Goal: Ask a question

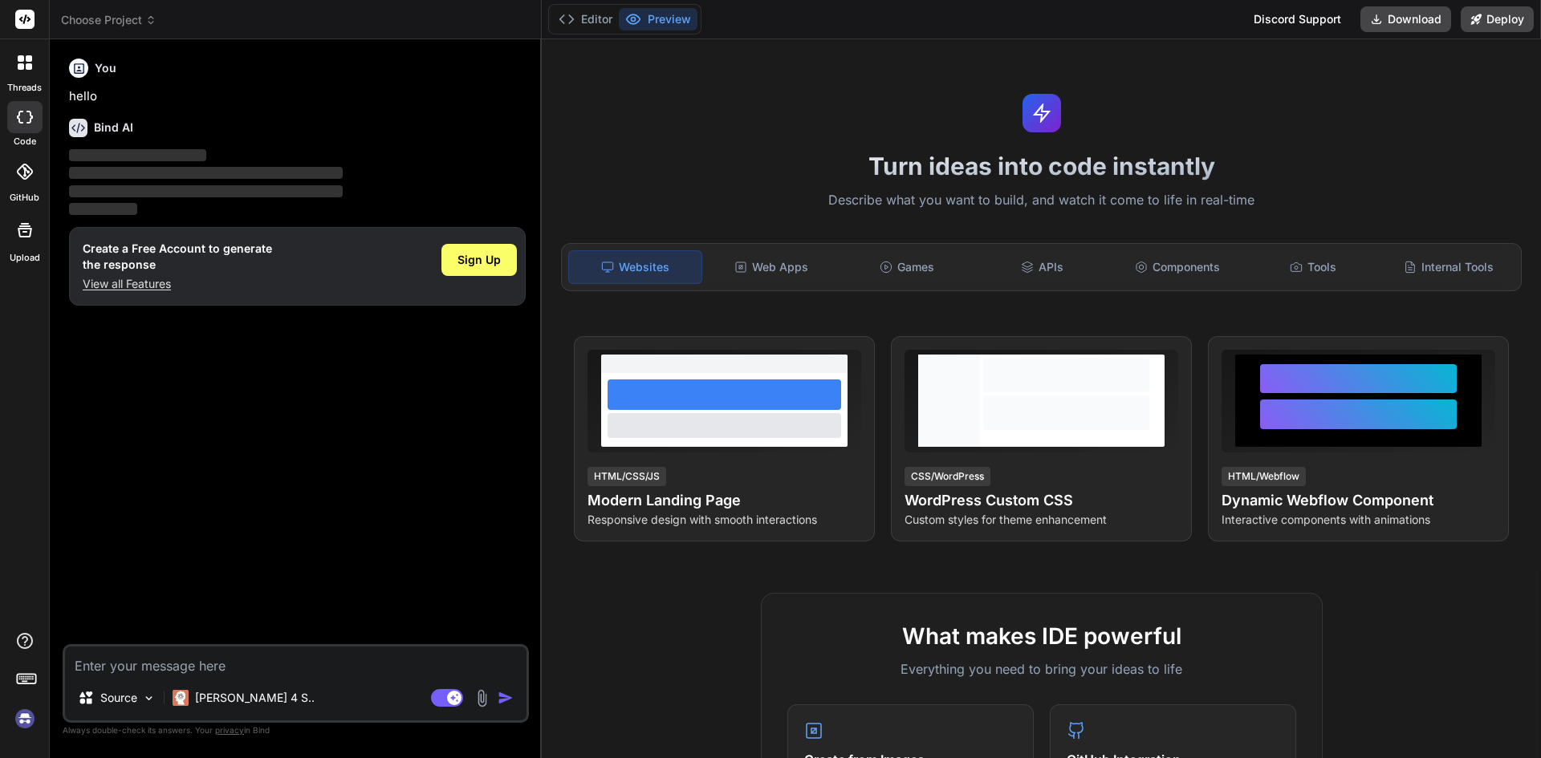
type textarea "x"
click at [137, 290] on p "View all Features" at bounding box center [177, 284] width 189 height 16
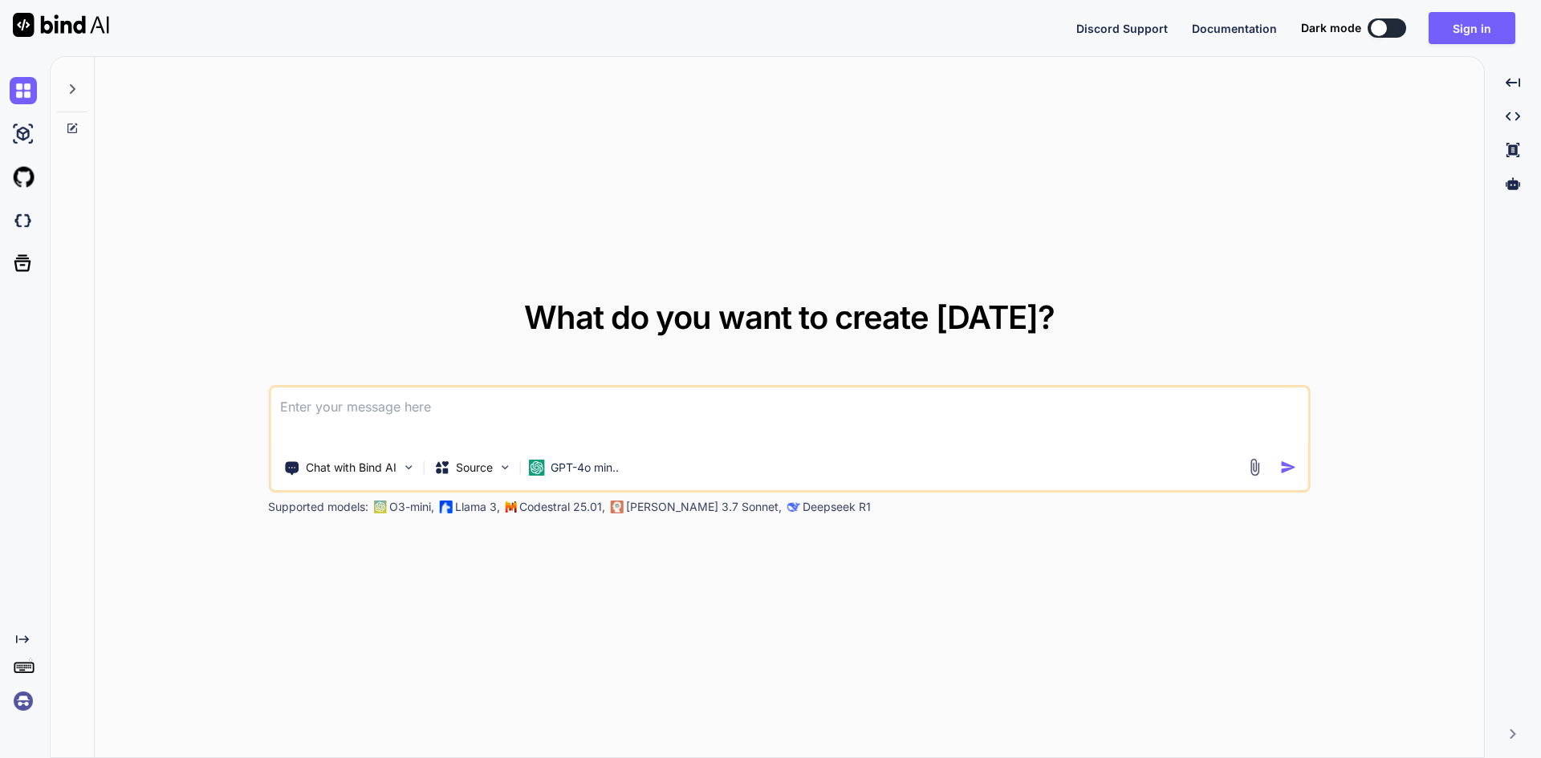
click at [386, 427] on textarea at bounding box center [789, 417] width 1038 height 59
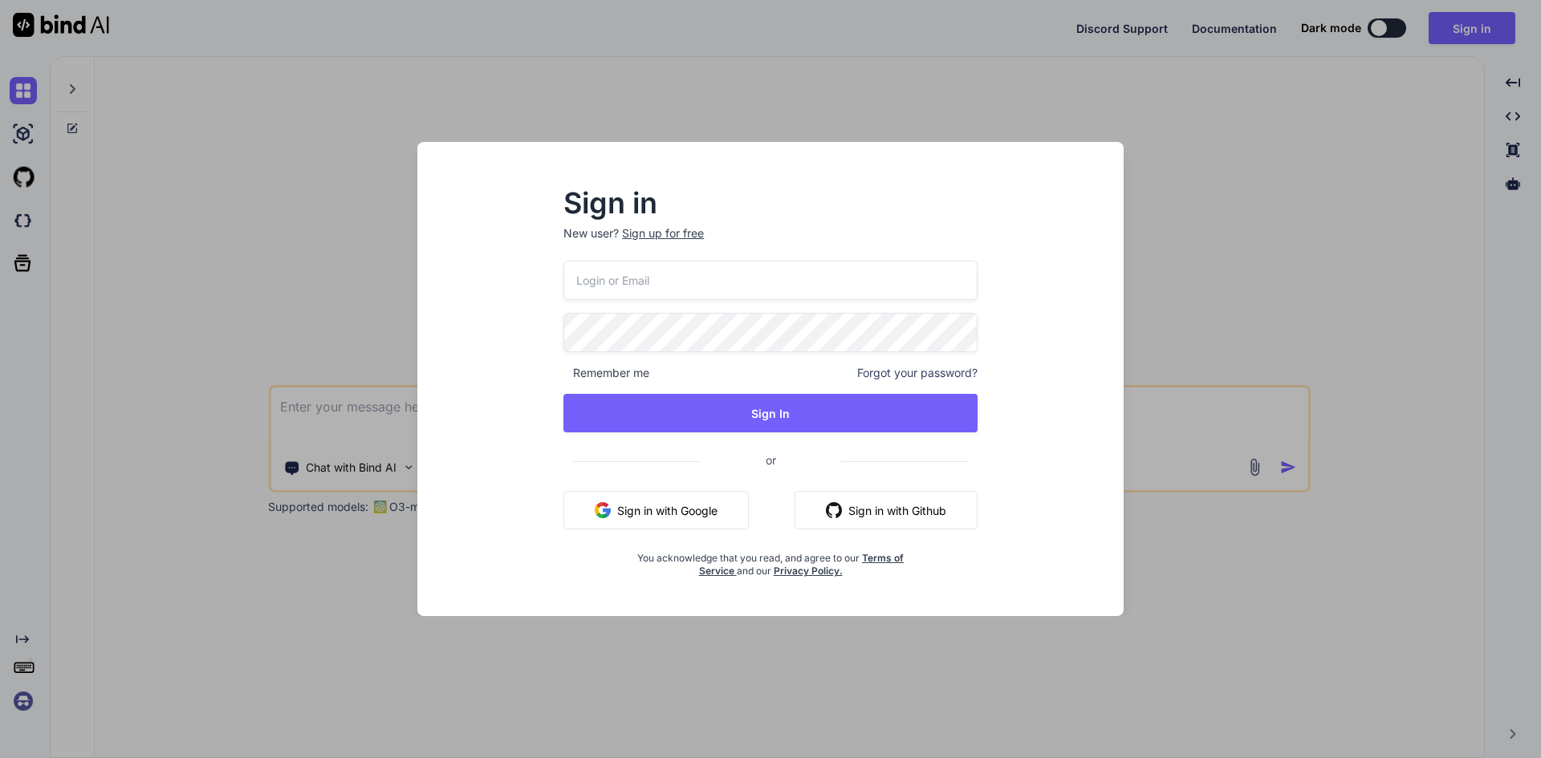
click at [641, 274] on input "email" at bounding box center [770, 280] width 414 height 39
type input "aitech@yopmail.com"
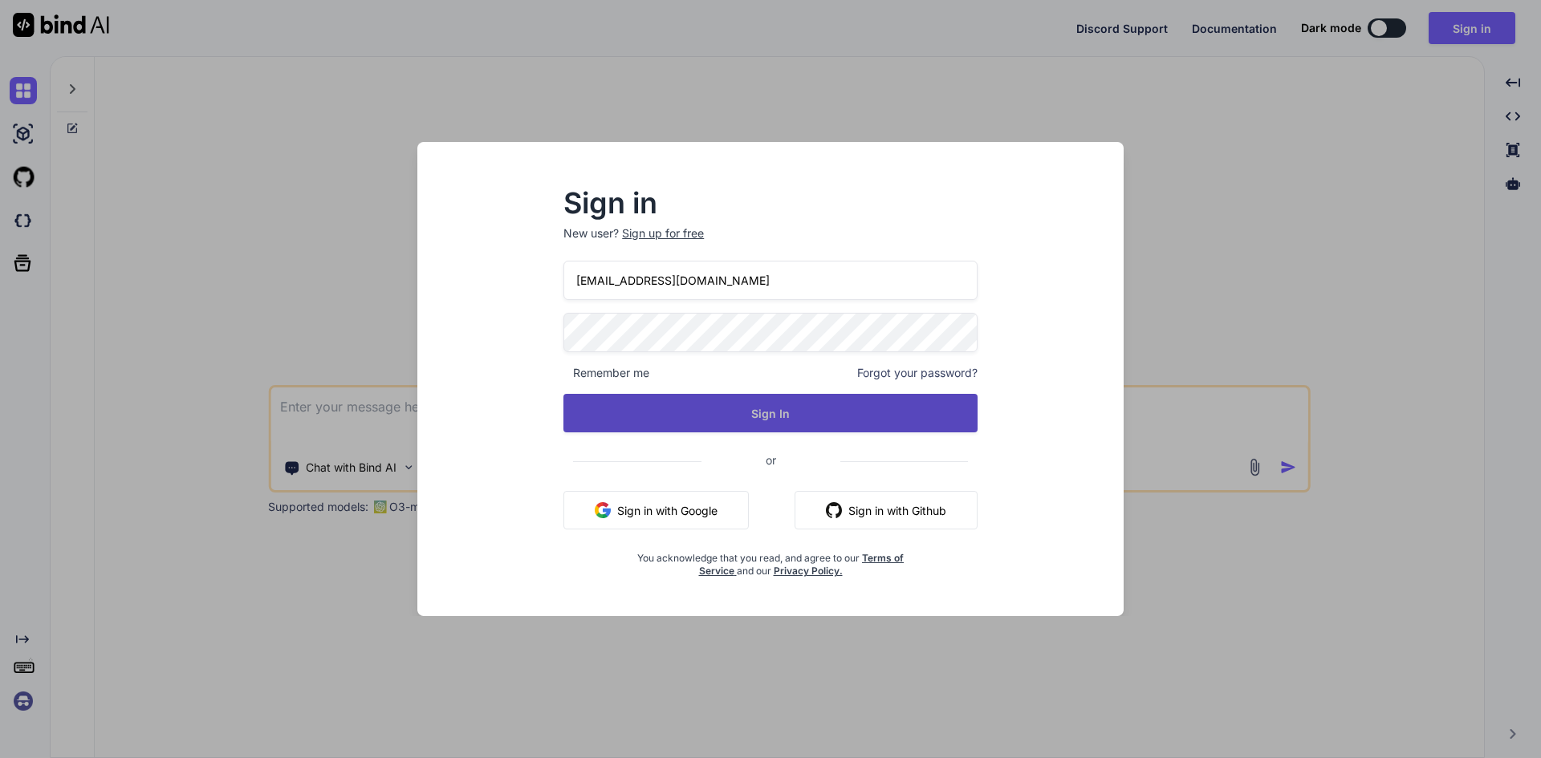
click at [697, 417] on button "Sign In" at bounding box center [770, 413] width 414 height 39
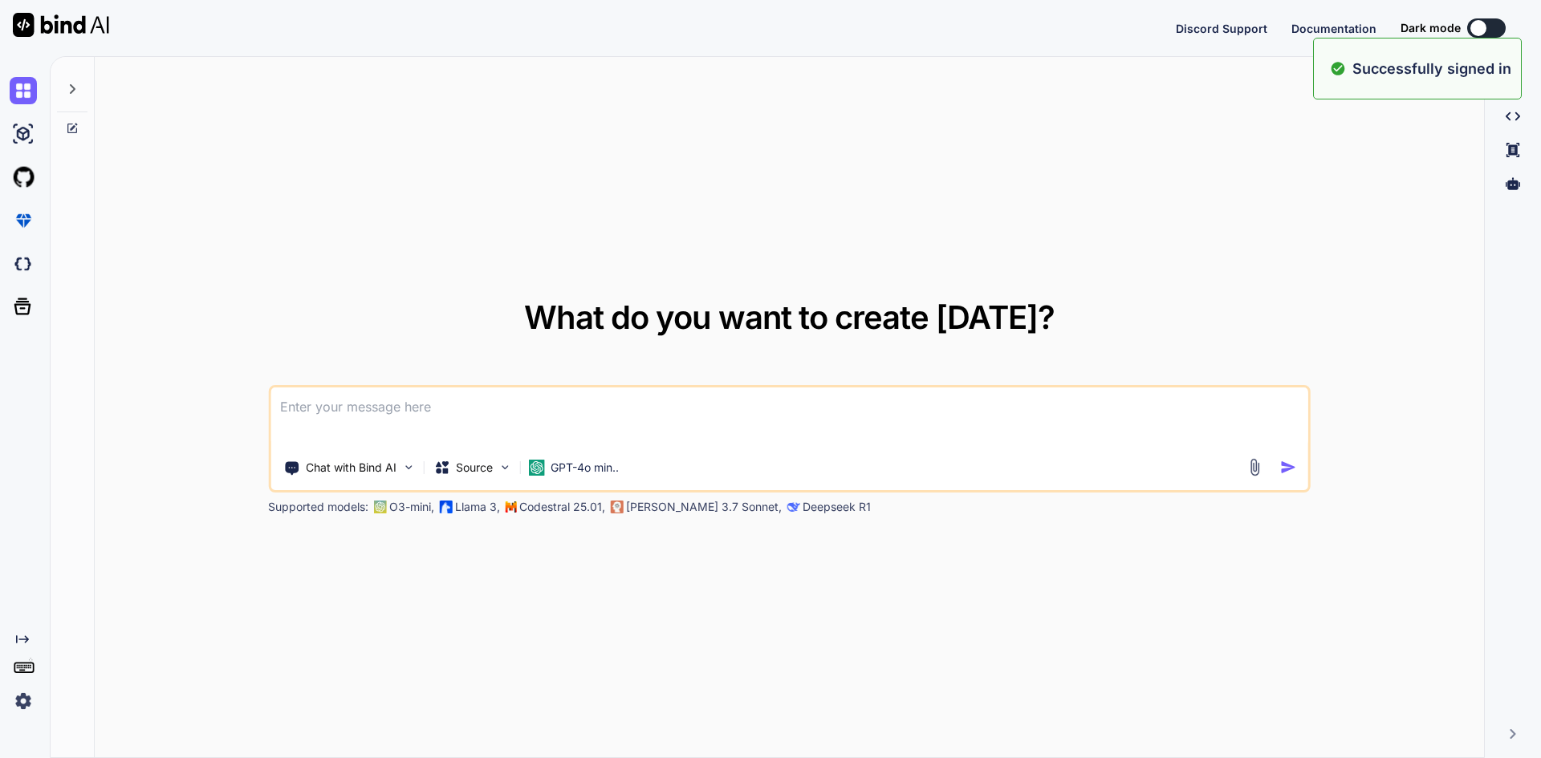
type textarea "x"
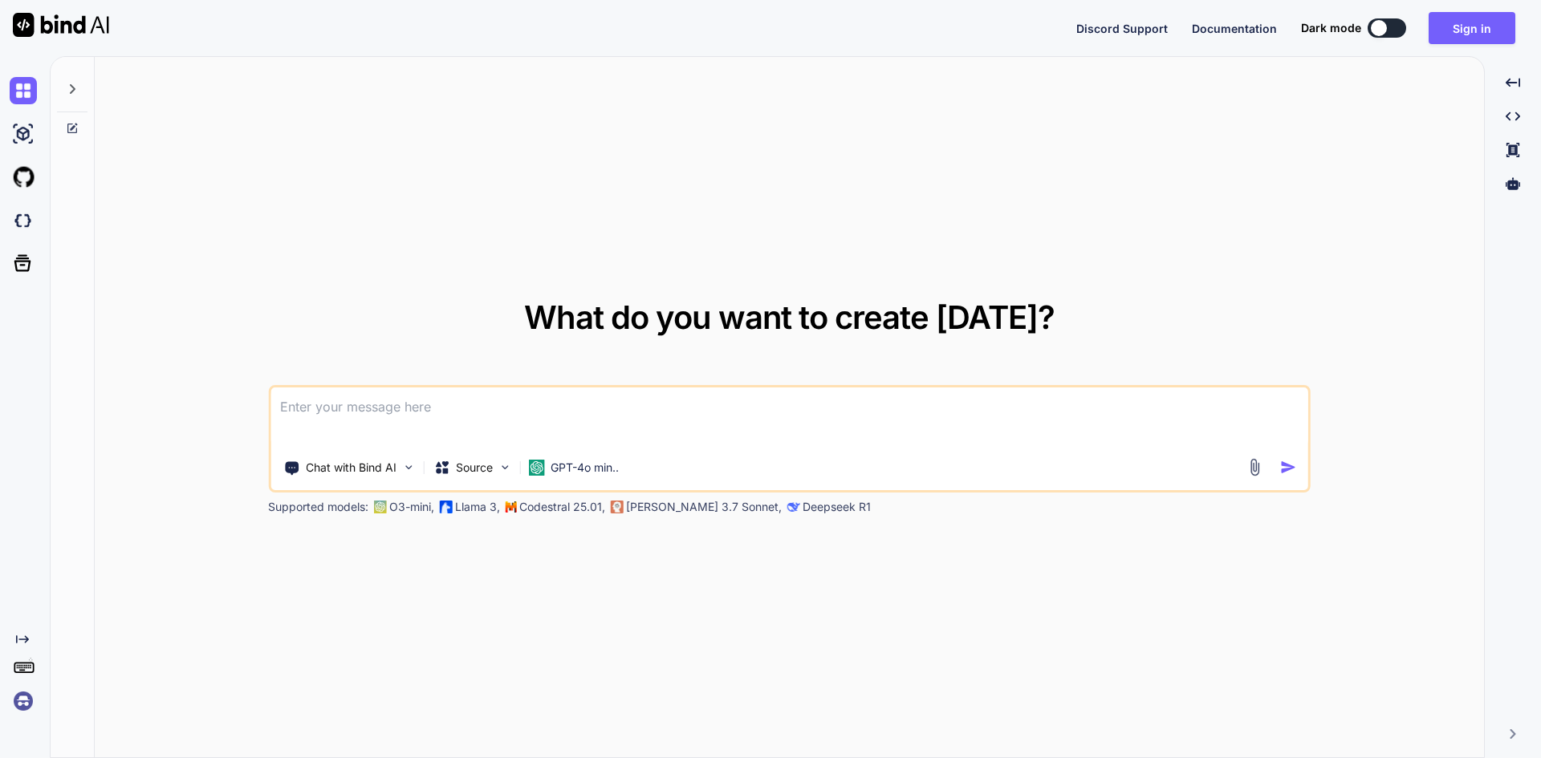
click at [460, 424] on textarea at bounding box center [789, 417] width 1038 height 59
paste textarea
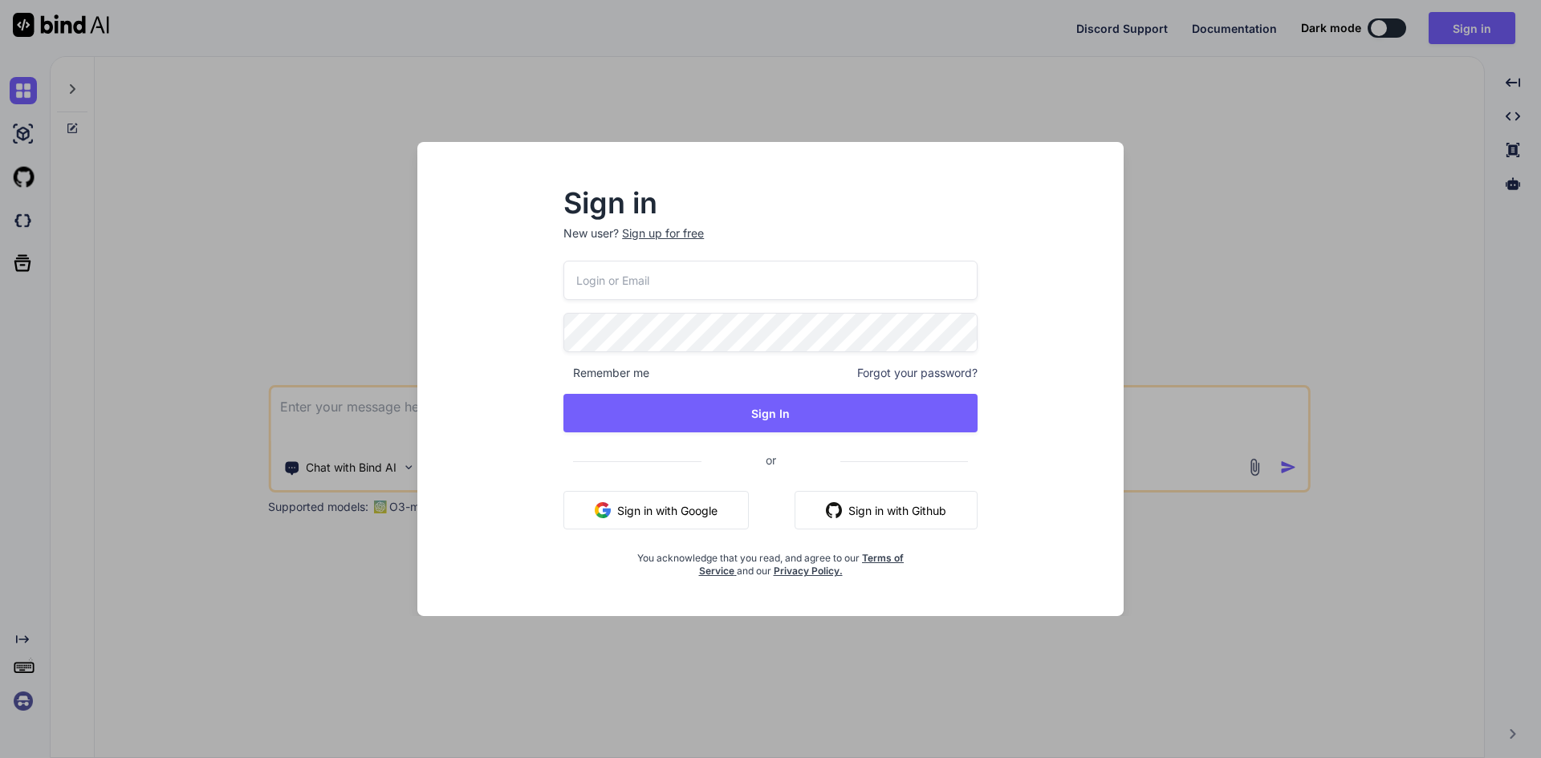
click at [645, 286] on input "email" at bounding box center [770, 280] width 414 height 39
type input "[EMAIL_ADDRESS][DOMAIN_NAME]"
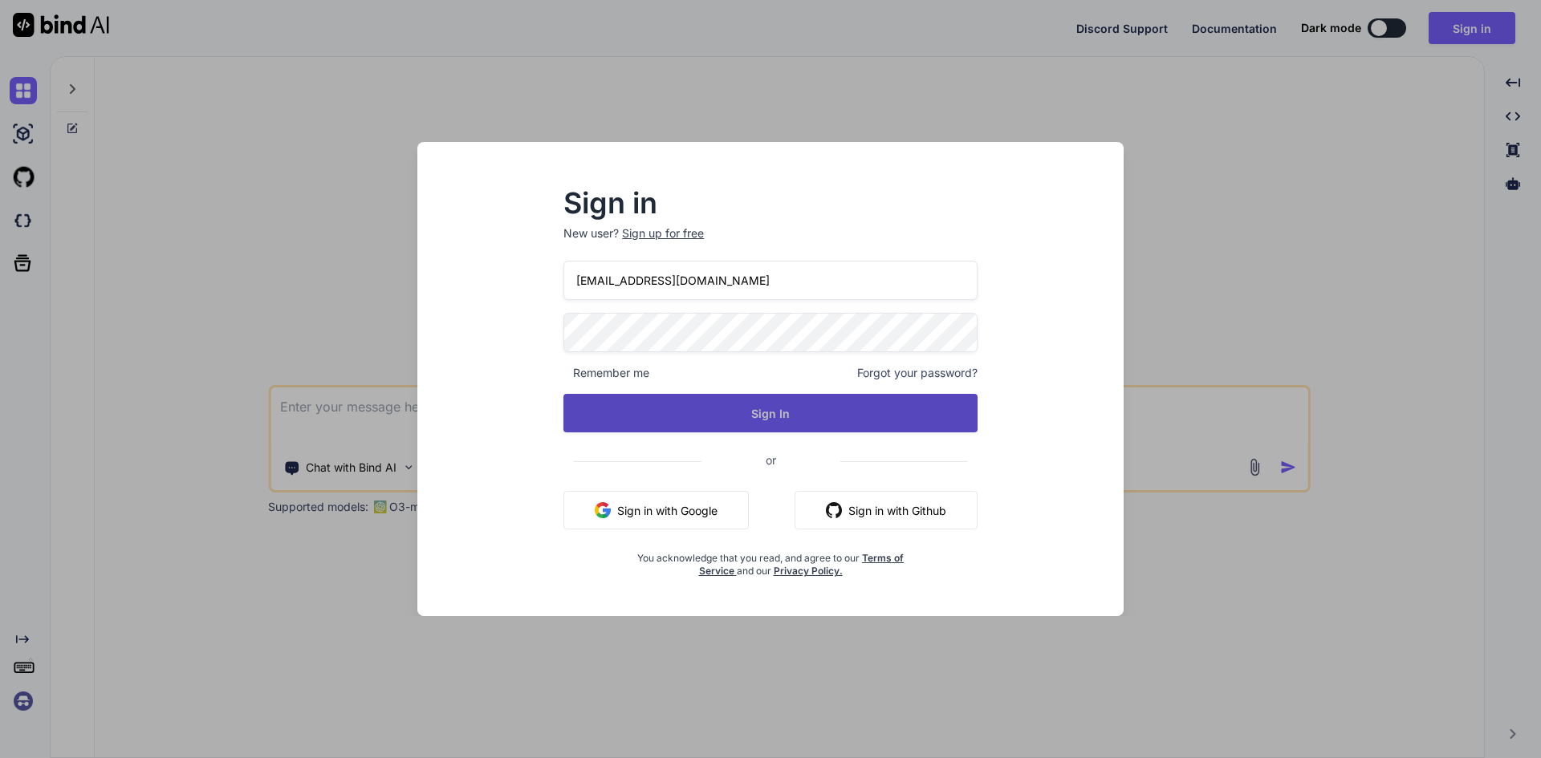
click at [739, 408] on button "Sign In" at bounding box center [770, 413] width 414 height 39
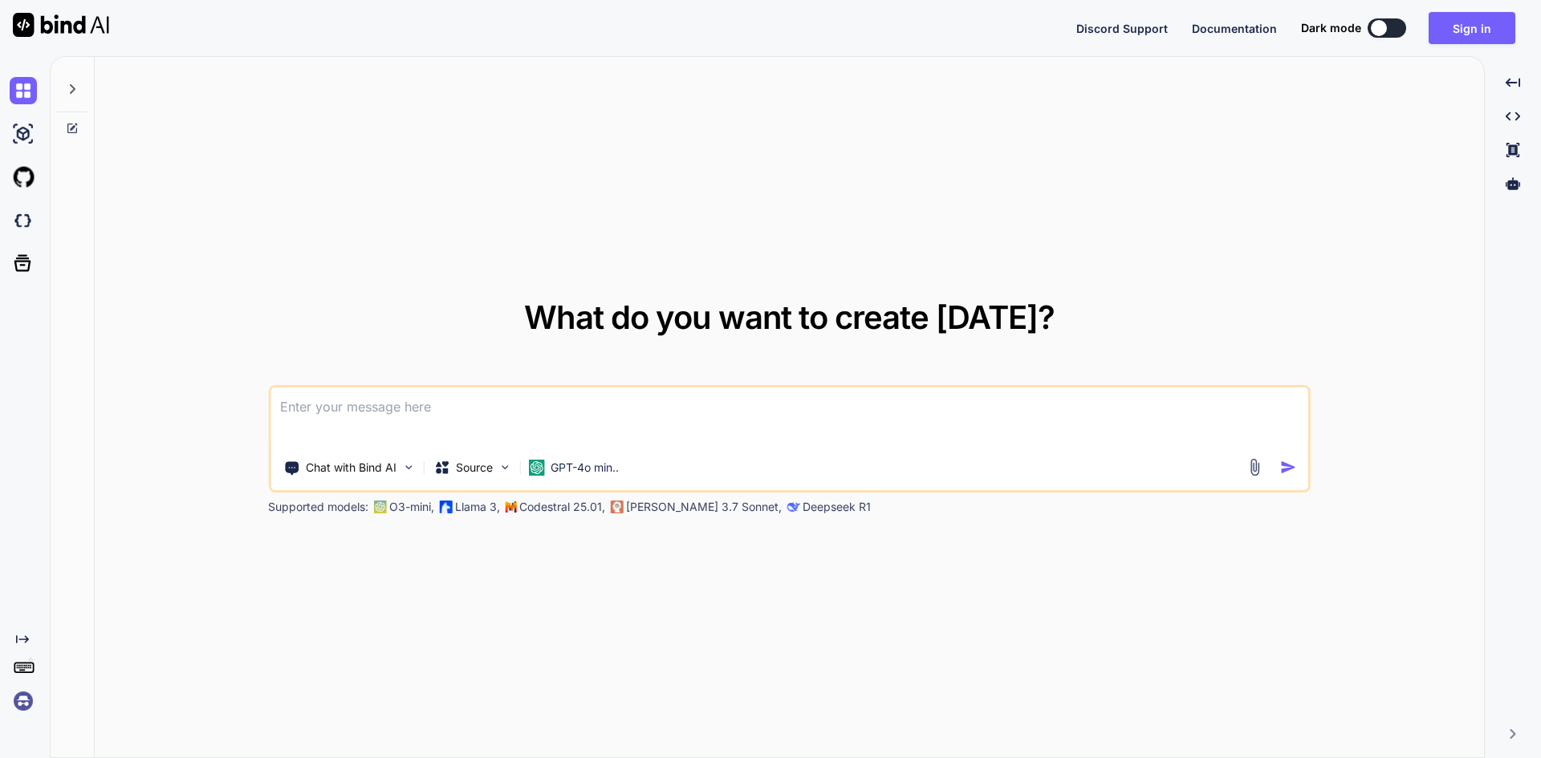
click at [361, 429] on textarea at bounding box center [789, 417] width 1038 height 59
paste textarea
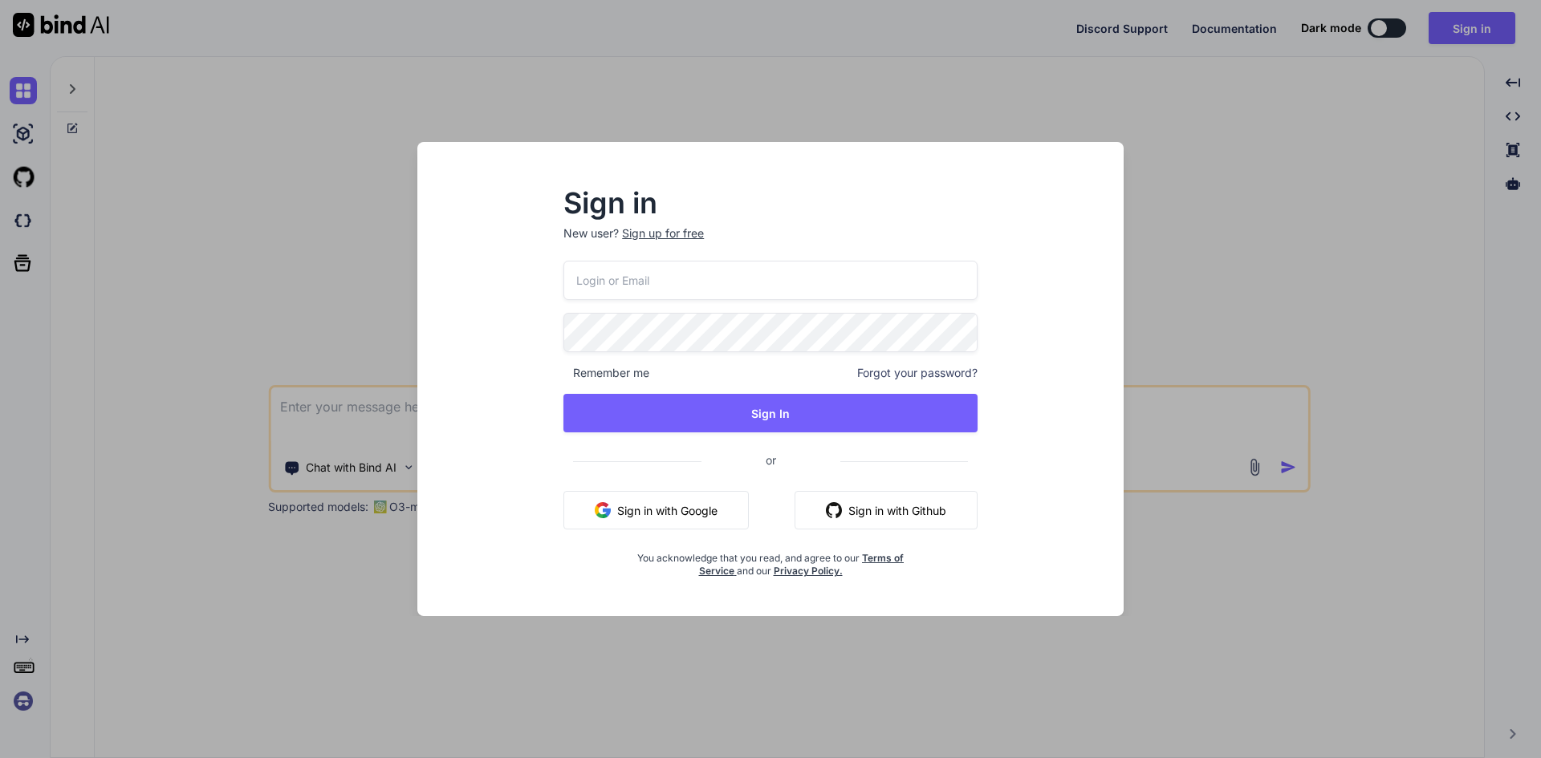
click at [615, 286] on input "email" at bounding box center [770, 280] width 414 height 39
type input "[EMAIL_ADDRESS][DOMAIN_NAME]"
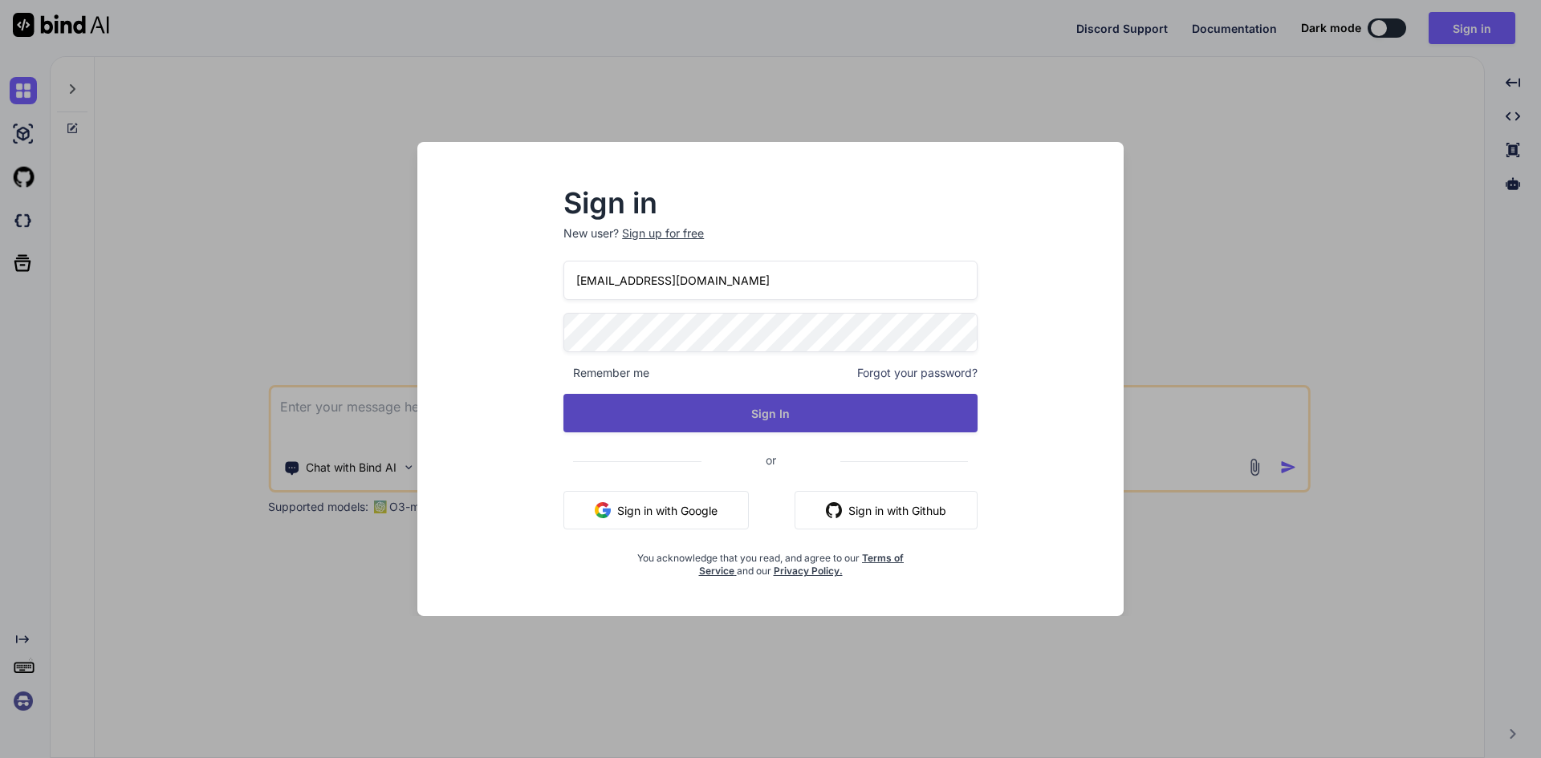
click at [734, 412] on button "Sign In" at bounding box center [770, 413] width 414 height 39
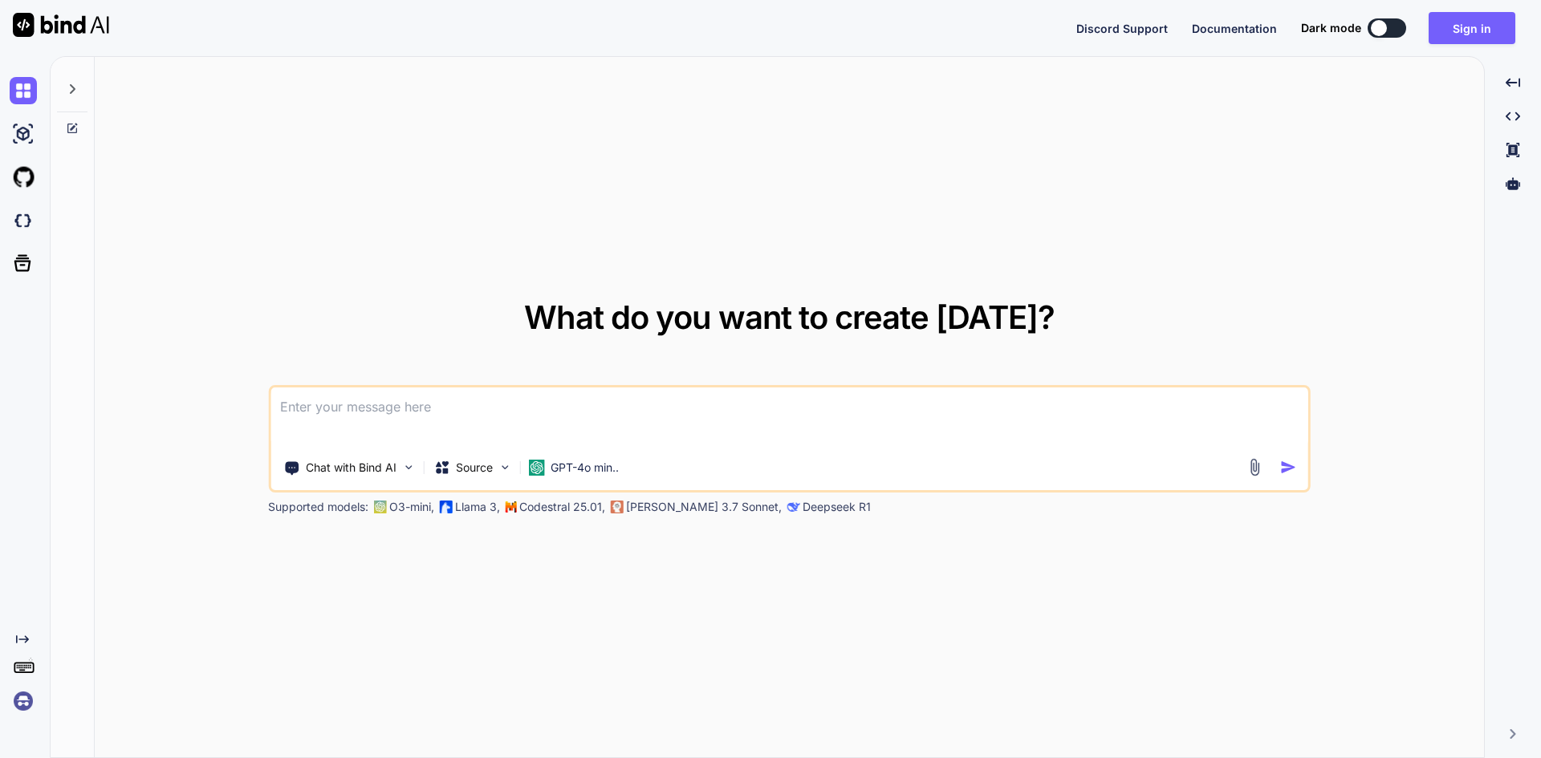
click at [406, 408] on textarea at bounding box center [789, 417] width 1038 height 59
paste textarea
click at [497, 413] on textarea at bounding box center [789, 417] width 1038 height 59
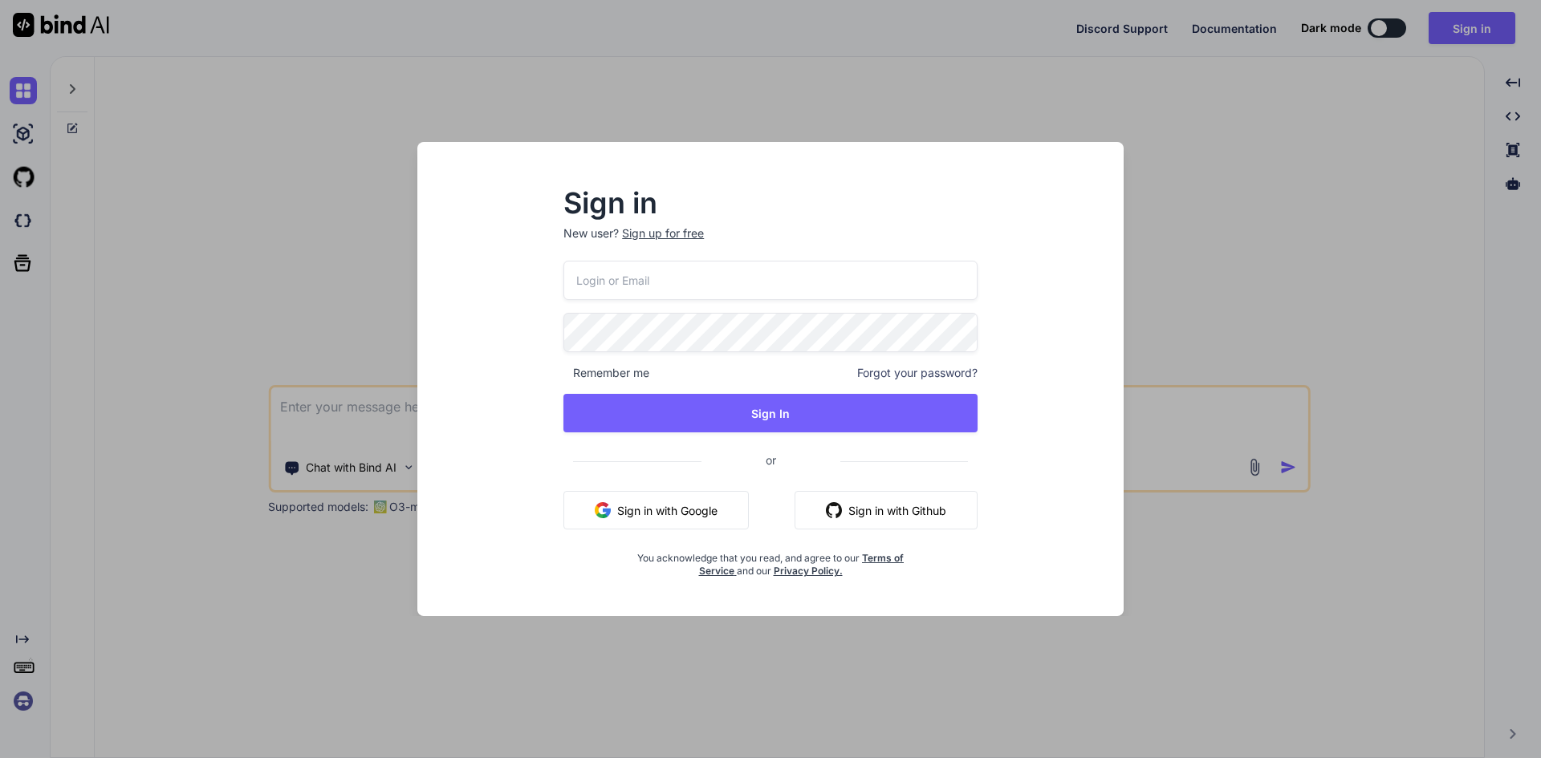
click at [639, 286] on input "email" at bounding box center [770, 280] width 414 height 39
type input "[EMAIL_ADDRESS][DOMAIN_NAME]"
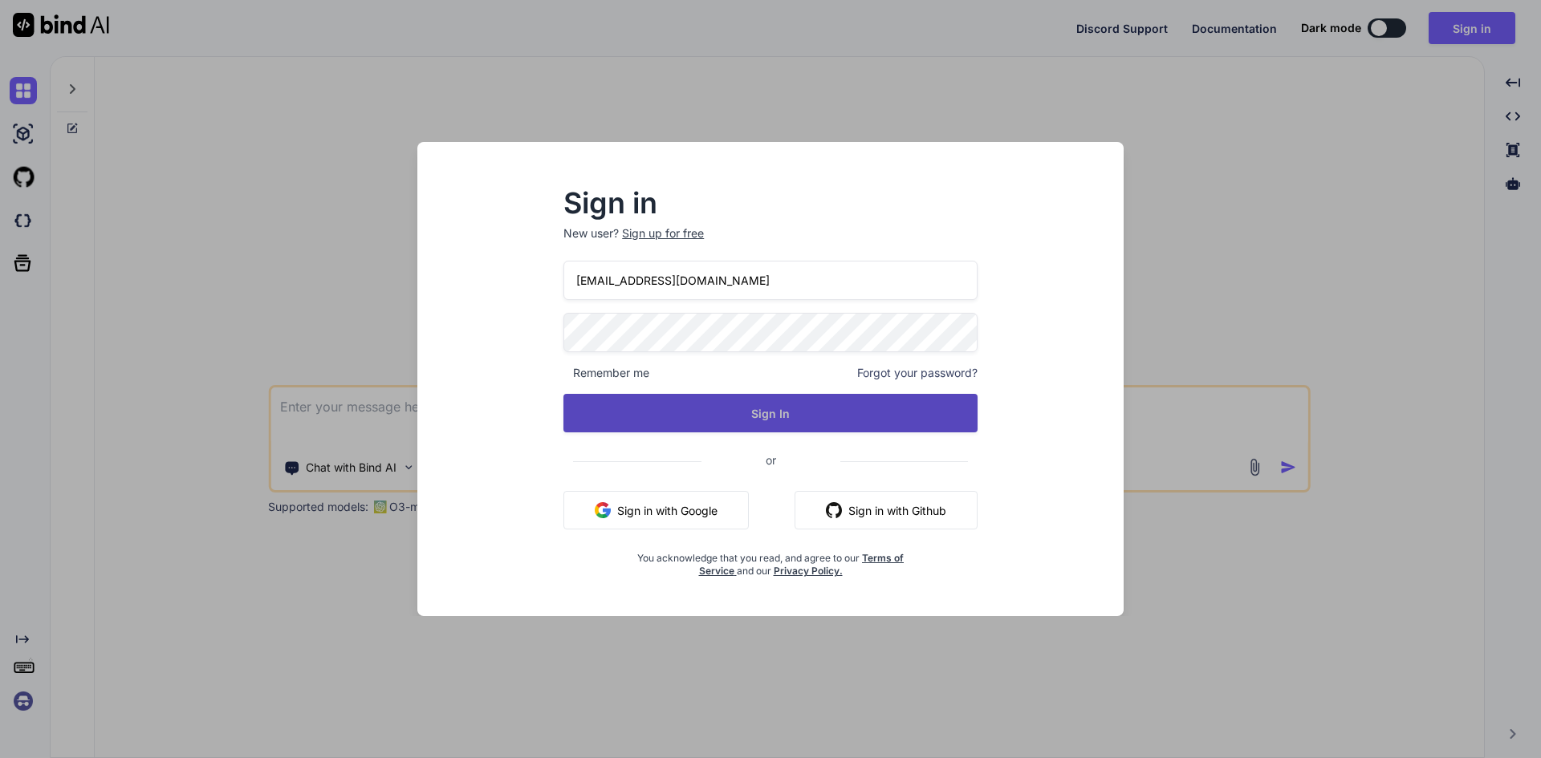
click at [783, 416] on button "Sign In" at bounding box center [770, 413] width 414 height 39
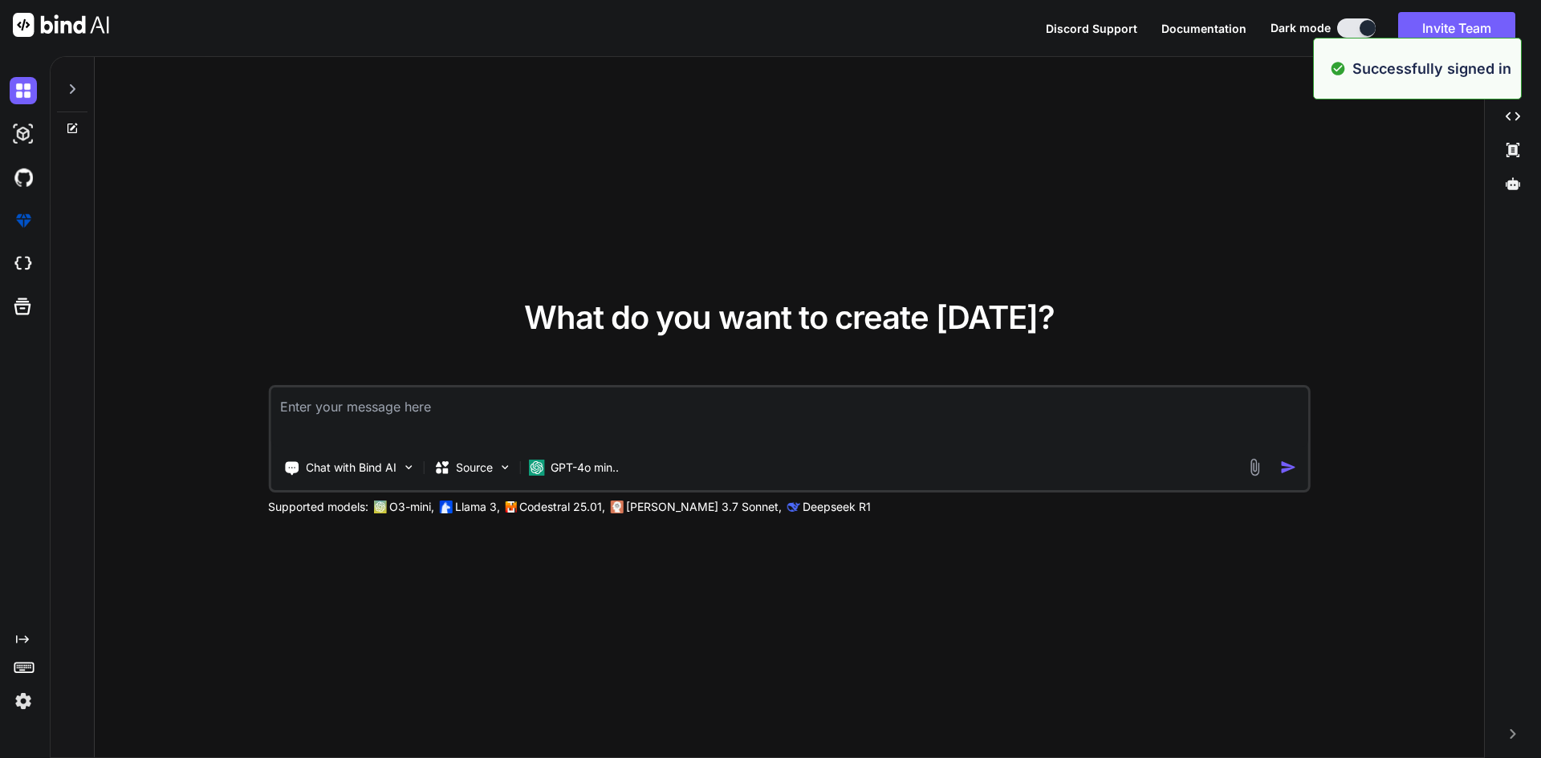
type textarea "x"
click at [335, 416] on textarea at bounding box center [789, 417] width 1038 height 59
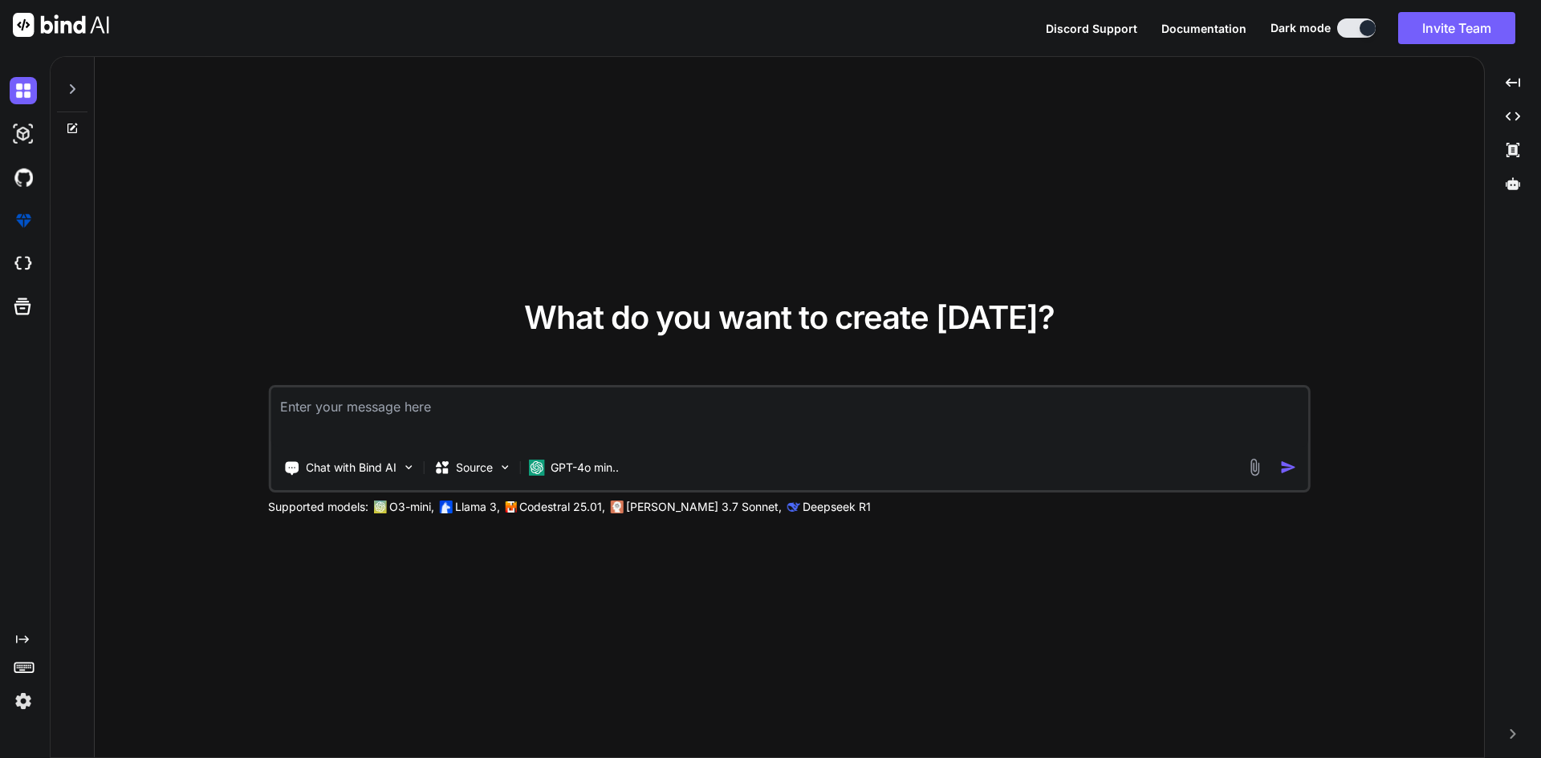
paste textarea "<template> <div class="tabContentNav-itemWrapper"> <div class="bradcrum-bg mb-3…"
type textarea "<template> <div class="tabContentNav-itemWrapper"> <div class="bradcrum-bg mb-3…"
type textarea "x"
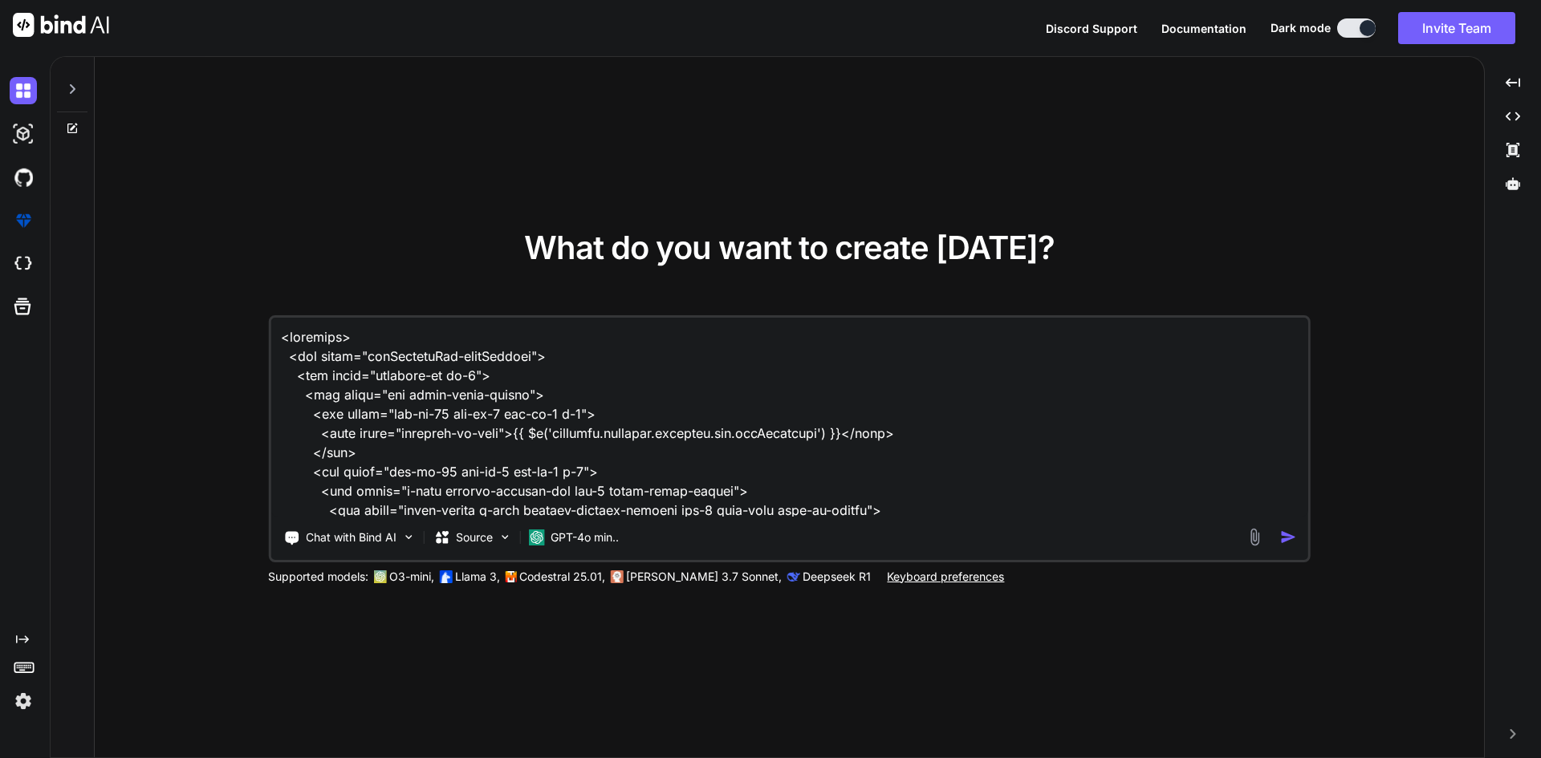
click at [283, 335] on textarea at bounding box center [789, 417] width 1038 height 199
click at [288, 336] on textarea at bounding box center [789, 417] width 1038 height 199
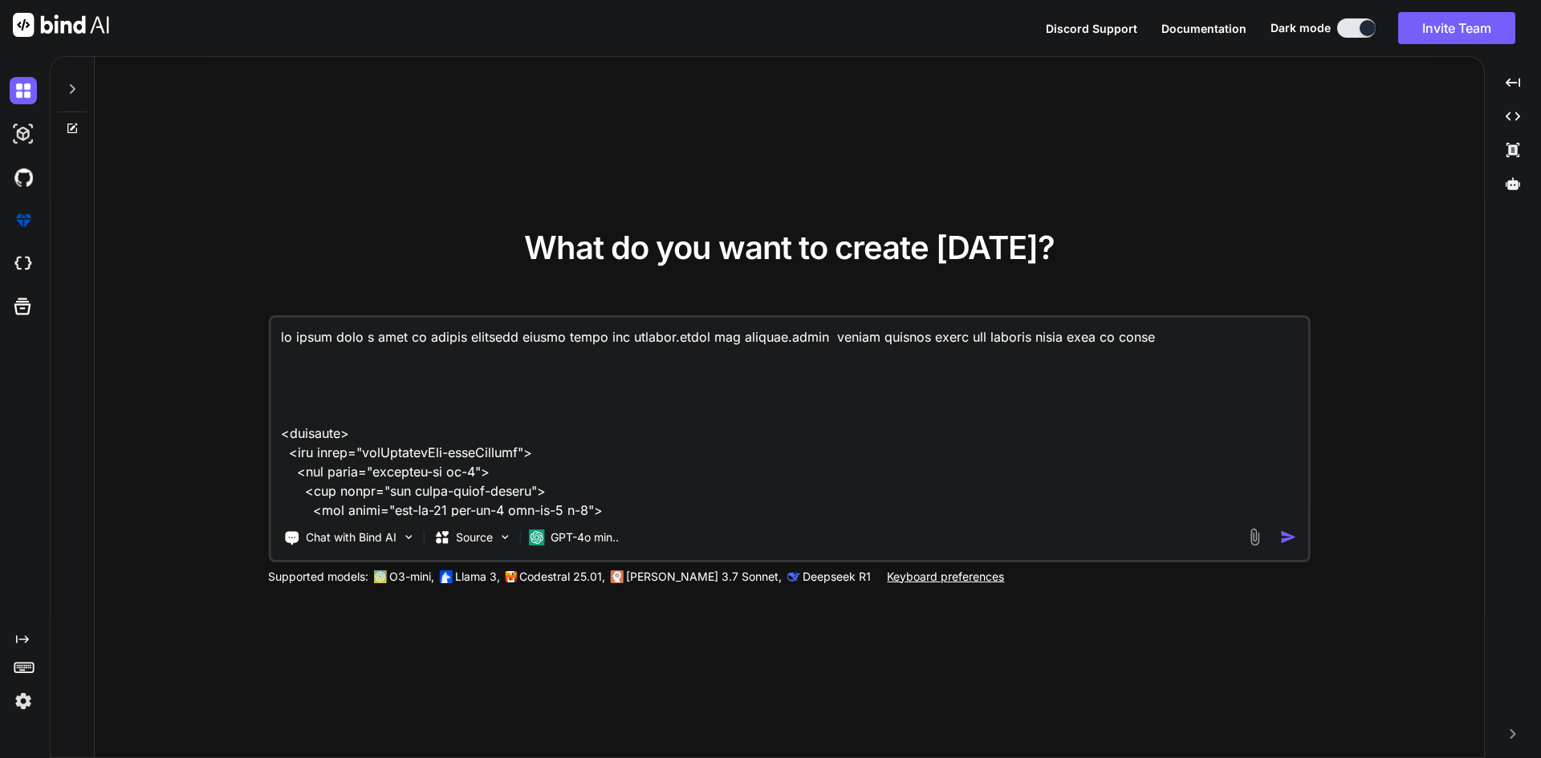
paste textarea "[ { "id": "bcf2d2d7-e27b-45a5-8c74-57185df03ac1", "email": "[EMAIL_ADDRESS][DOM…"
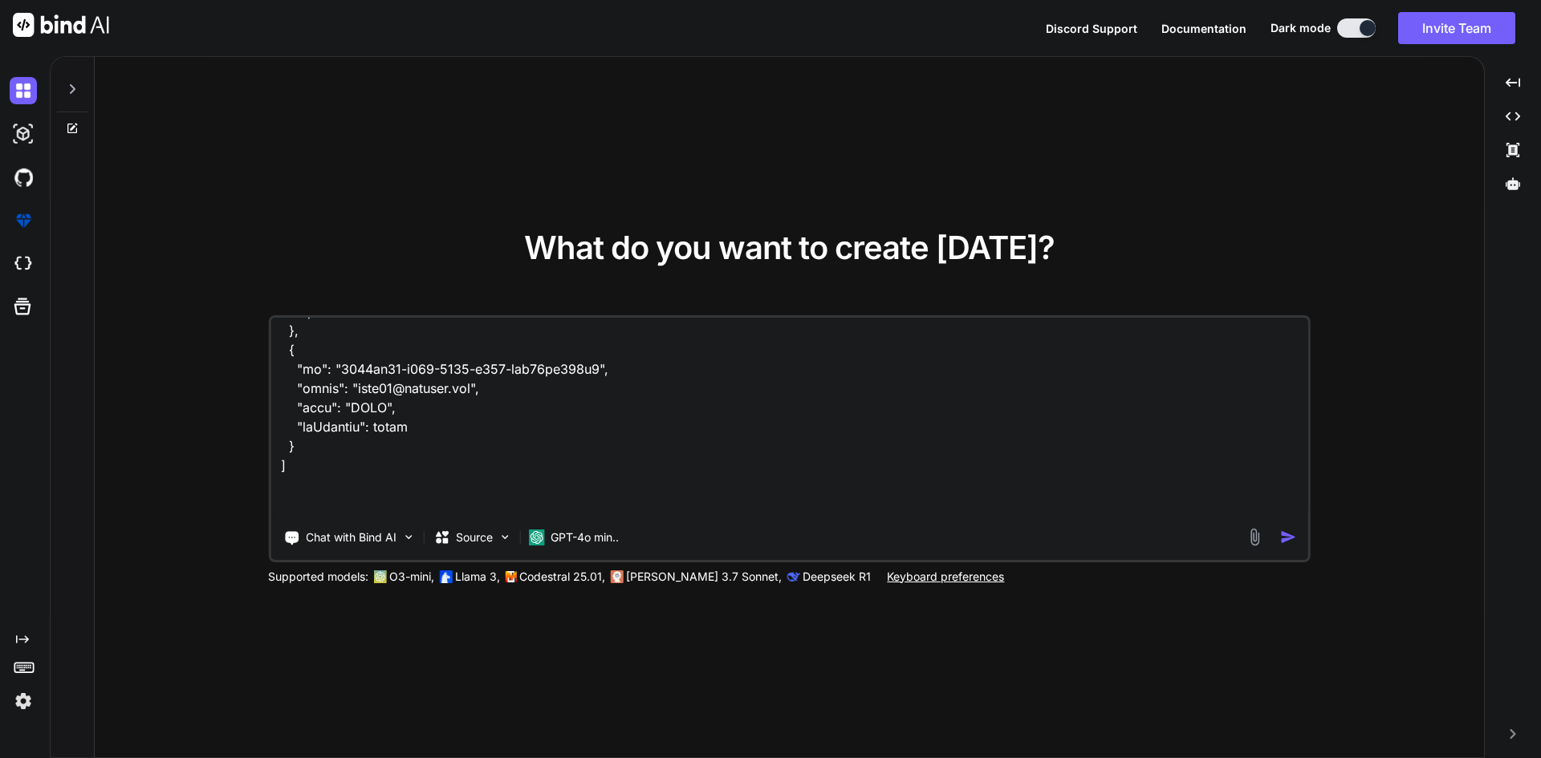
scroll to position [321, 0]
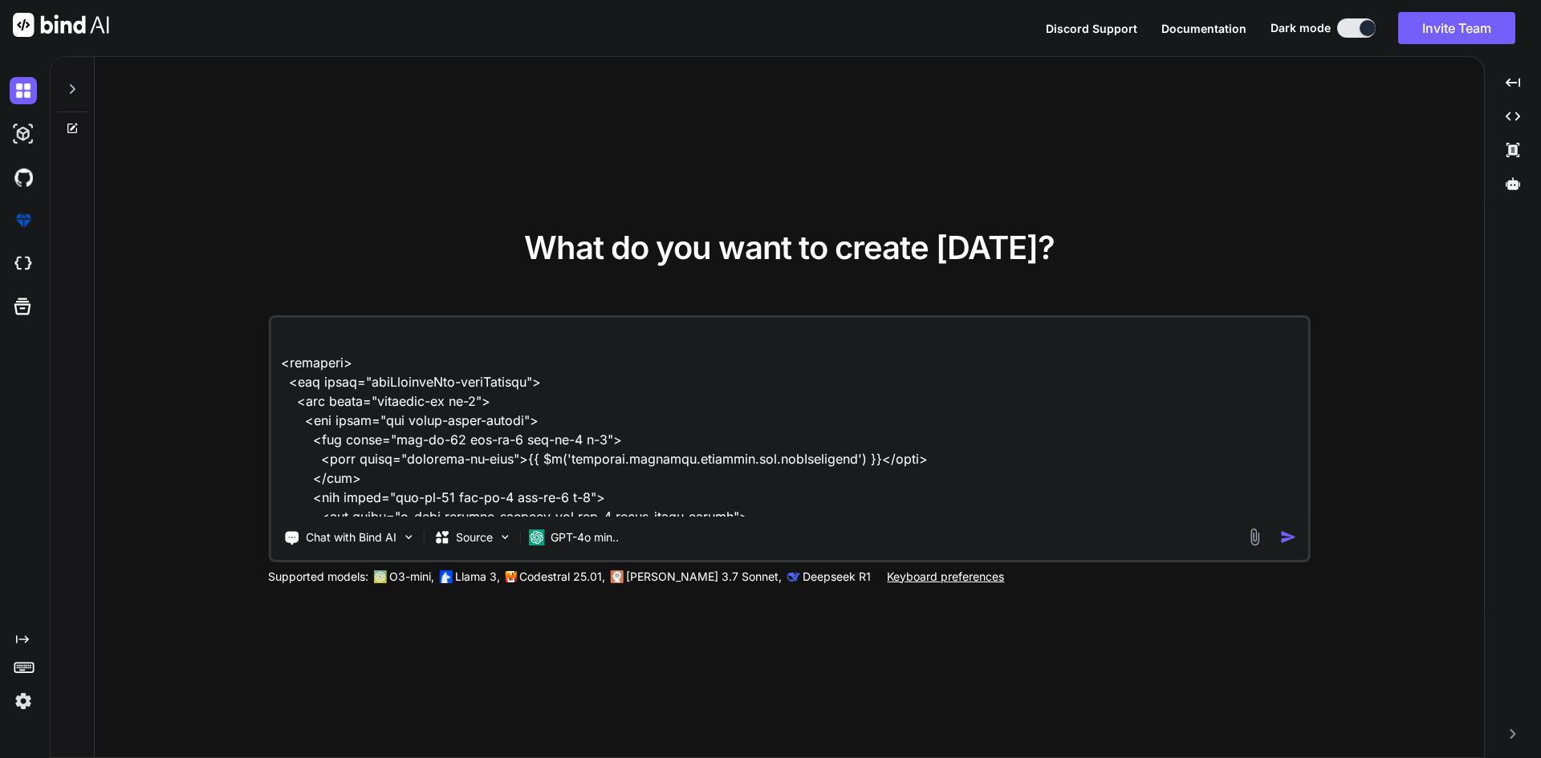
type textarea "in below code i need to create function return array for [DOMAIN_NAME] and [DOM…"
click at [1286, 541] on img "button" at bounding box center [1288, 537] width 17 height 17
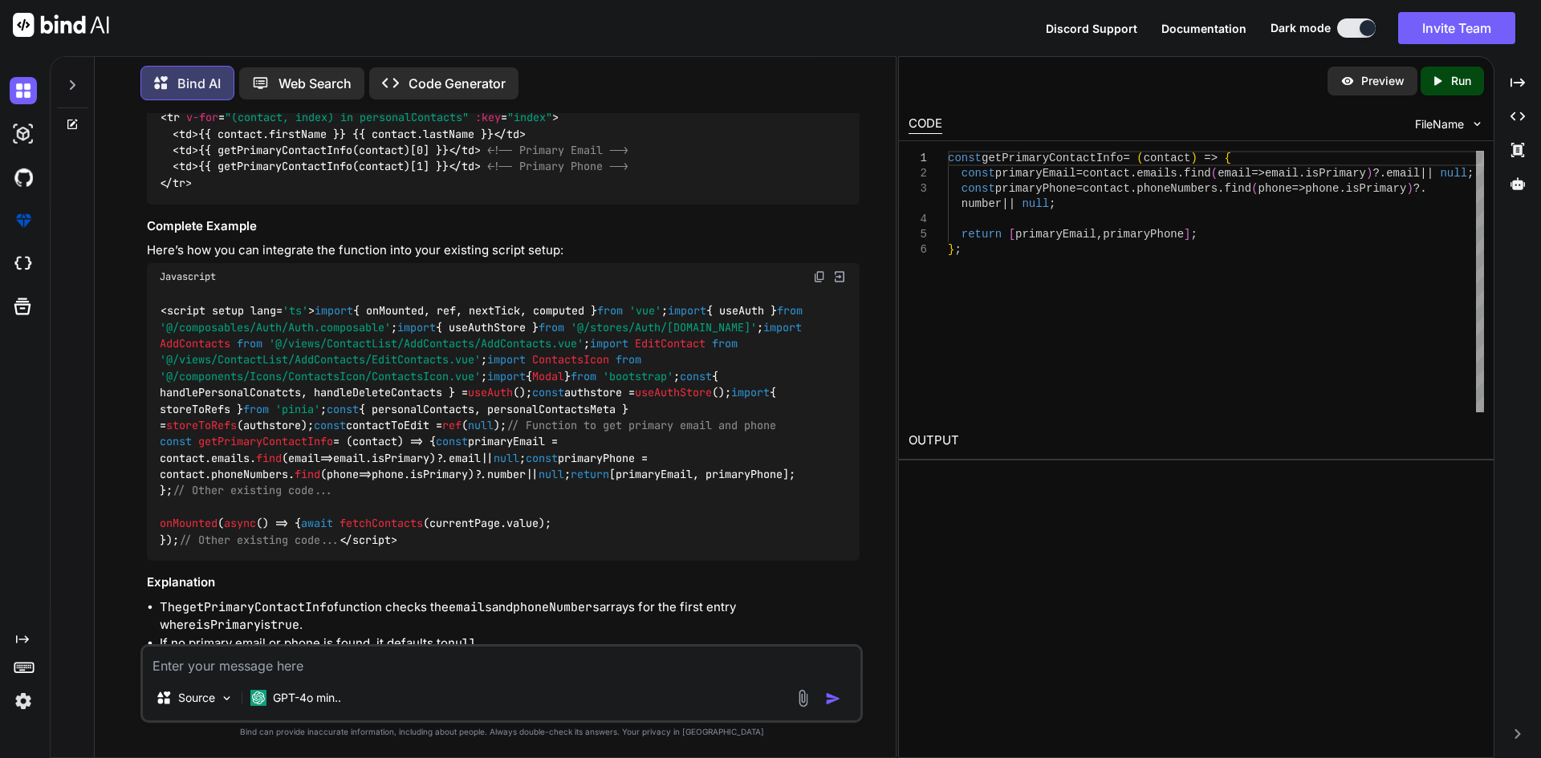
scroll to position [3626, 0]
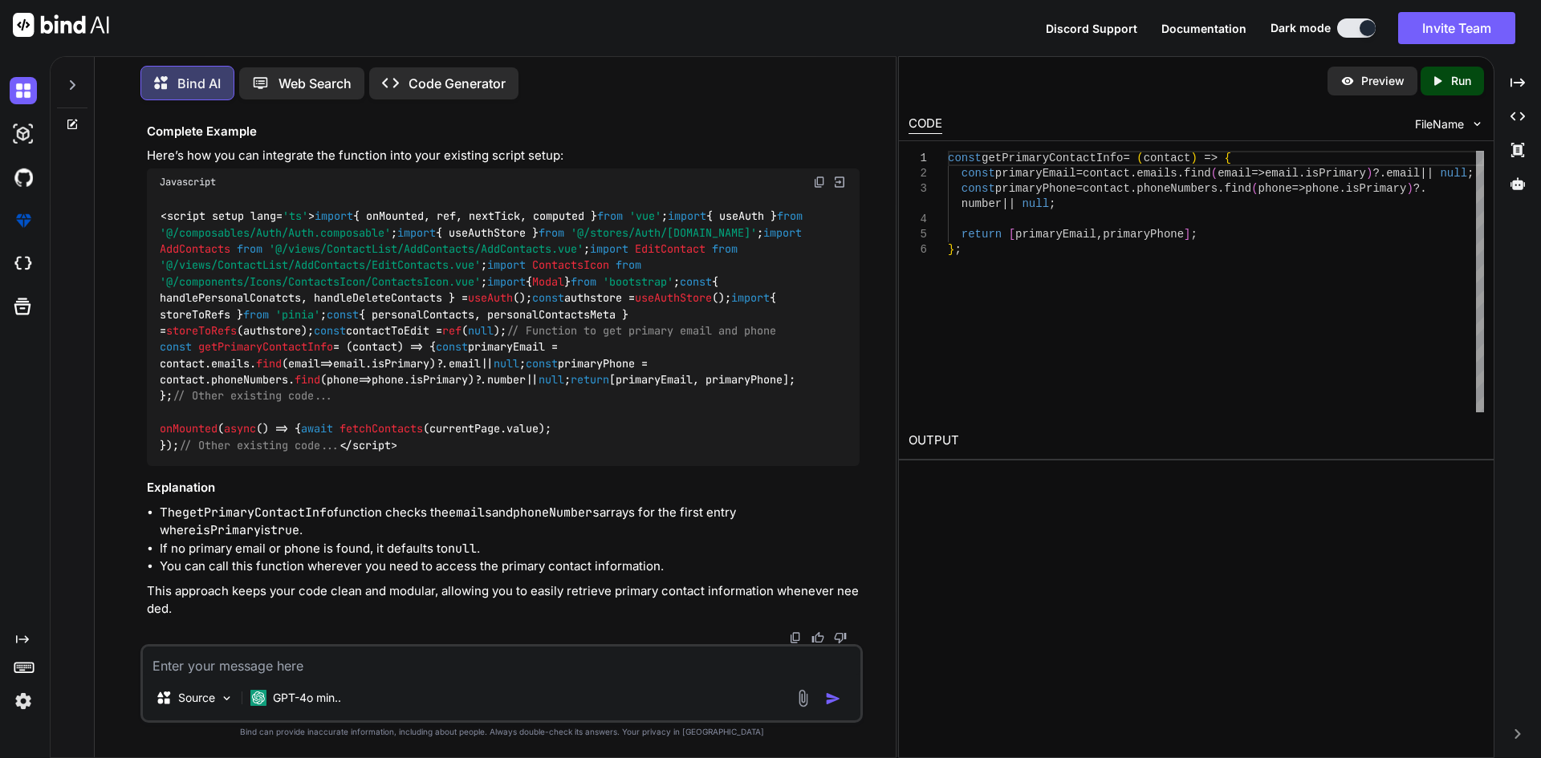
click at [394, 653] on textarea at bounding box center [501, 661] width 717 height 29
type textarea "function retun same aaray but if any of email like primary true then that is vi…"
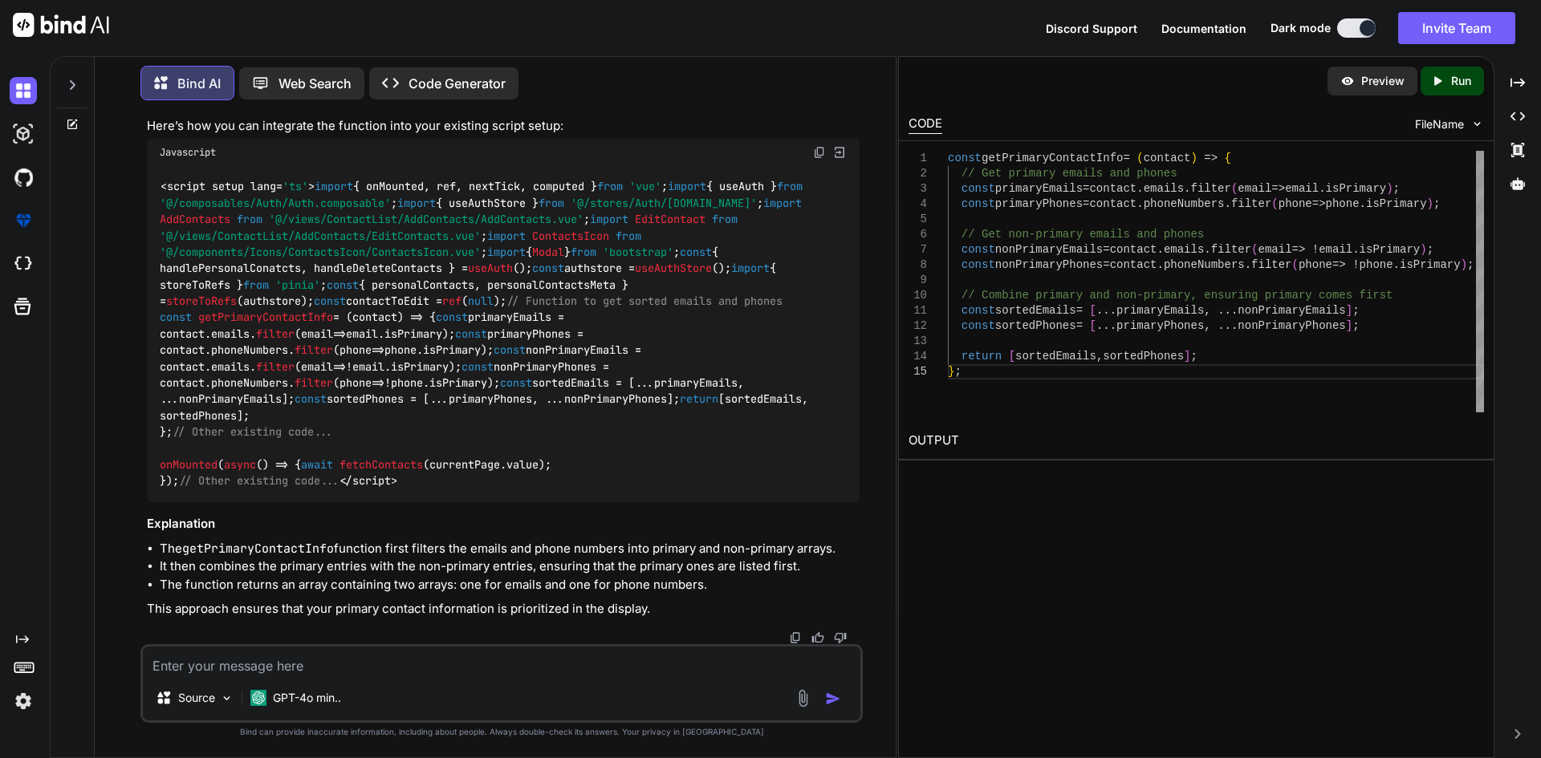
scroll to position [5367, 0]
click at [208, 669] on textarea at bounding box center [501, 661] width 717 height 29
click at [228, 665] on textarea "create a" at bounding box center [501, 661] width 717 height 29
click at [227, 665] on textarea "create a" at bounding box center [501, 661] width 717 height 29
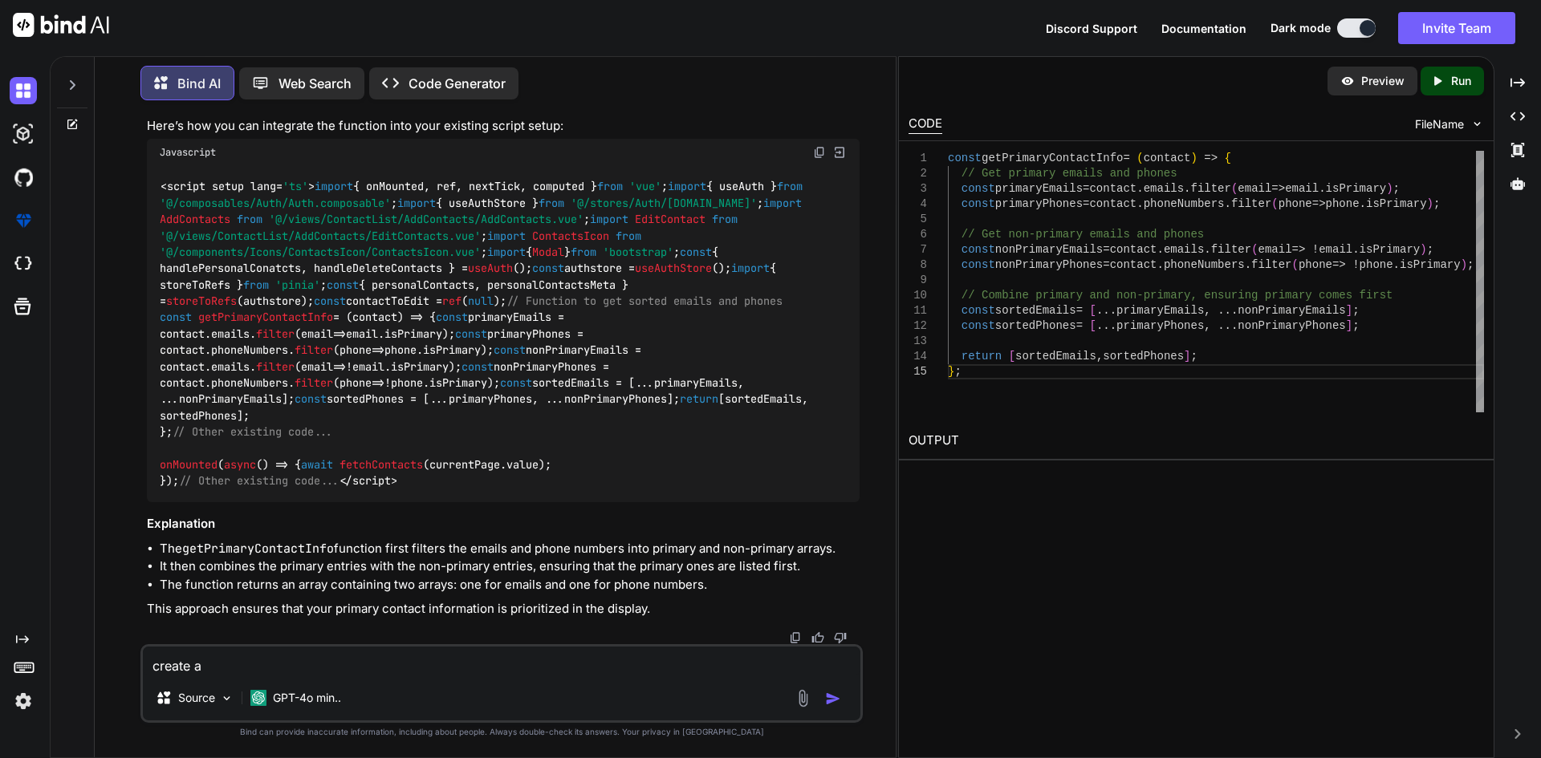
paste textarea "I have a aaray like this from contact?.emails and i need the filter isPrimary t…"
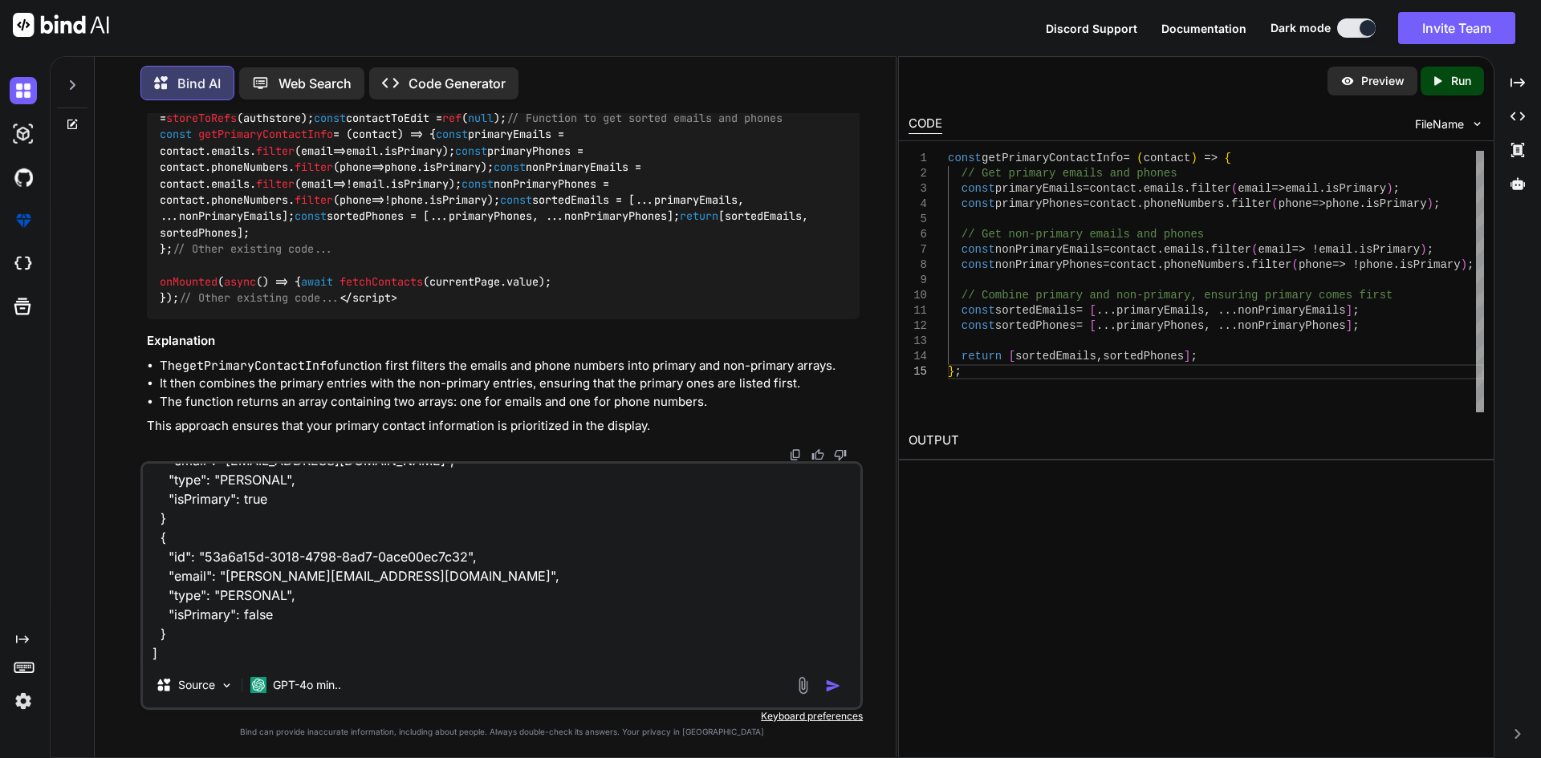
scroll to position [0, 0]
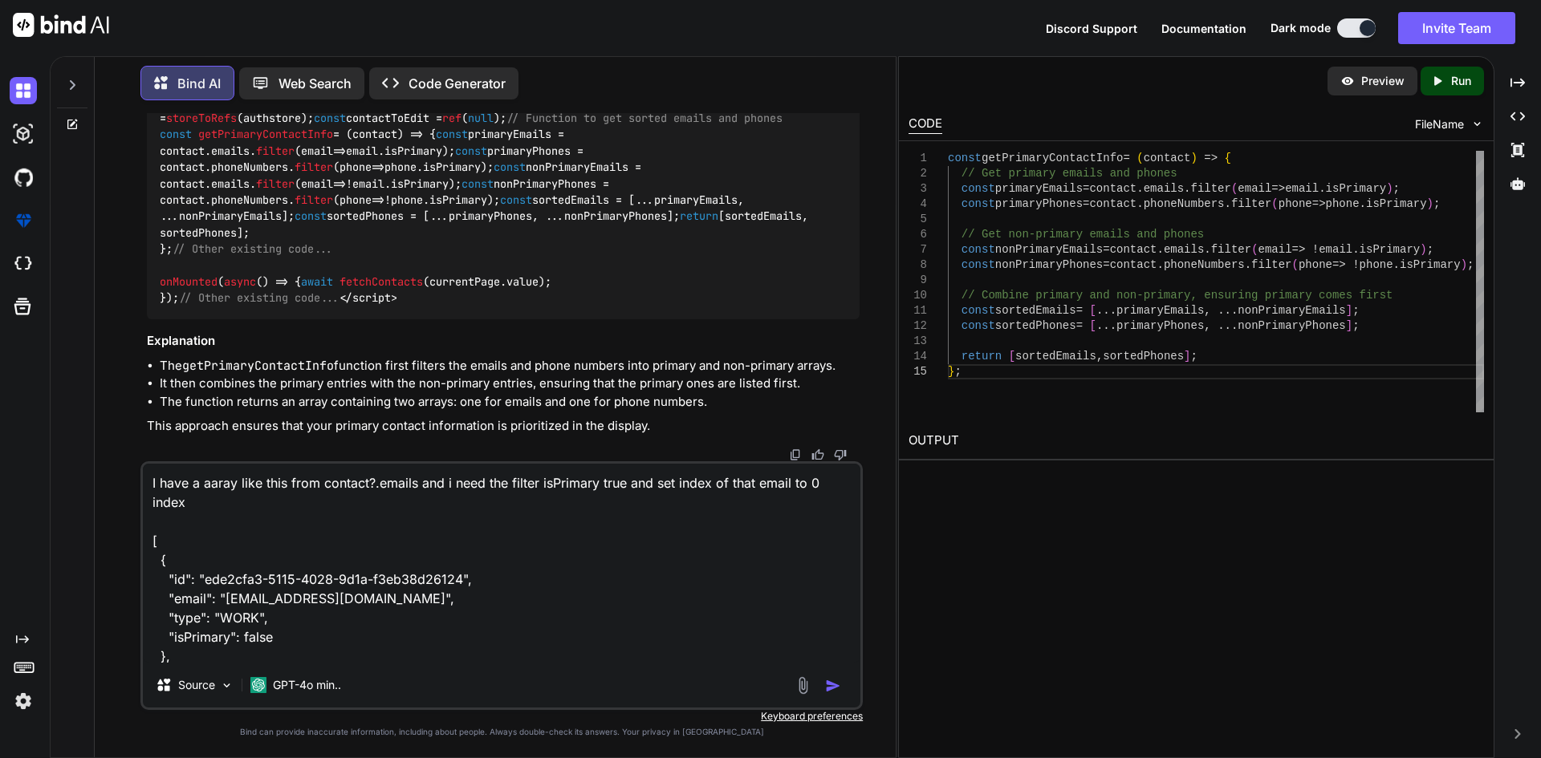
click at [201, 510] on textarea "I have a aaray like this from contact?.emails and i need the filter isPrimary t…" at bounding box center [501, 563] width 717 height 199
type textarea "I have a aaray like this from contact?.emails and i need the filter isPrimary t…"
click at [828, 681] on img "button" at bounding box center [833, 686] width 16 height 16
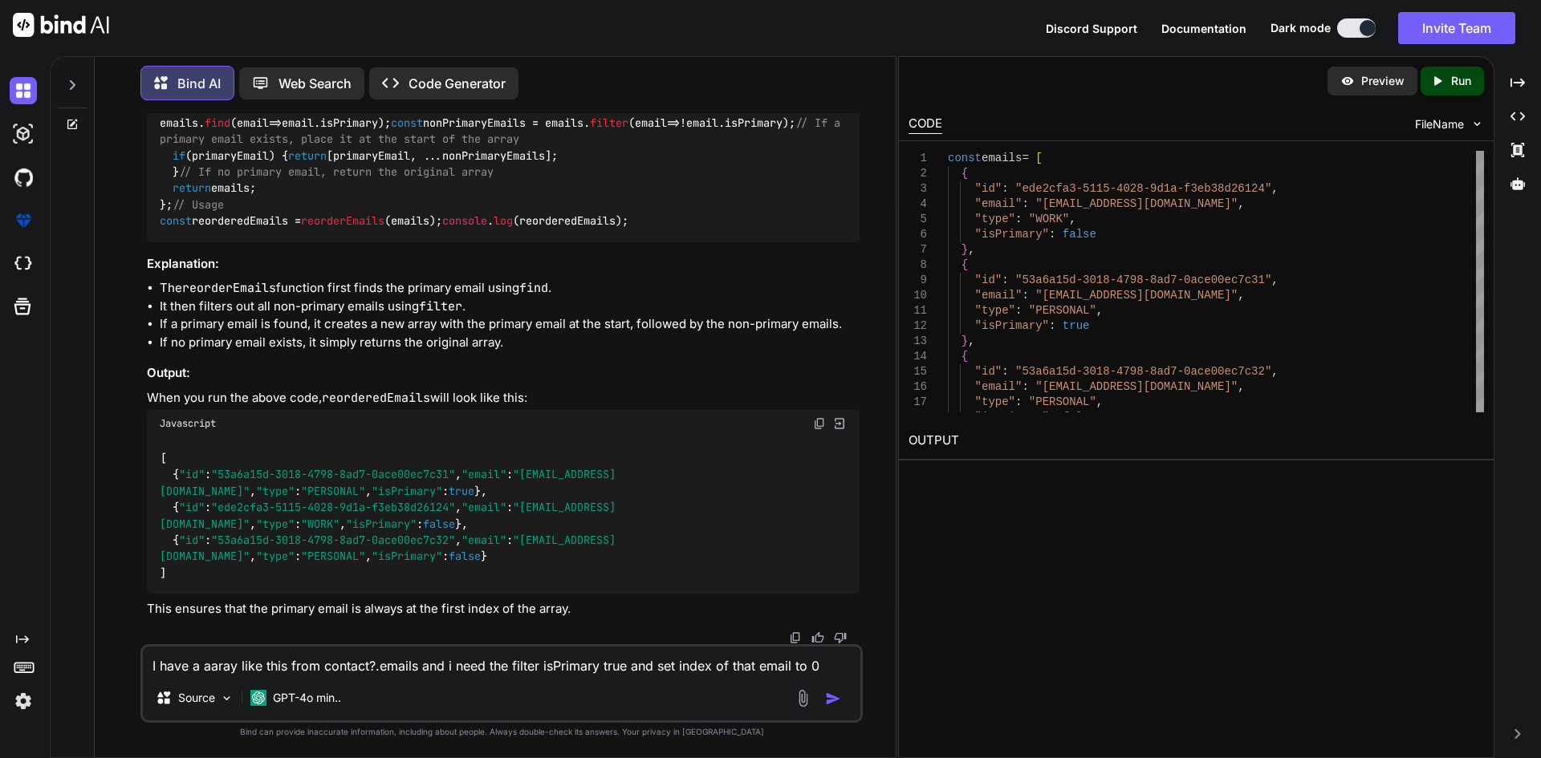
scroll to position [6525, 0]
click at [230, 114] on span "reorderEmails" at bounding box center [239, 107] width 83 height 14
click at [279, 230] on code "const emails = [ { "id" : "ede2cfa3-5115-4028-9d1a-f3eb38d26124" , "email" : "[…" at bounding box center [503, 98] width 687 height 262
drag, startPoint x: 173, startPoint y: 376, endPoint x: 154, endPoint y: 203, distance: 173.5
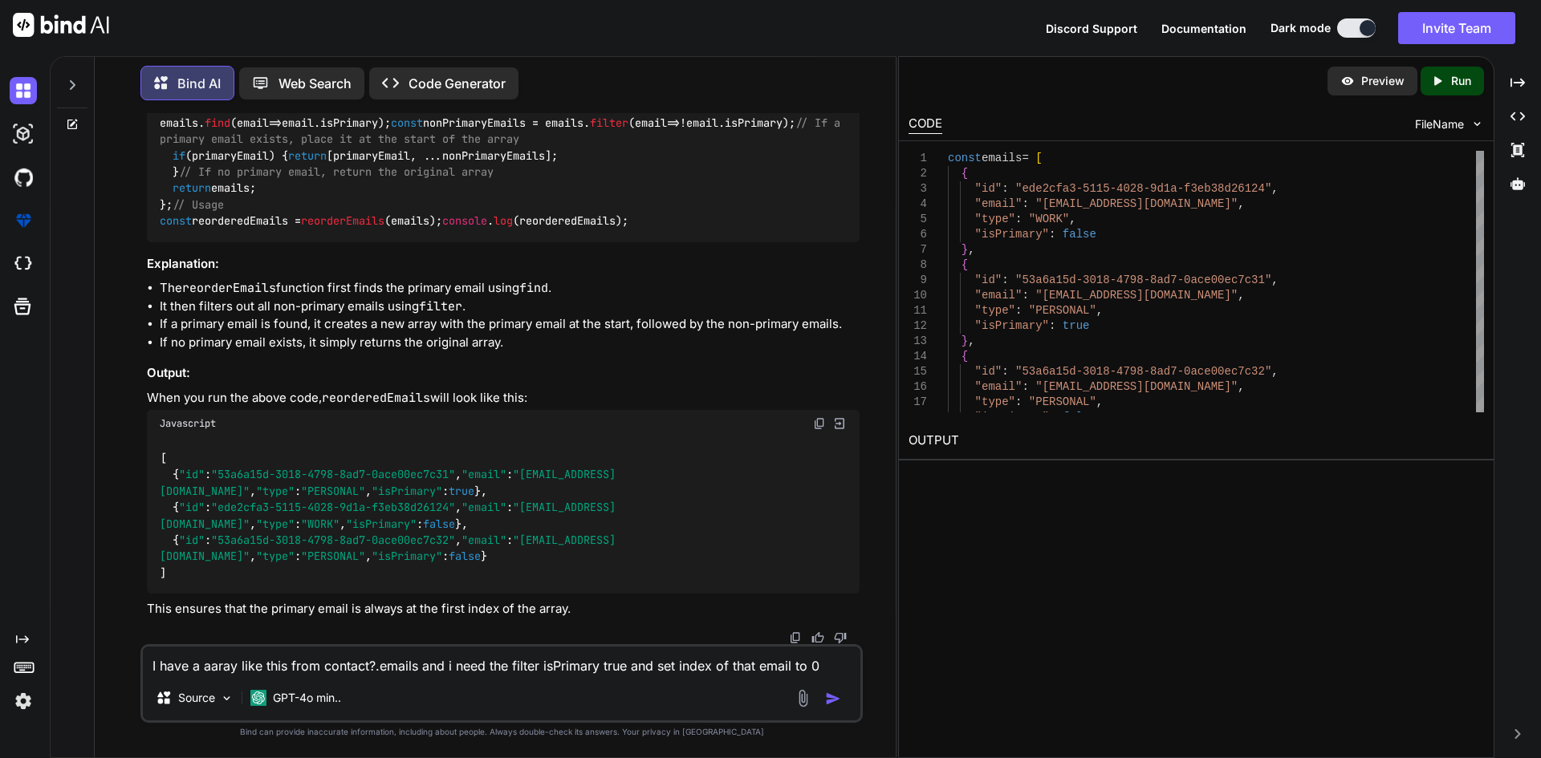
click at [154, 203] on div "const emails = [ { "id" : "ede2cfa3-5115-4028-9d1a-f3eb38d26124" , "email" : "[…" at bounding box center [503, 98] width 713 height 287
copy code "const reorderEmails = ( emails ) => { const primaryEmail = emails. find ( email…"
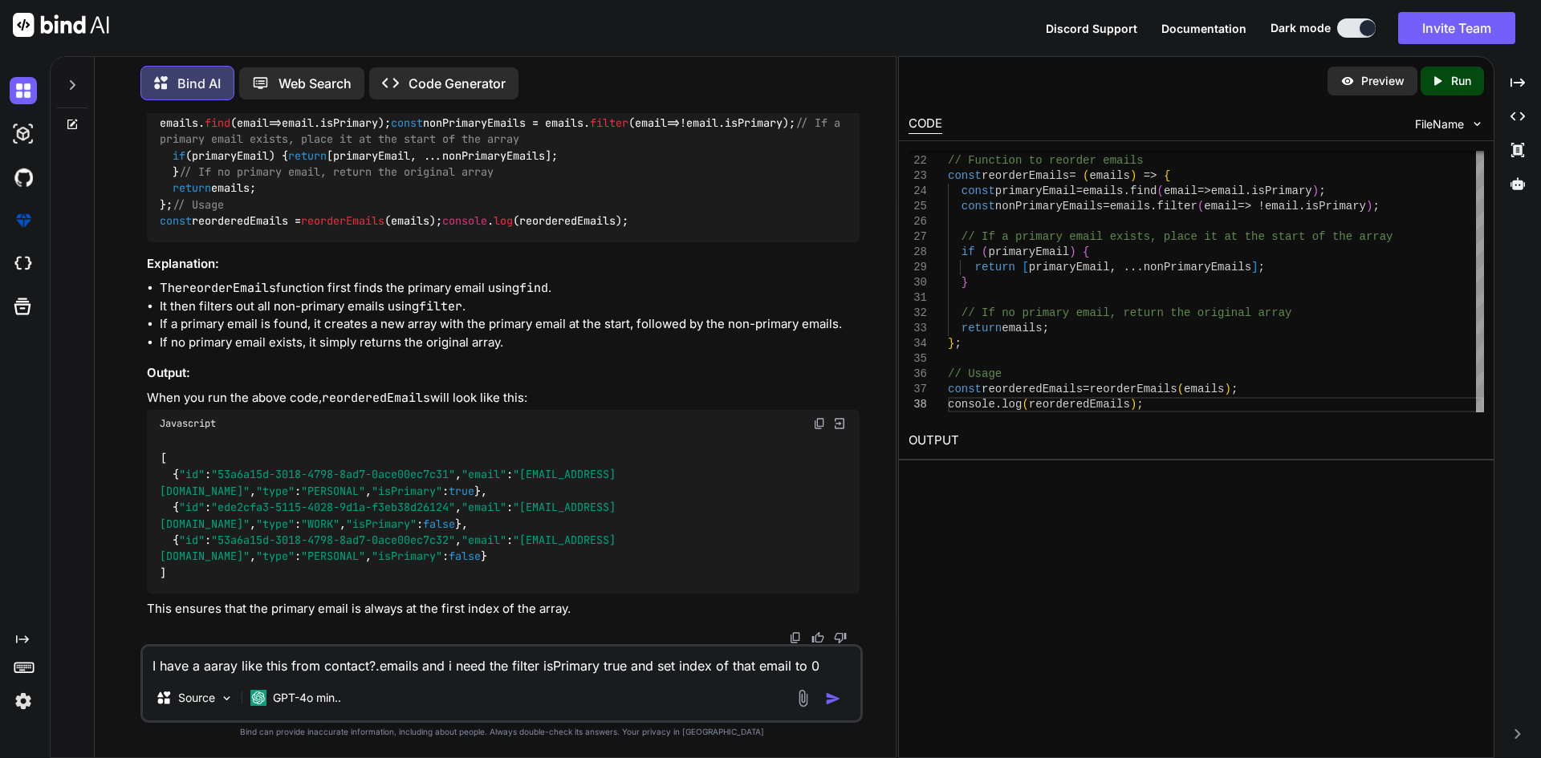
scroll to position [6463, 0]
copy code "const reorderEmails = ( emails ) => { const primaryEmail = emails. find ( email…"
click at [173, 242] on div "const emails = [ { "id" : "ede2cfa3-5115-4028-9d1a-f3eb38d26124" , "email" : "[…" at bounding box center [503, 98] width 713 height 287
click at [187, 242] on div "const emails = [ { "id" : "ede2cfa3-5115-4028-9d1a-f3eb38d26124" , "email" : "[…" at bounding box center [503, 98] width 713 height 287
drag, startPoint x: 189, startPoint y: 443, endPoint x: 153, endPoint y: 260, distance: 186.3
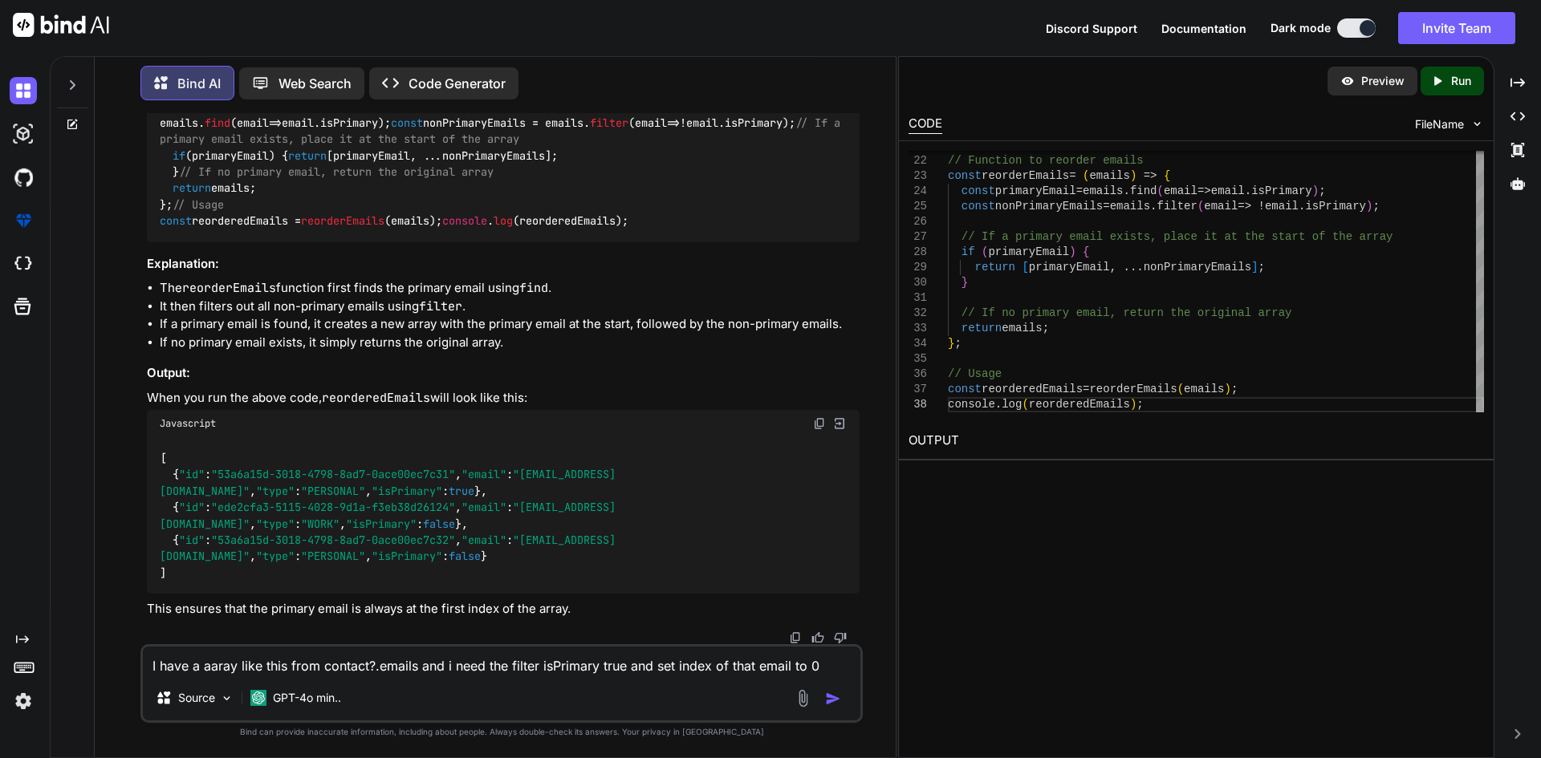
click at [153, 242] on div "const emails = [ { "id" : "ede2cfa3-5115-4028-9d1a-f3eb38d26124" , "email" : "[…" at bounding box center [503, 98] width 713 height 287
copy code "const reorderEmails = ( emails ) => { const primaryEmail = emails. find ( email…"
click at [225, 653] on textarea "I have a aaray like this from contact?.emails and i need the filter isPrimary t…" at bounding box center [501, 661] width 717 height 29
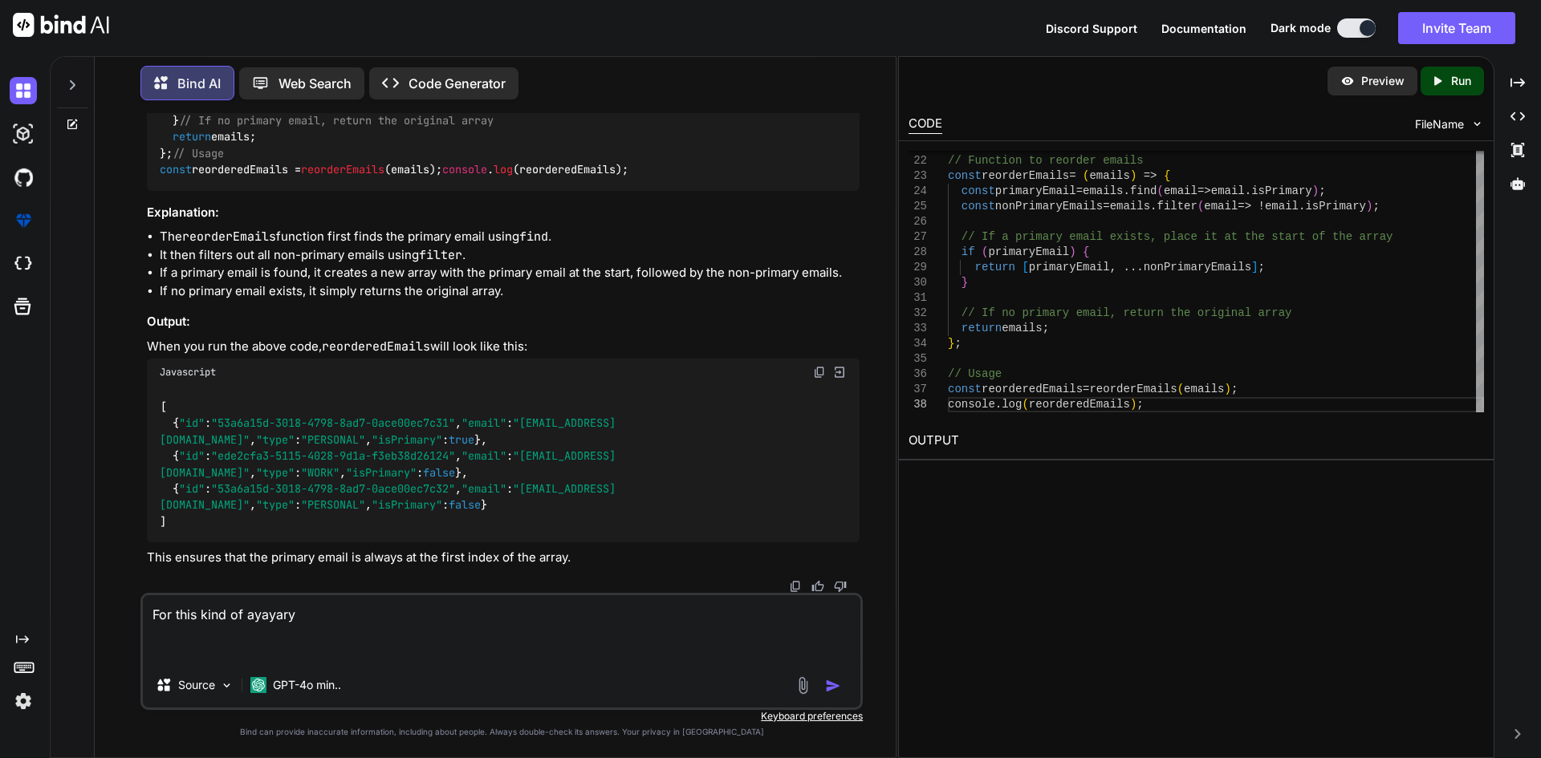
paste textarea "First and last Name Business Name Phone Number Email Address Action [ { "id": "…"
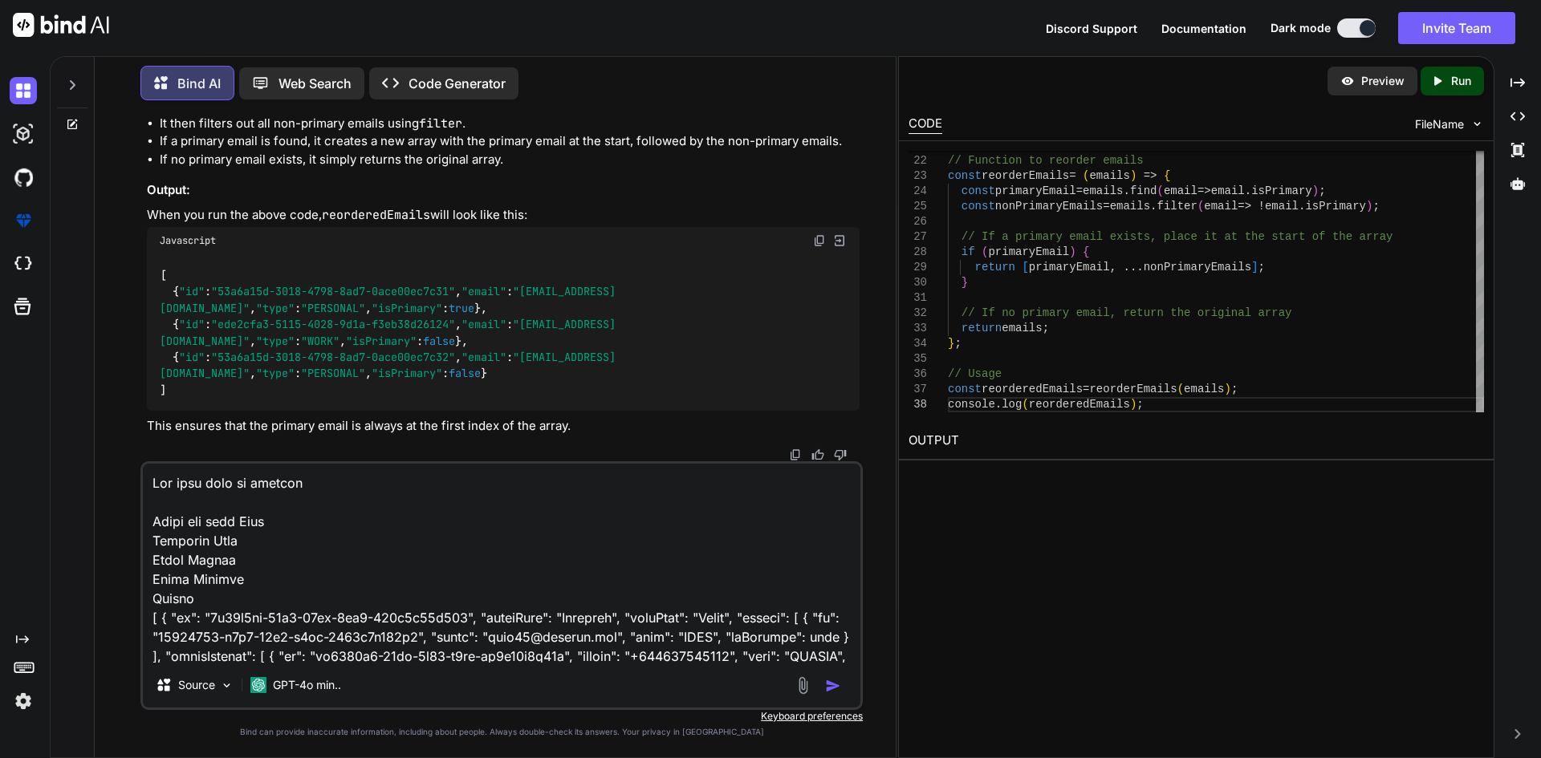
scroll to position [1157, 0]
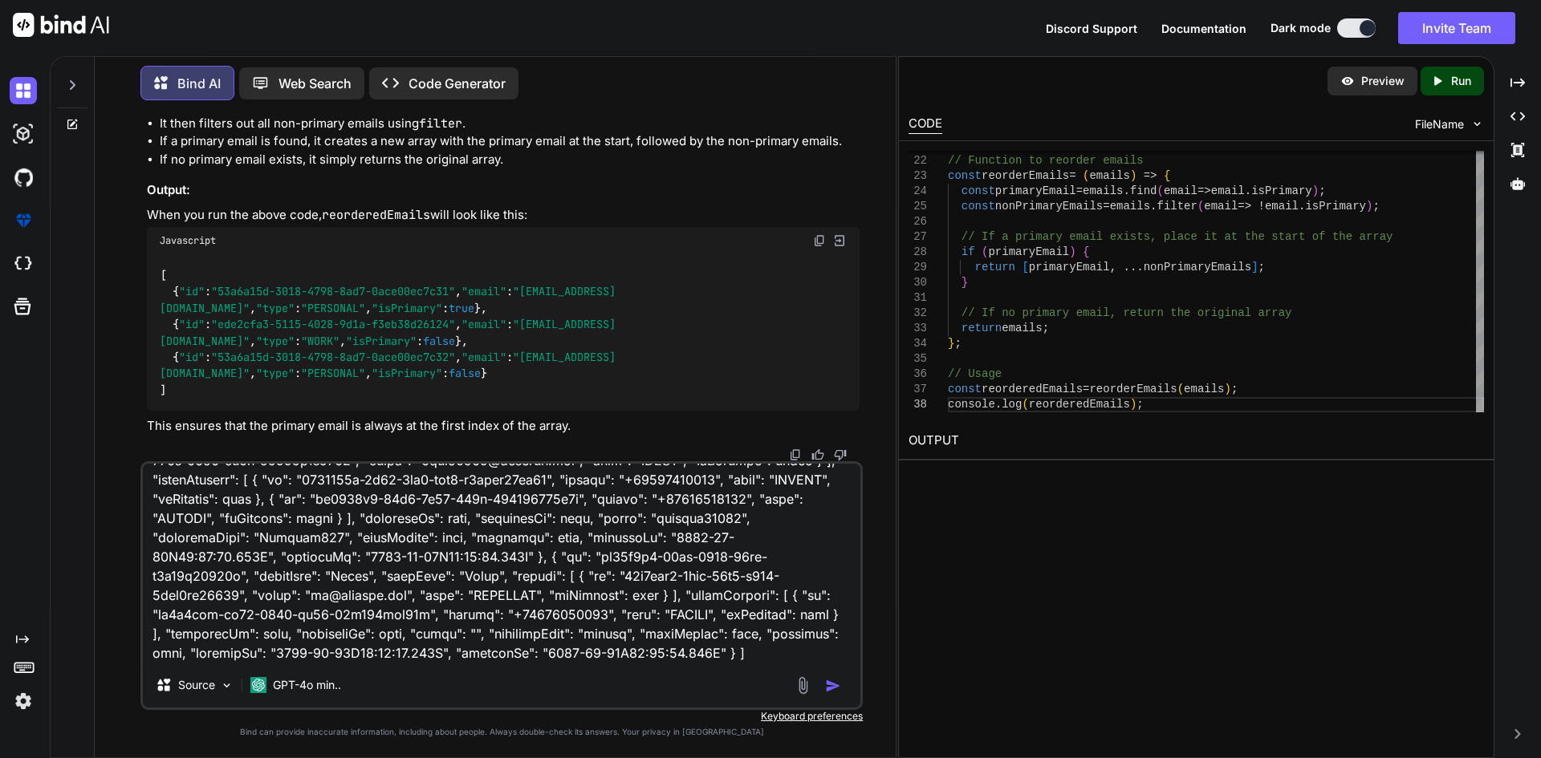
type textarea "For this kind of ayayary First and last Name Business Name Phone Number Email A…"
click at [830, 689] on img "button" at bounding box center [833, 686] width 16 height 16
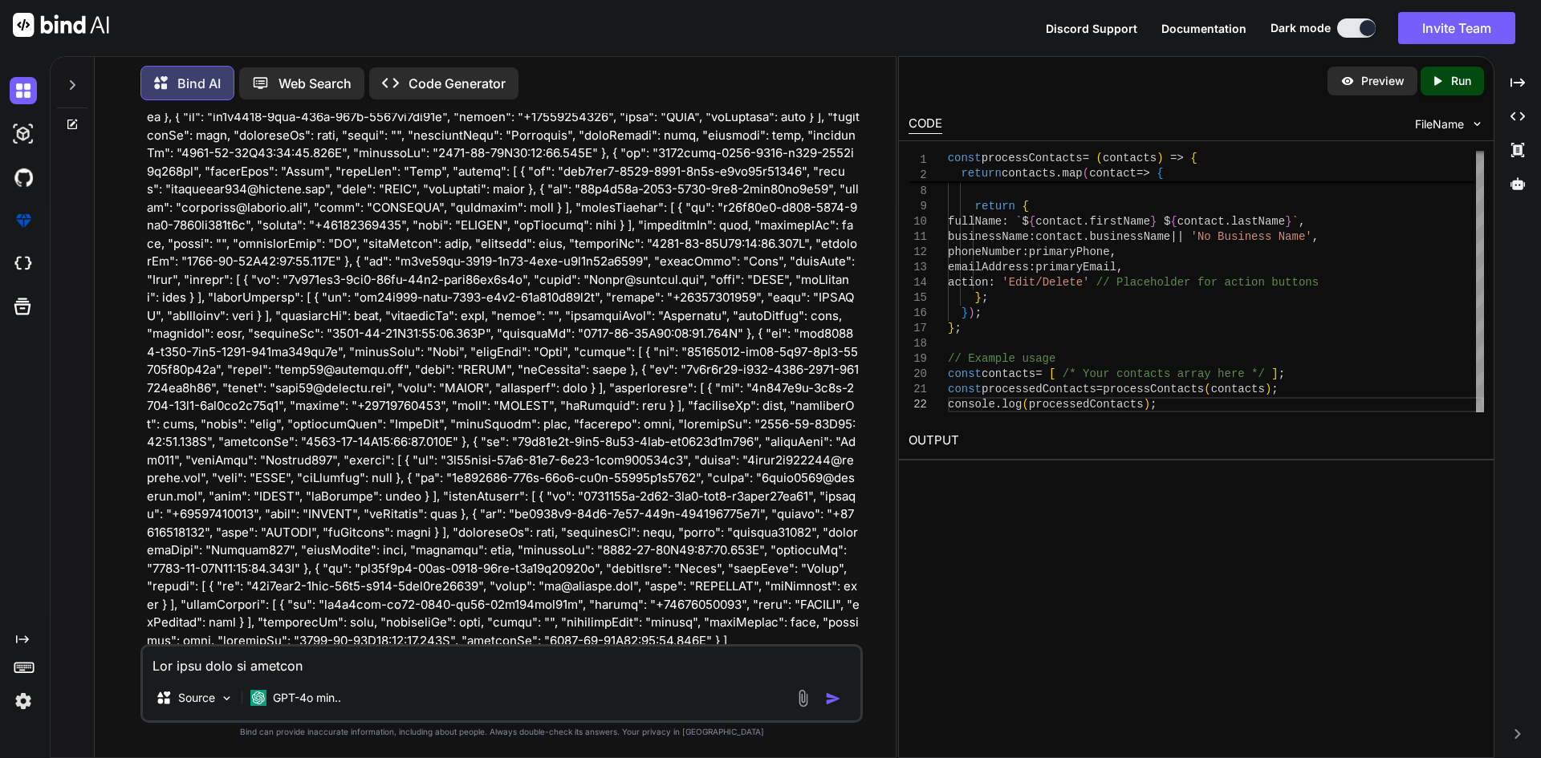
scroll to position [6551, 0]
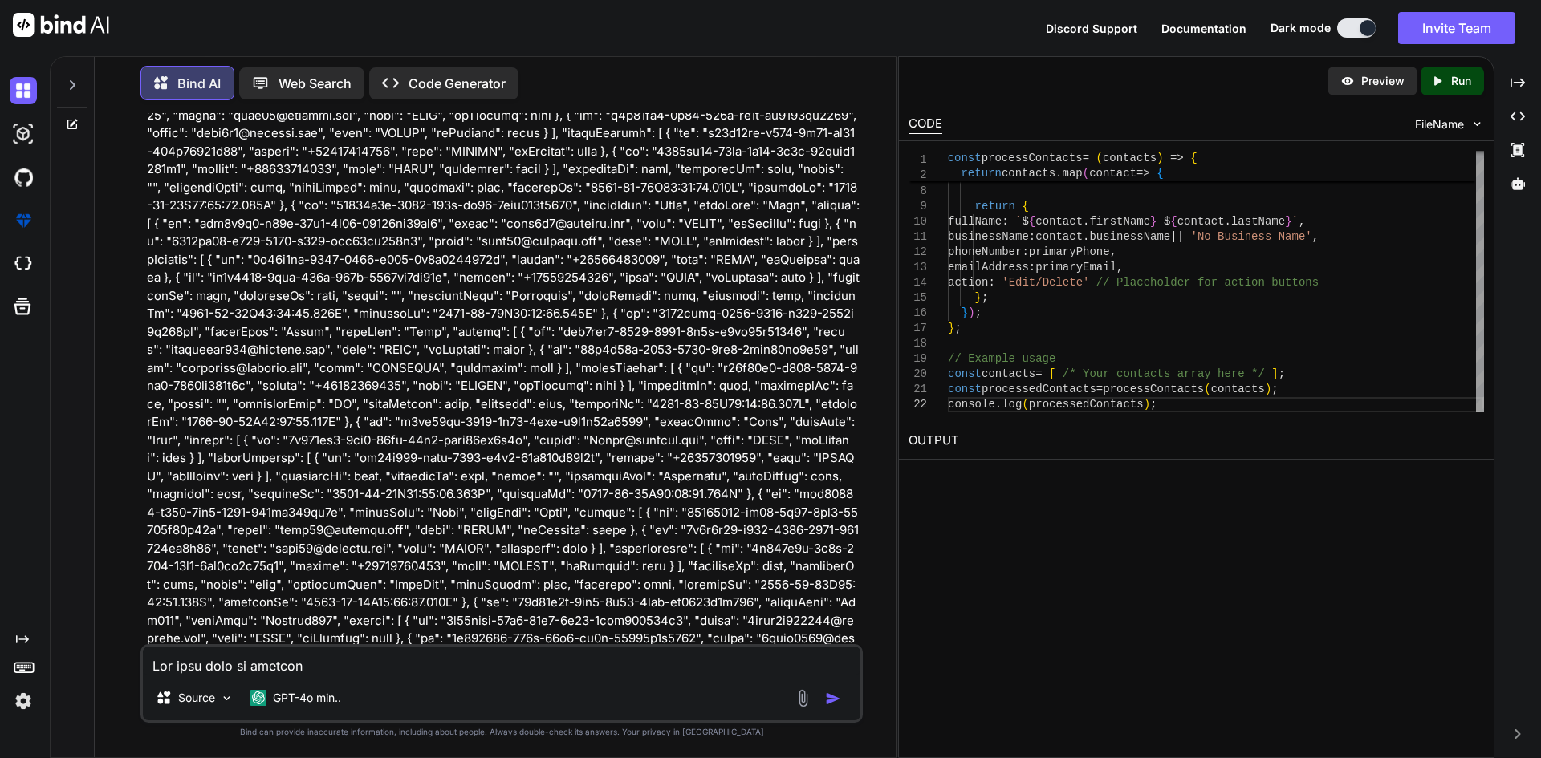
drag, startPoint x: 159, startPoint y: 171, endPoint x: 352, endPoint y: 414, distance: 310.7
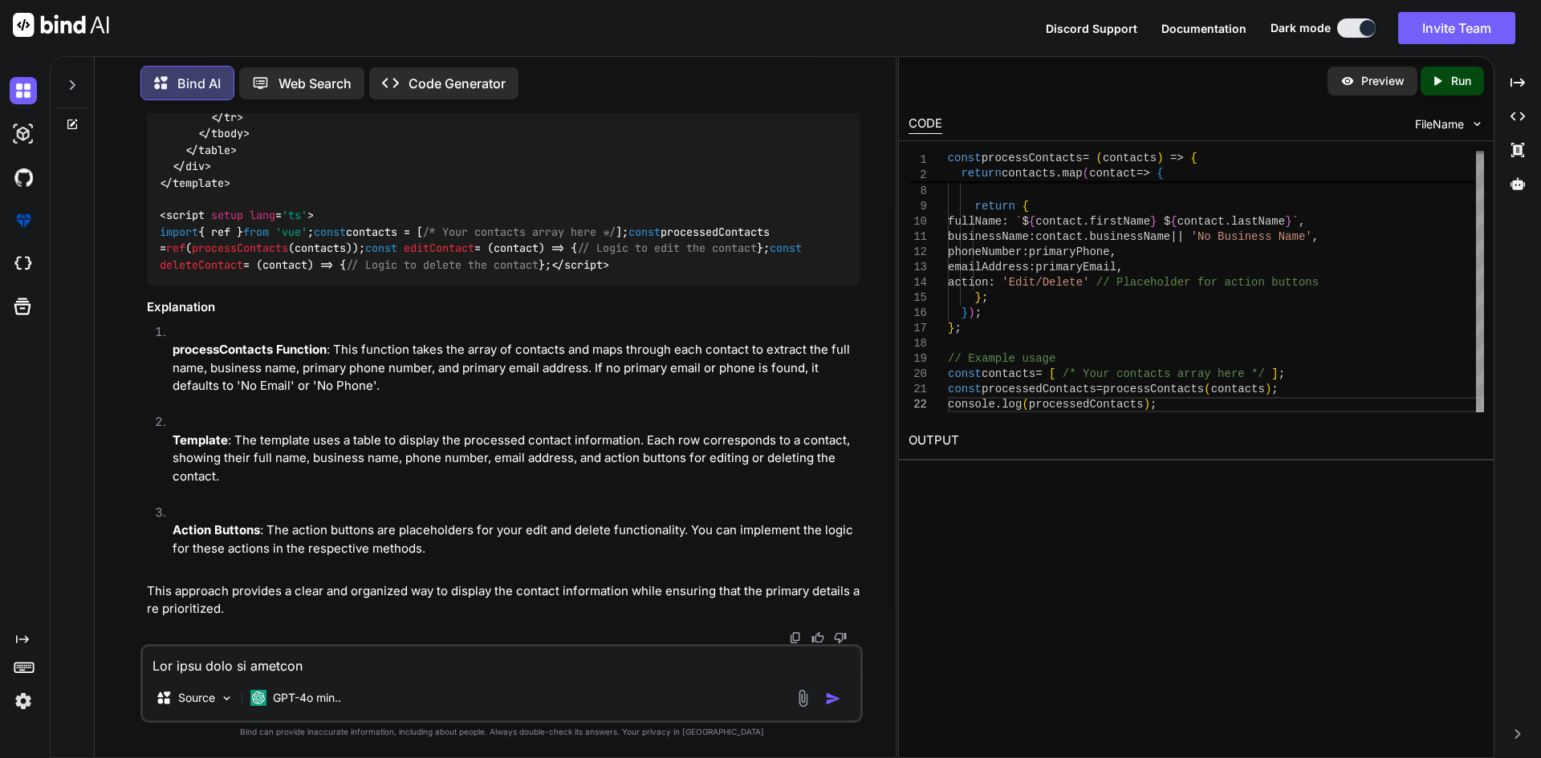
scroll to position [9778, 0]
click at [246, 681] on div "Source GPT-4o min.." at bounding box center [501, 683] width 722 height 79
click at [248, 661] on textarea at bounding box center [501, 661] width 717 height 29
click at [240, 664] on textarea "i need reorder the primary email" at bounding box center [501, 661] width 717 height 29
click at [442, 654] on textarea "i need reorder function for the primary email" at bounding box center [501, 661] width 717 height 29
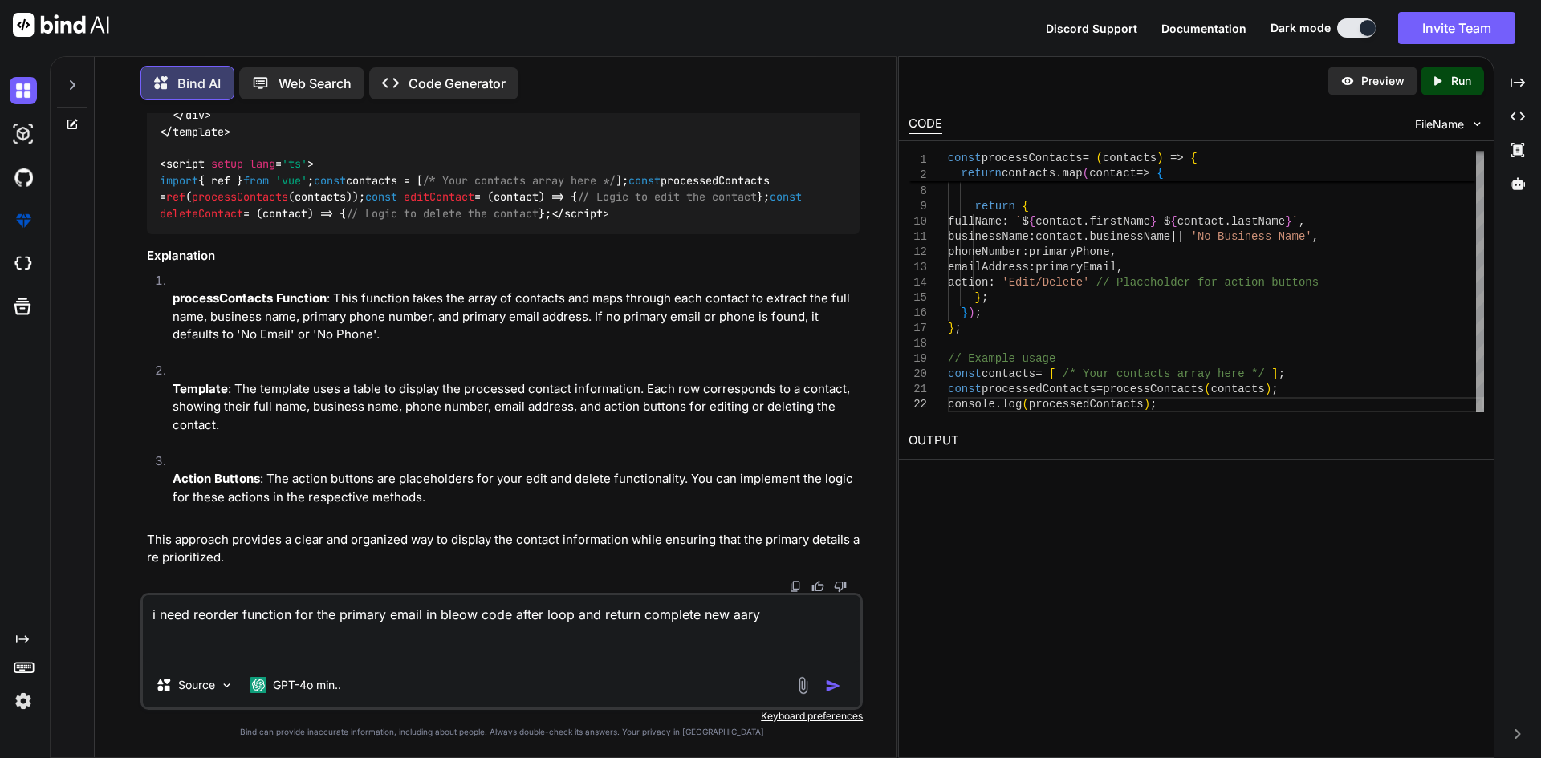
paste textarea "First and last Name Business Name Phone Number Email Address Action [ { "id": "…"
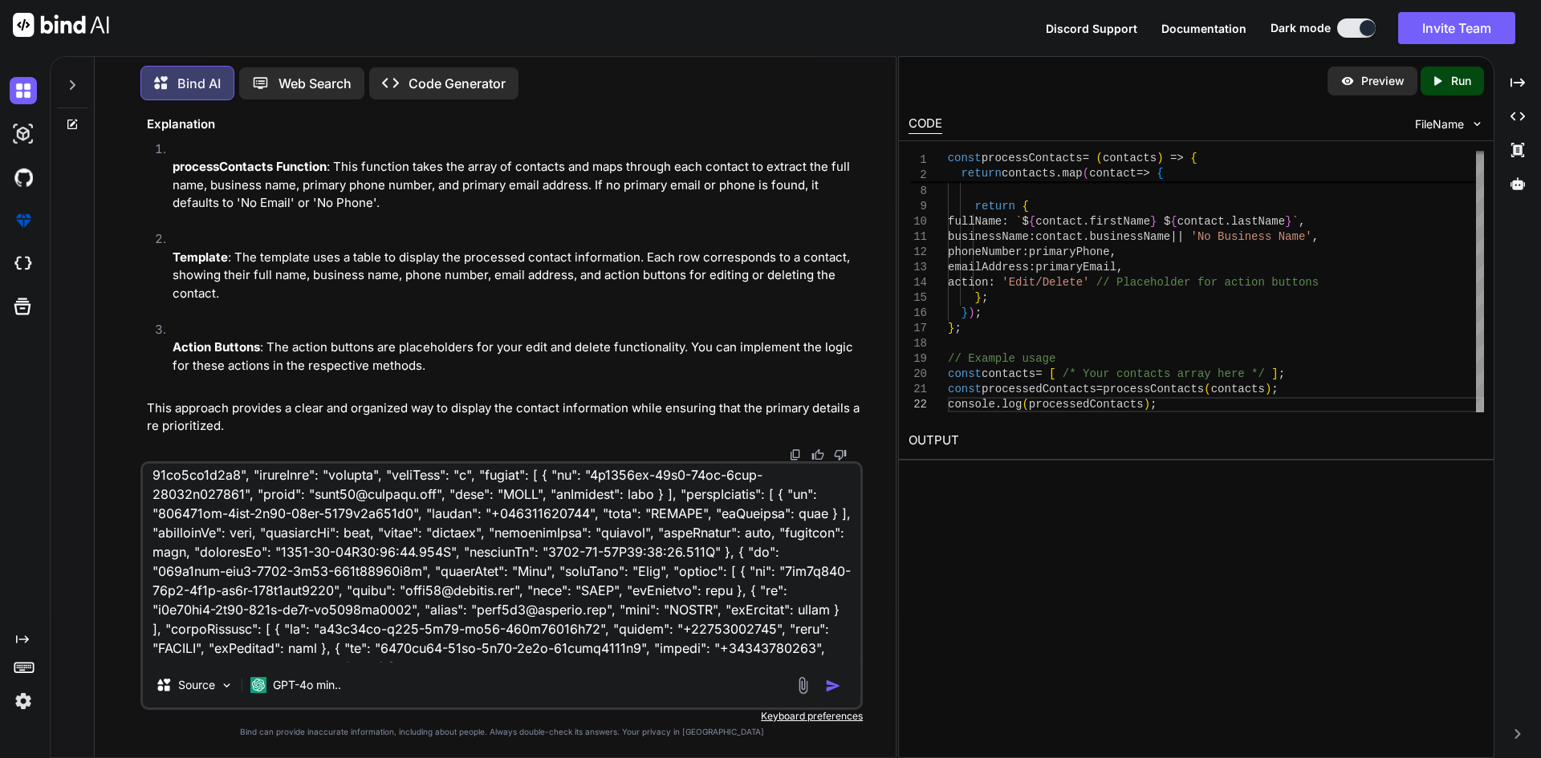
scroll to position [0, 0]
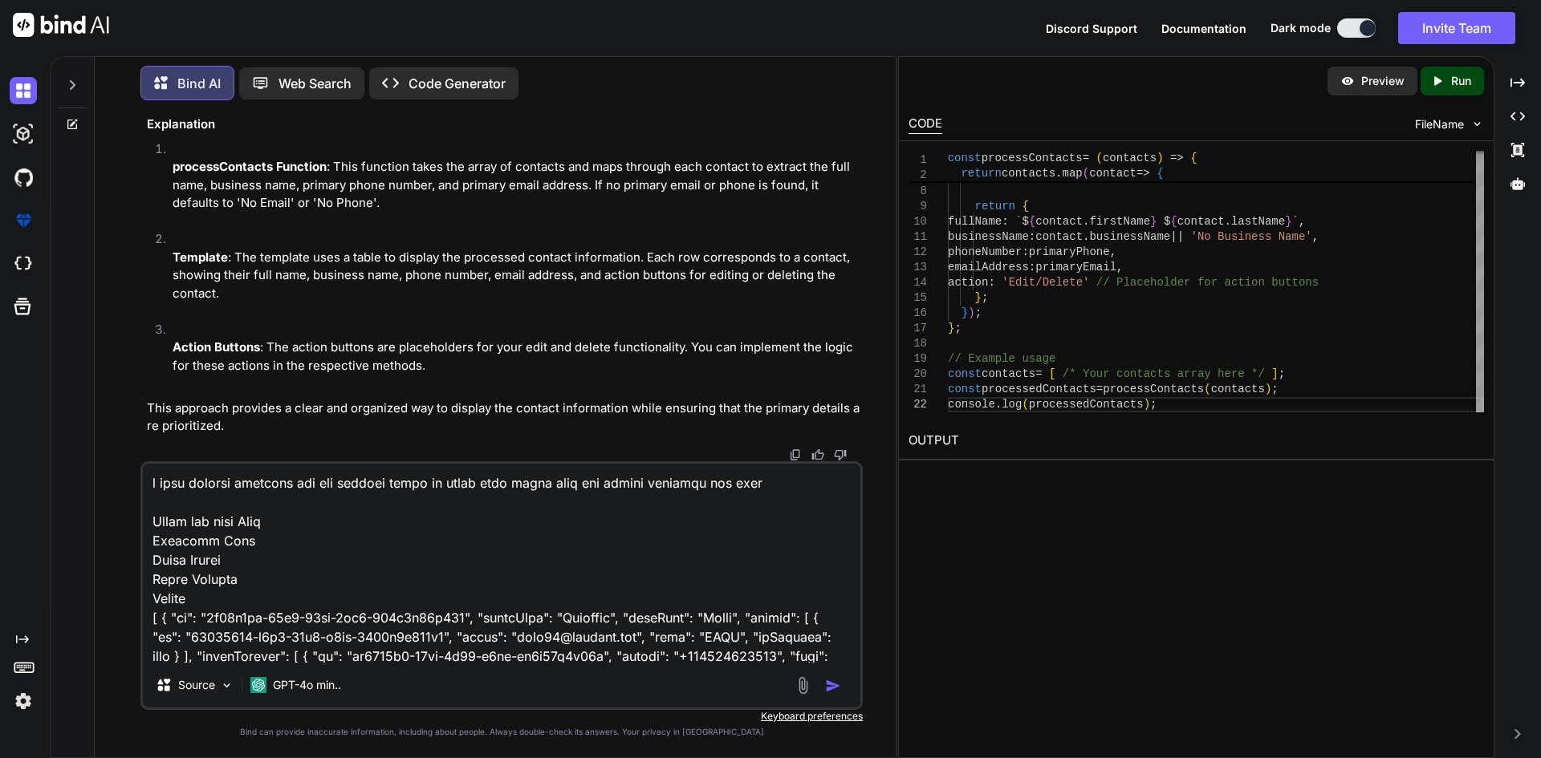
drag, startPoint x: 210, startPoint y: 599, endPoint x: 132, endPoint y: 525, distance: 107.9
click at [132, 525] on div "You Bind AI To create a function that returns an array containing the primary e…" at bounding box center [502, 435] width 788 height 644
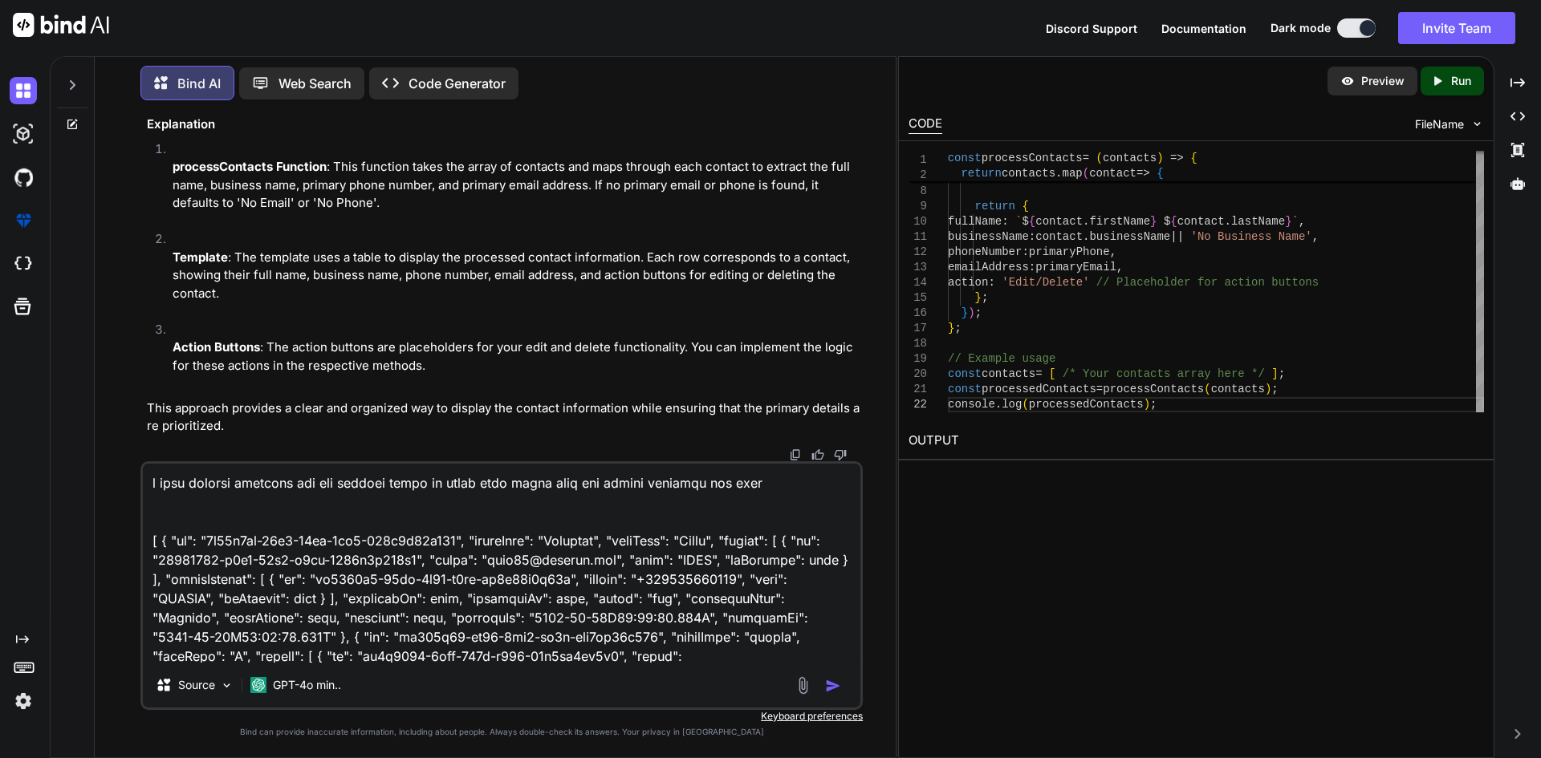
click at [215, 511] on textarea at bounding box center [501, 563] width 717 height 199
click at [765, 486] on textarea at bounding box center [501, 563] width 717 height 199
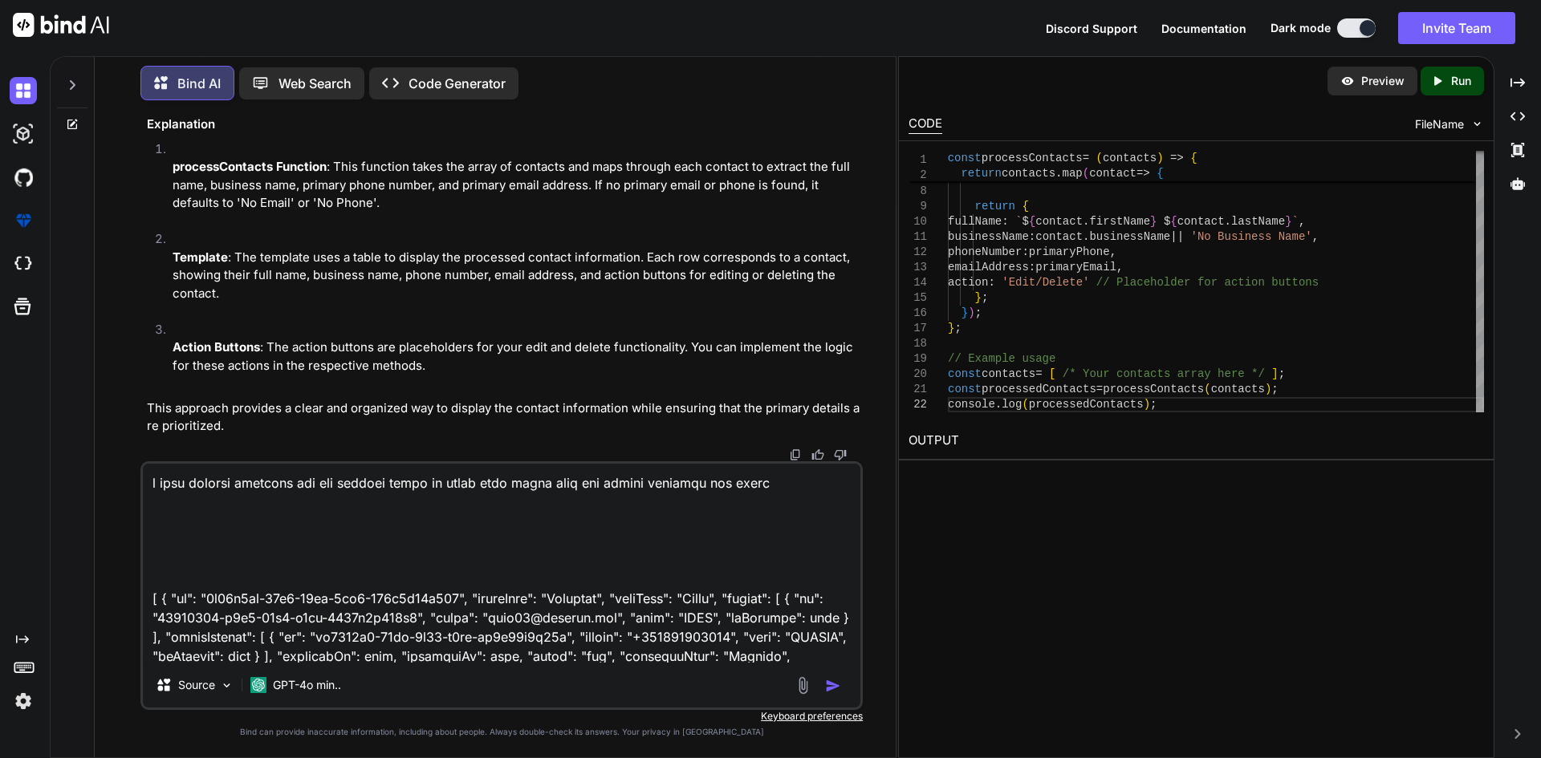
scroll to position [8735, 0]
drag, startPoint x: 165, startPoint y: 306, endPoint x: 278, endPoint y: 325, distance: 115.6
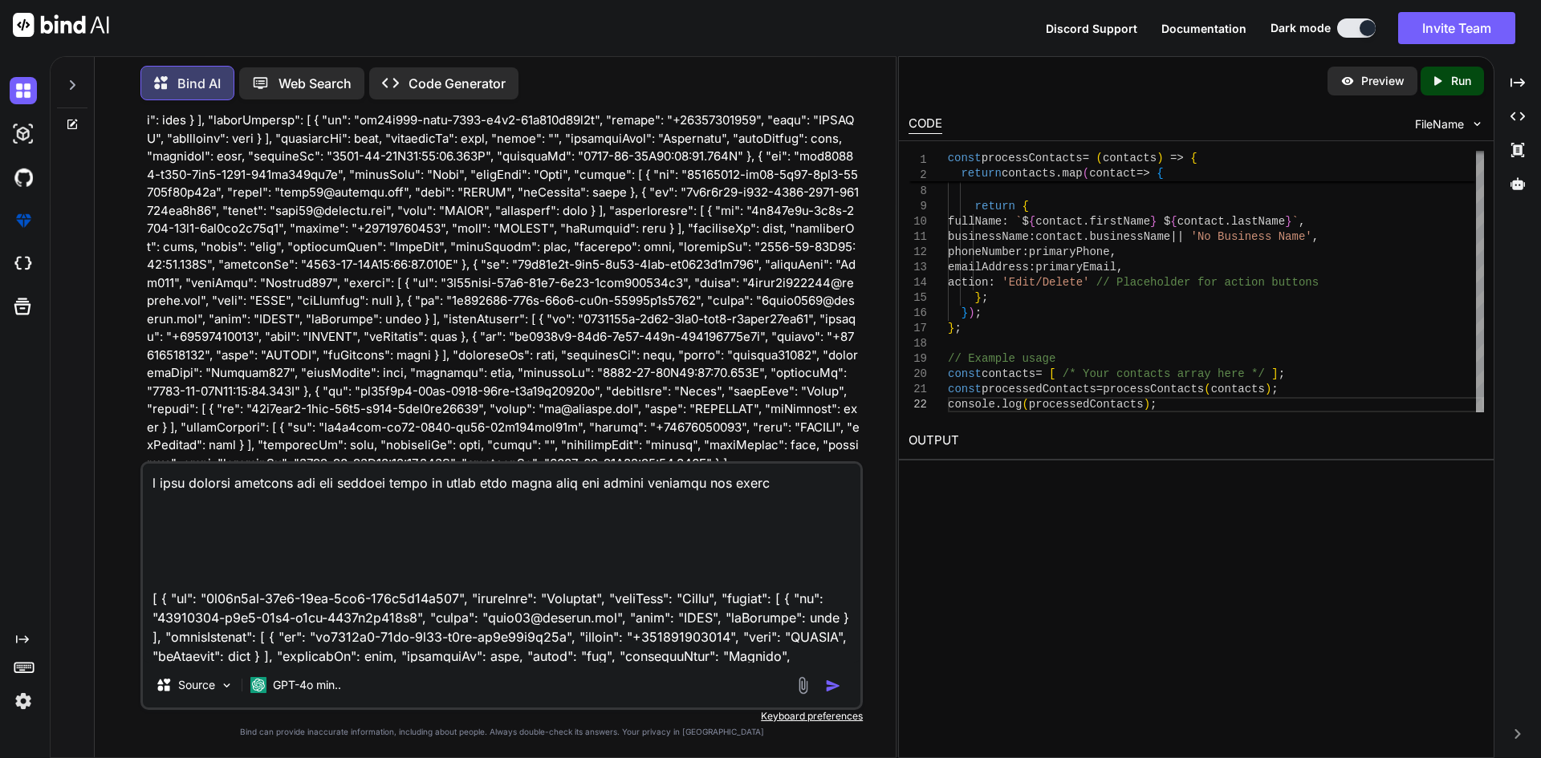
scroll to position [6568, 0]
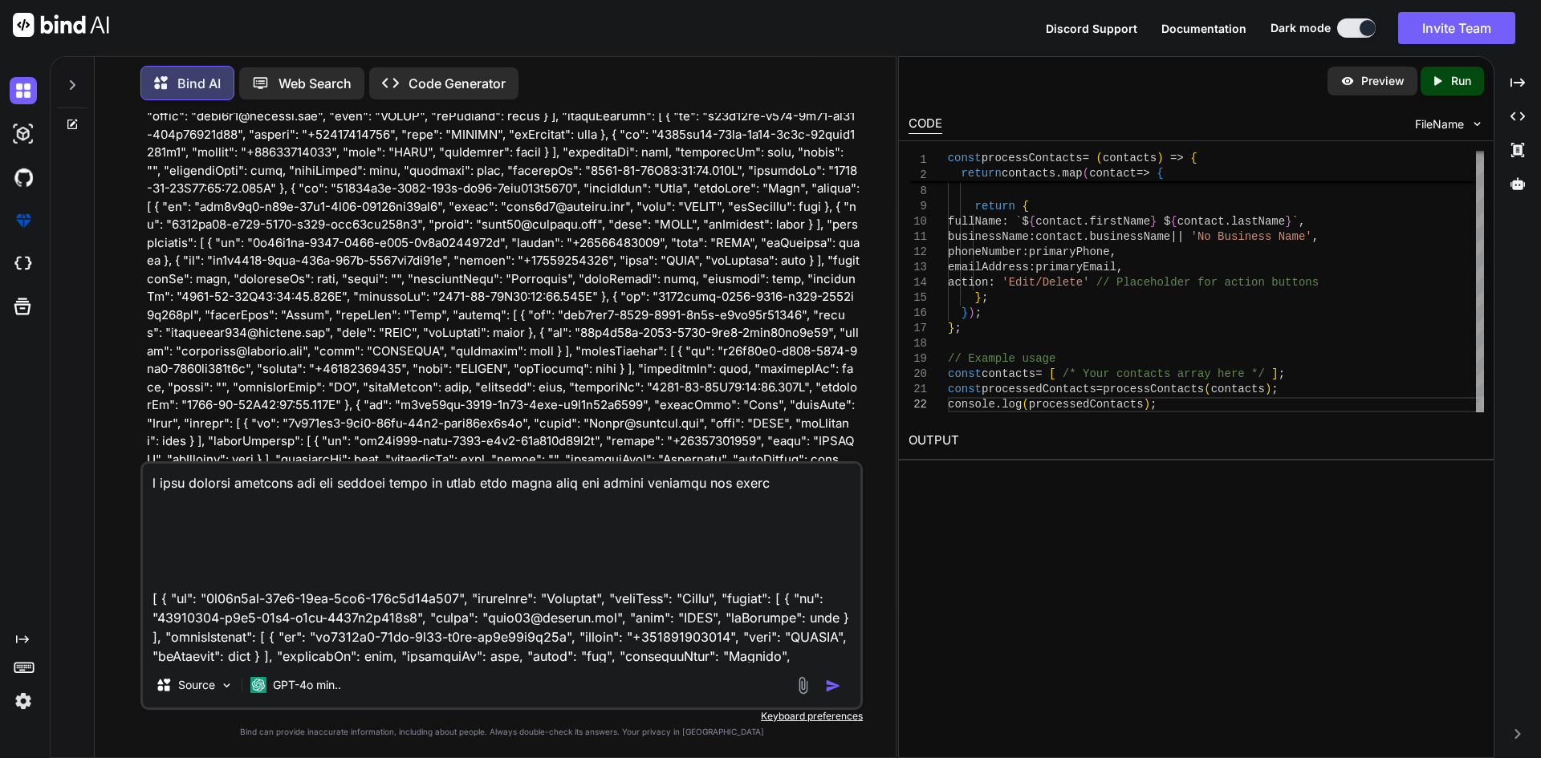
drag, startPoint x: 165, startPoint y: 300, endPoint x: 146, endPoint y: 160, distance: 141.7
copy code "const reorderEmails = ( emails ) => { const primaryEmail = emails. find ( email…"
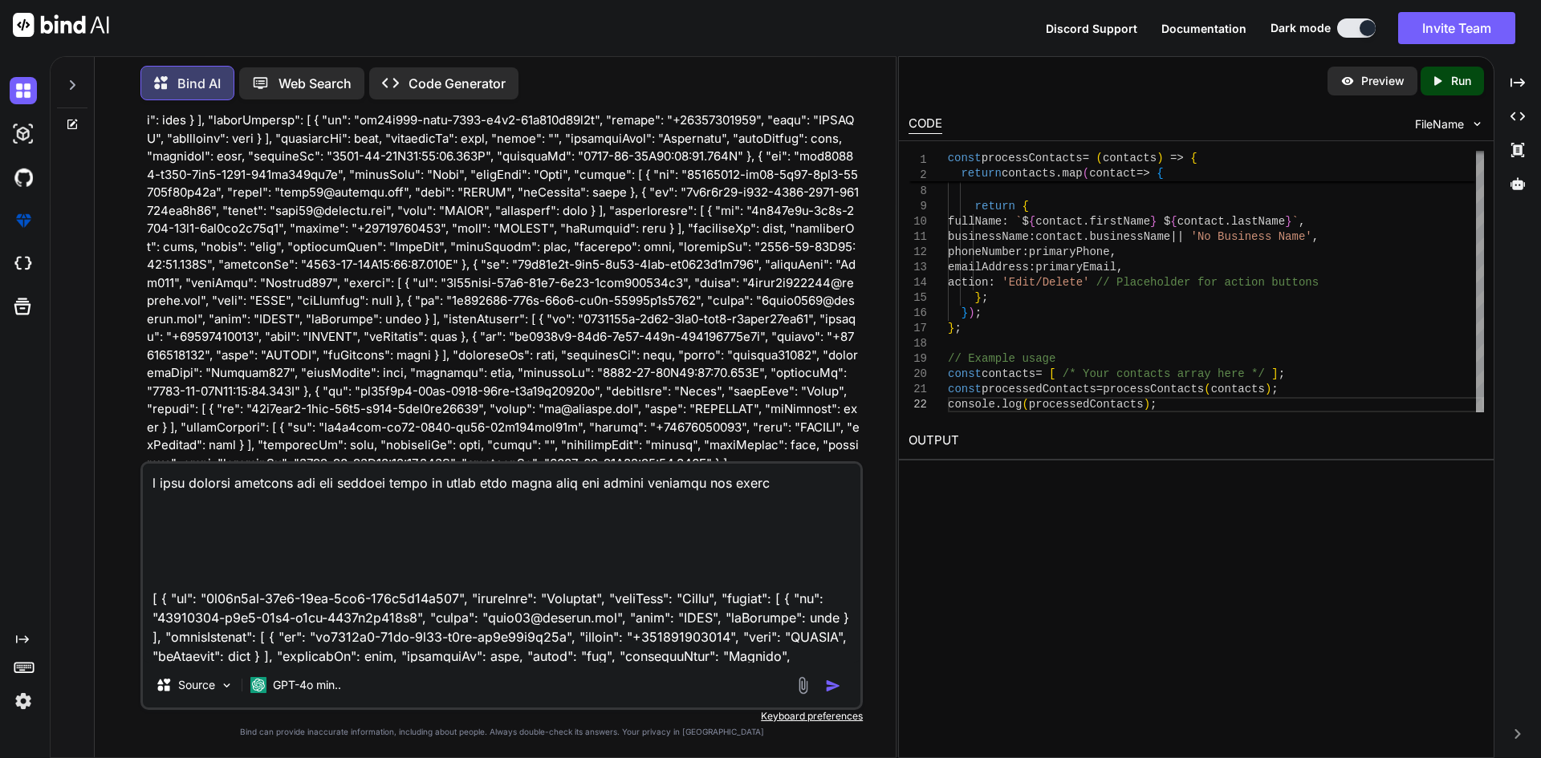
scroll to position [7210, 0]
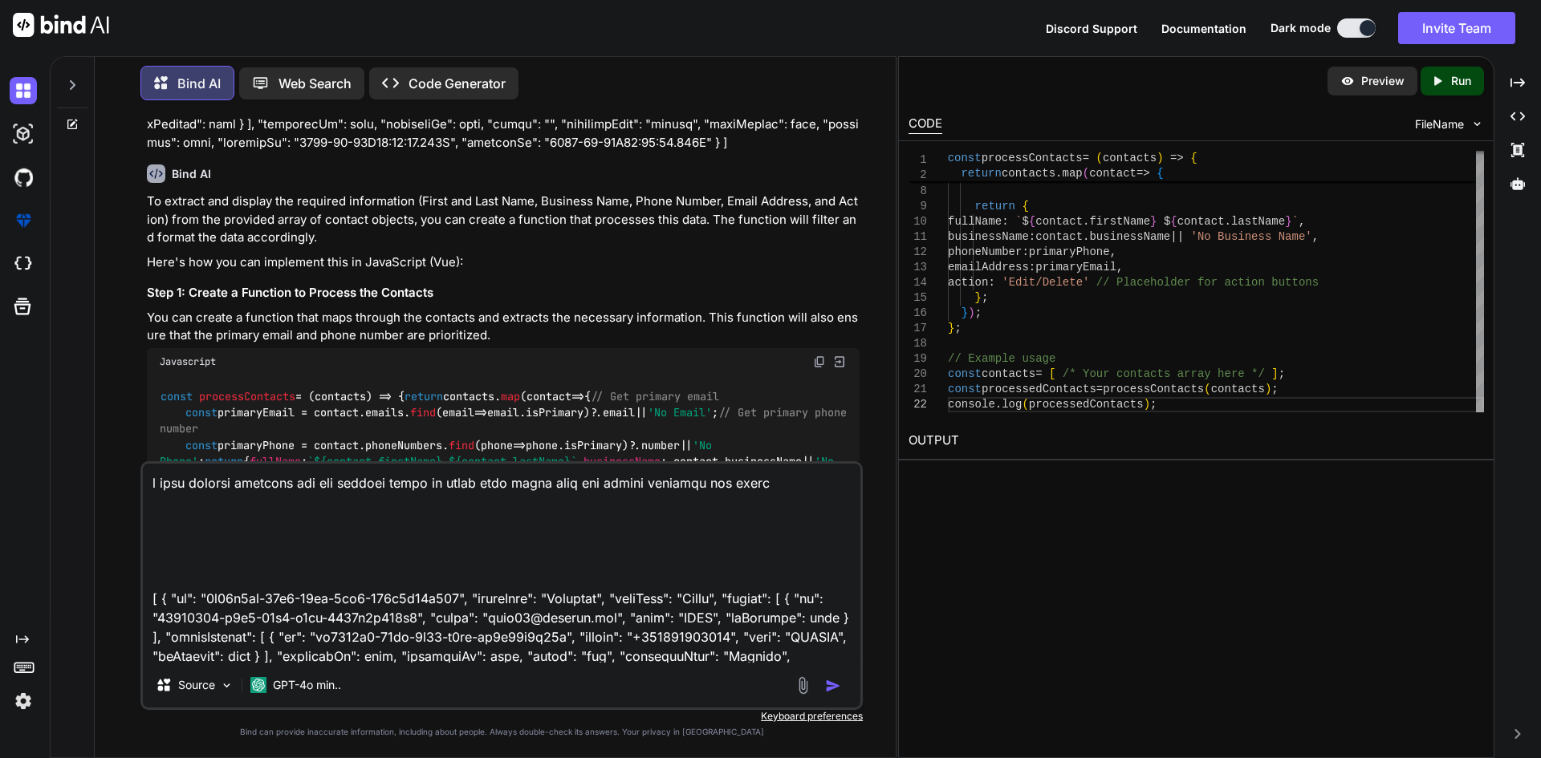
click at [225, 519] on textarea at bounding box center [501, 563] width 717 height 199
paste textarea "const reorderEmails = (emails) => { const primaryEmail = emails.find(email => e…"
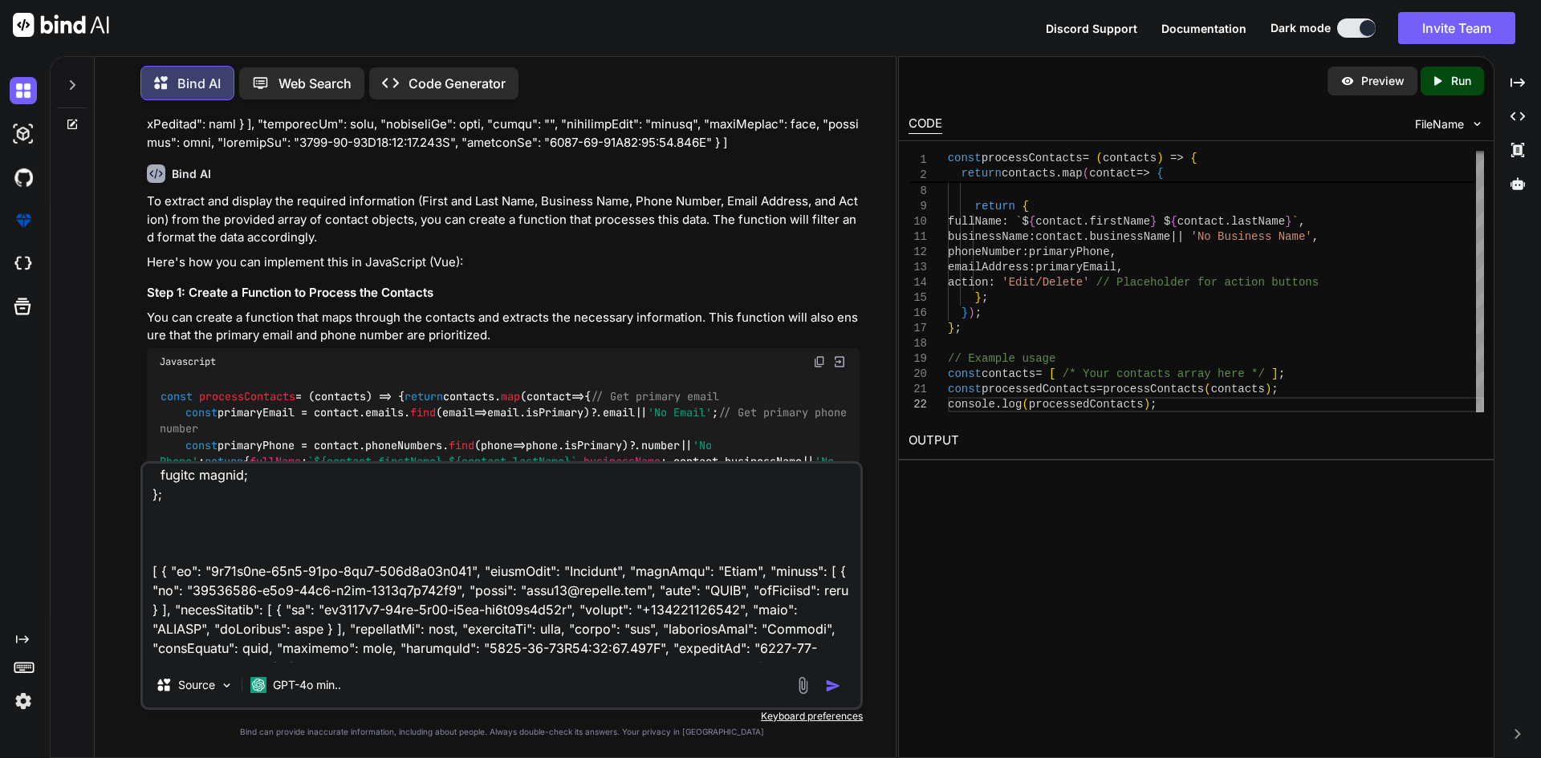
scroll to position [480, 0]
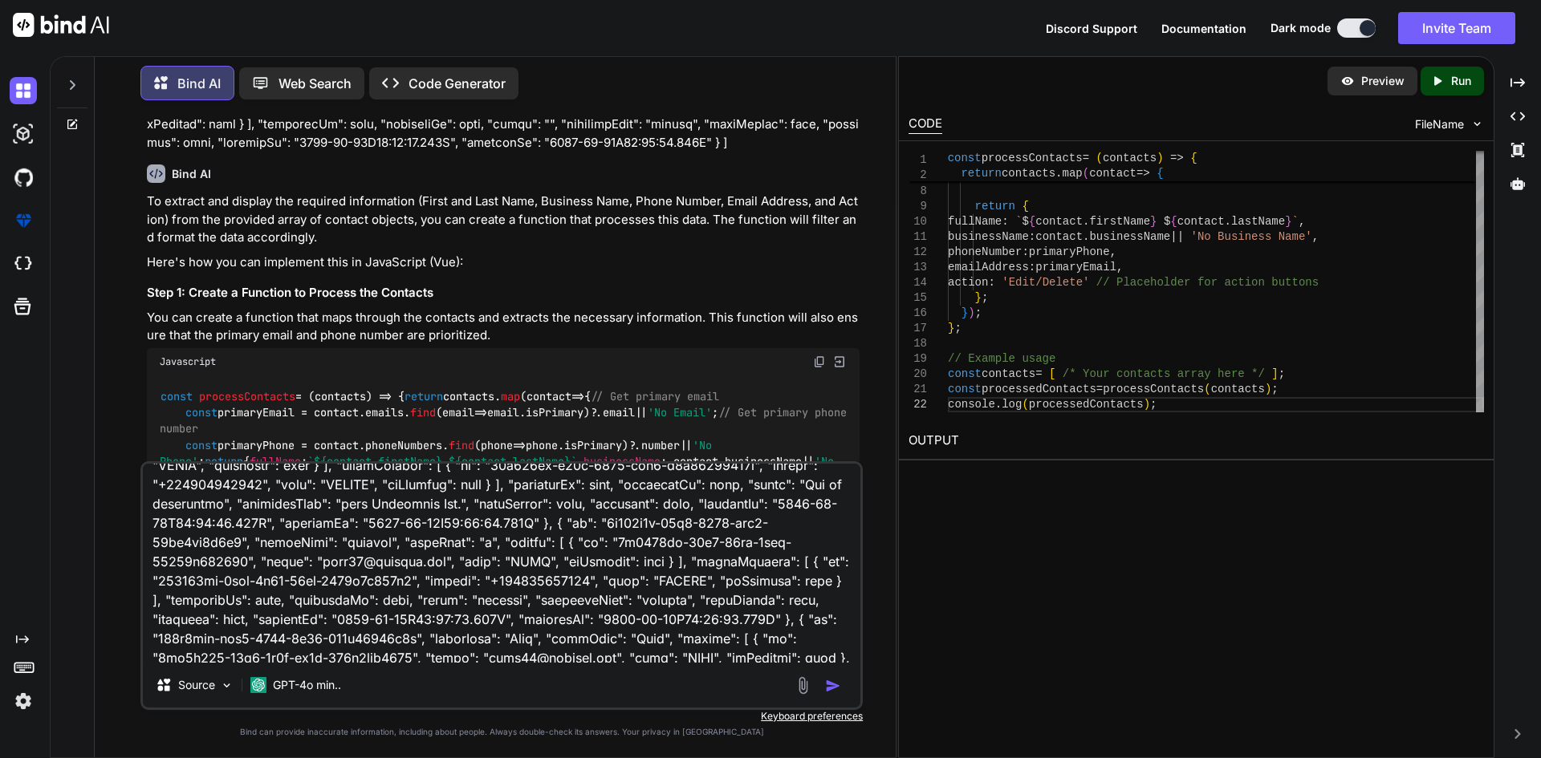
type textarea "i need reorder function for the primary email in bleow code after loop and retu…"
click at [827, 685] on img "button" at bounding box center [833, 686] width 16 height 16
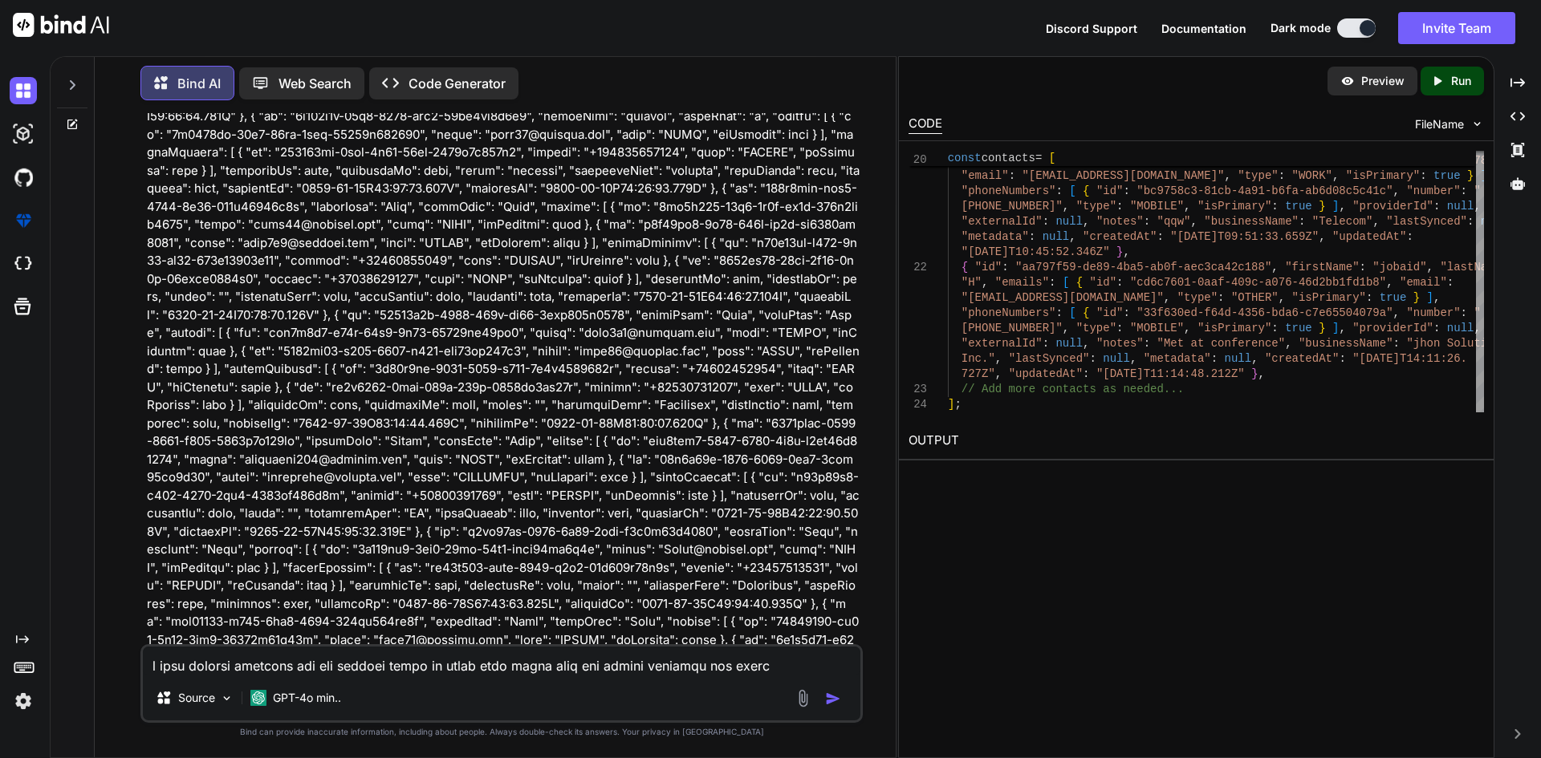
scroll to position [8728, 0]
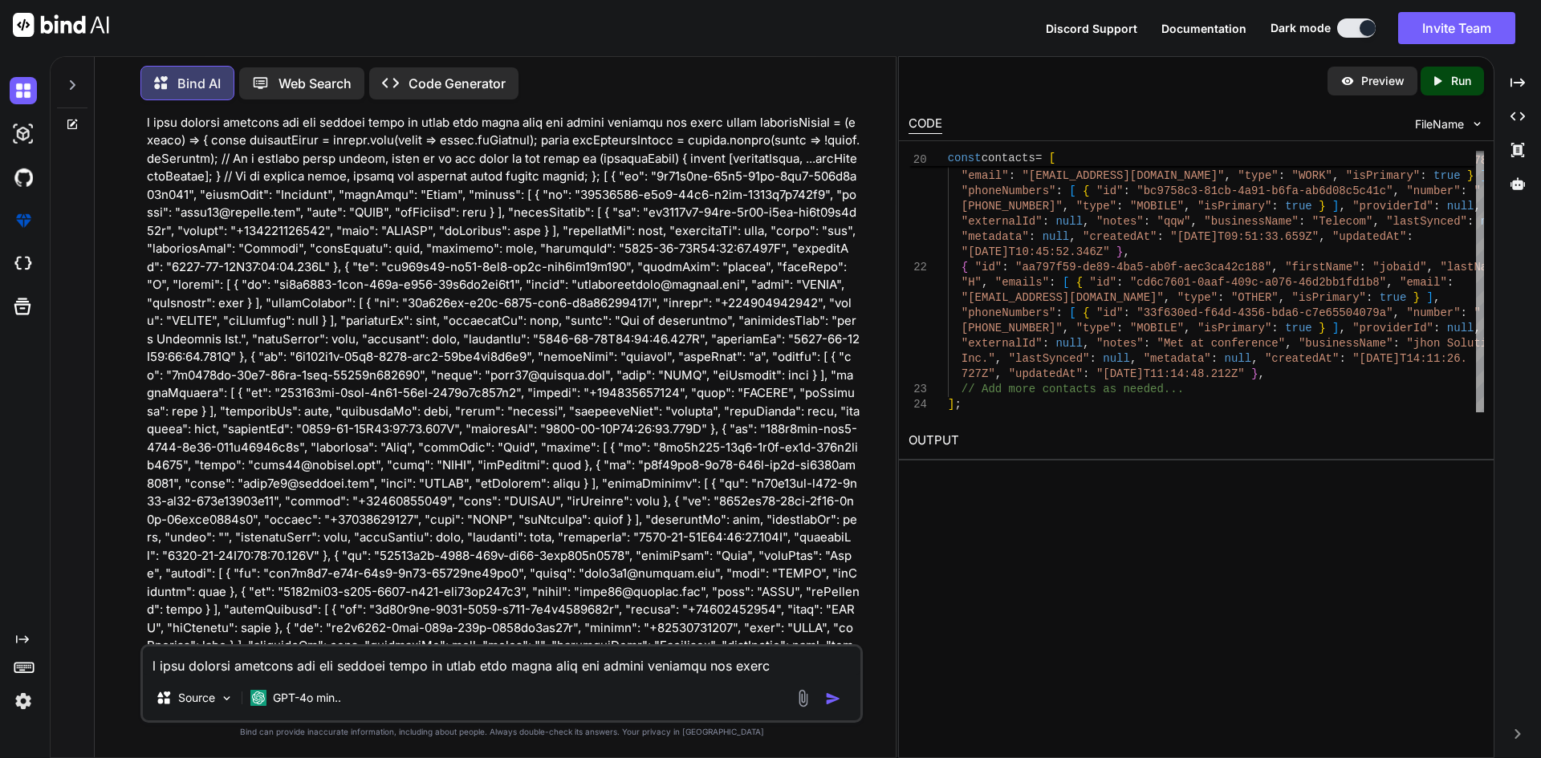
copy code "const processContacts = ( contacts ) => { return contacts. map ( contact => { /…"
drag, startPoint x: 158, startPoint y: 152, endPoint x: 209, endPoint y: 415, distance: 267.2
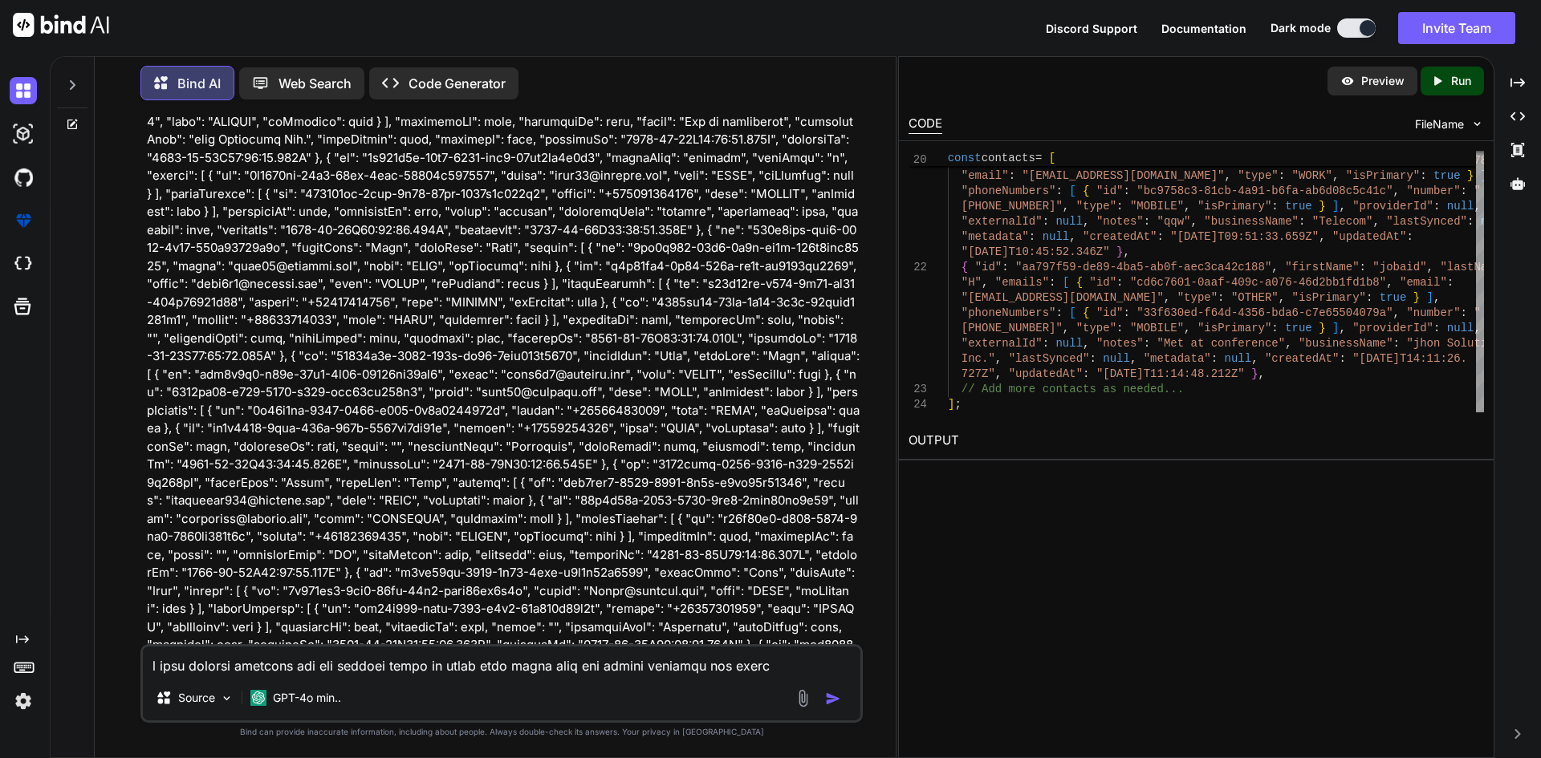
scroll to position [6481, 0]
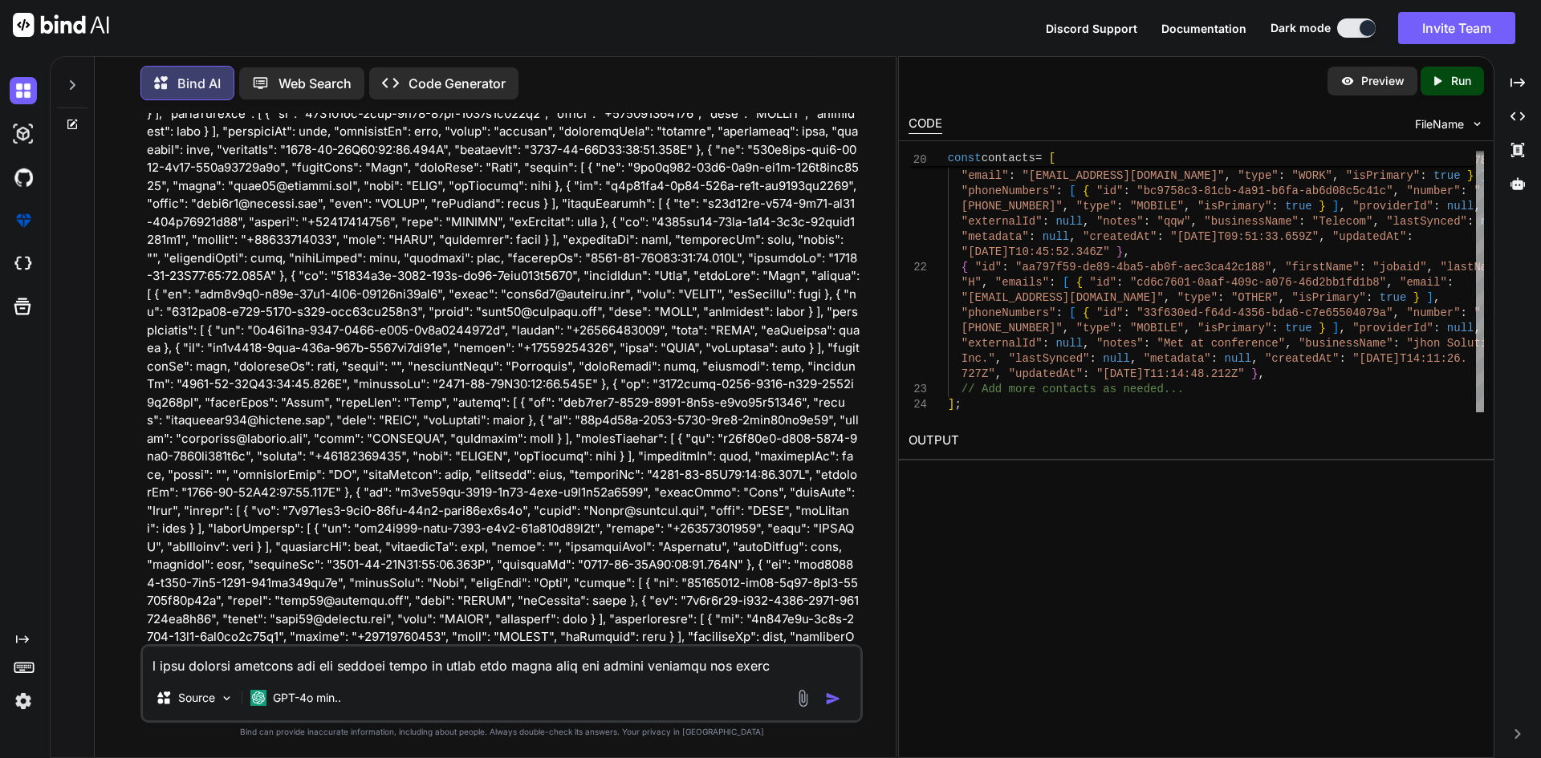
drag, startPoint x: 193, startPoint y: 429, endPoint x: 147, endPoint y: 240, distance: 194.8
copy code "const reorderEmails = ( emails ) => { const primaryEmail = emails. find ( email…"
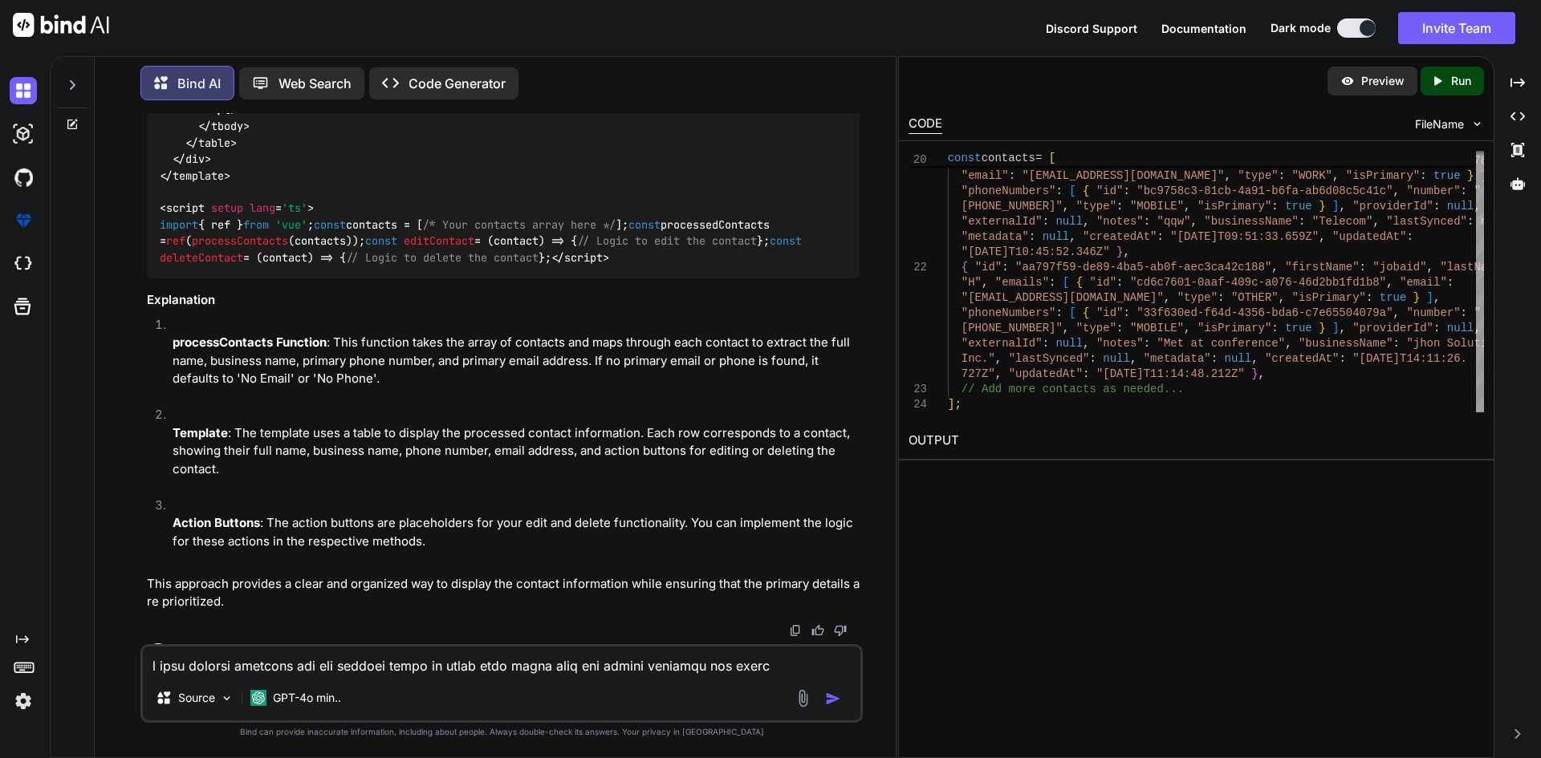
scroll to position [8487, 0]
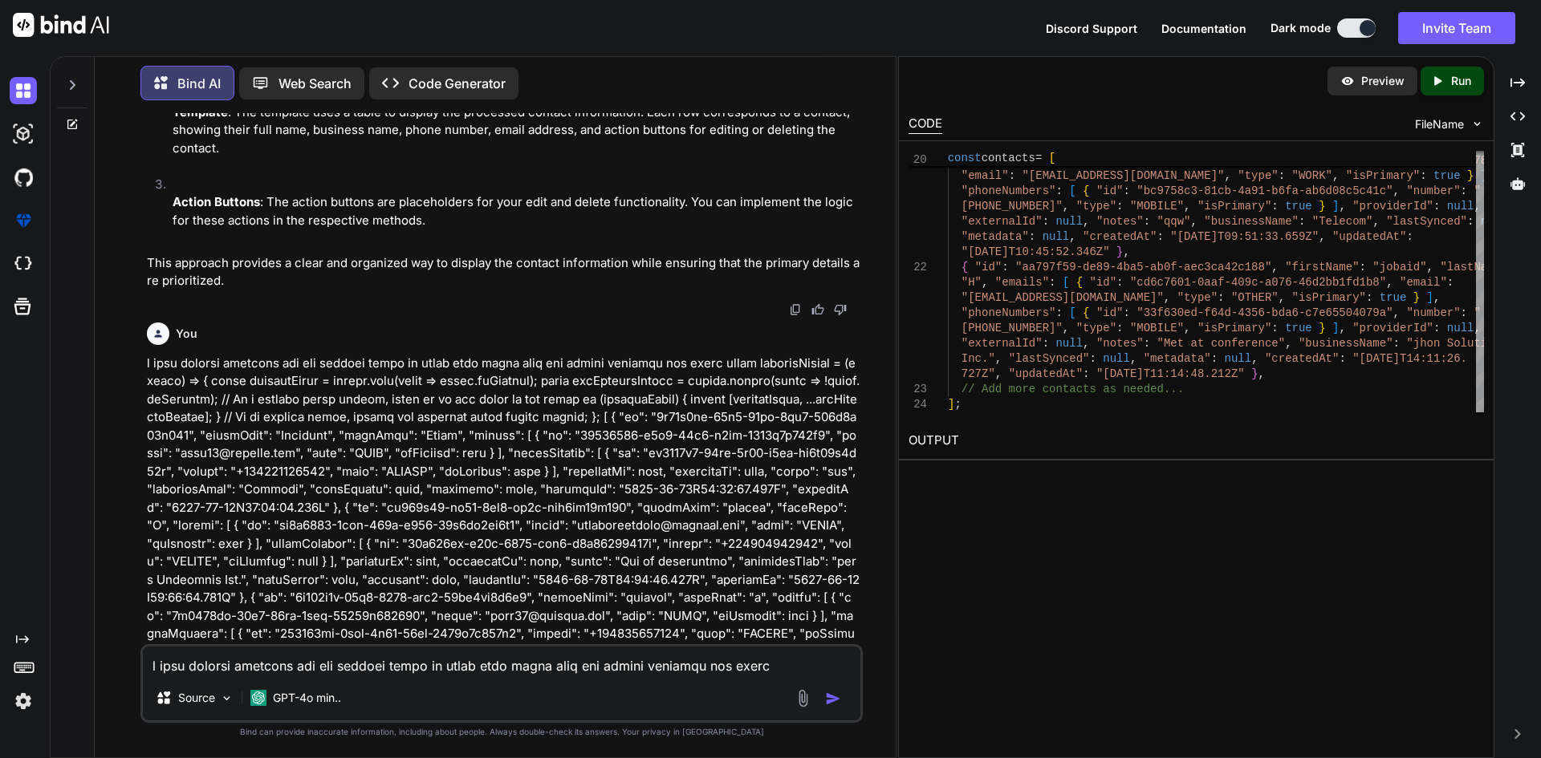
click at [286, 649] on textarea at bounding box center [501, 661] width 717 height 29
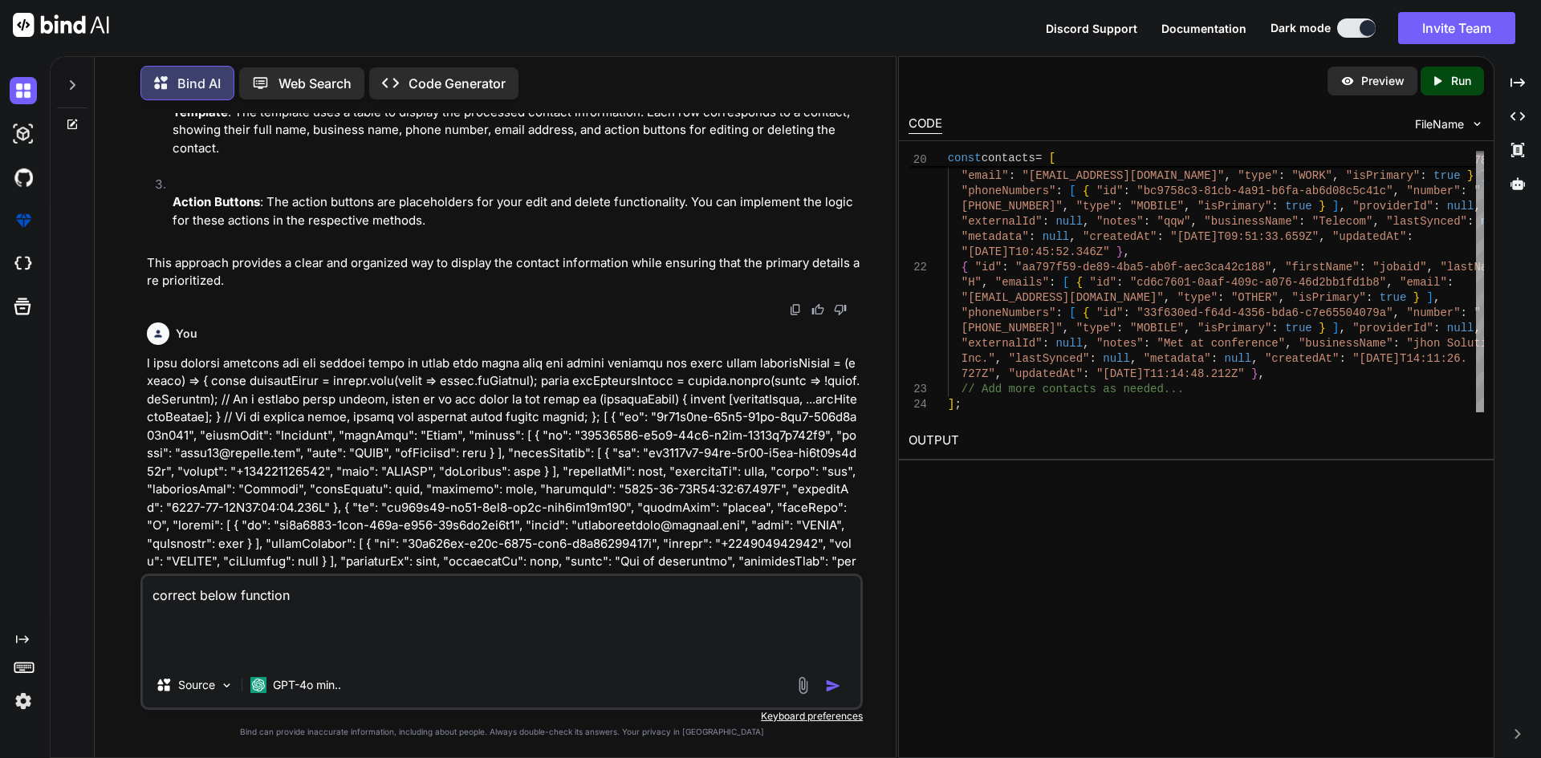
paste textarea "<script setup lang='ts'> import { onMounted, ref, nextTick, computed } from 'vu…"
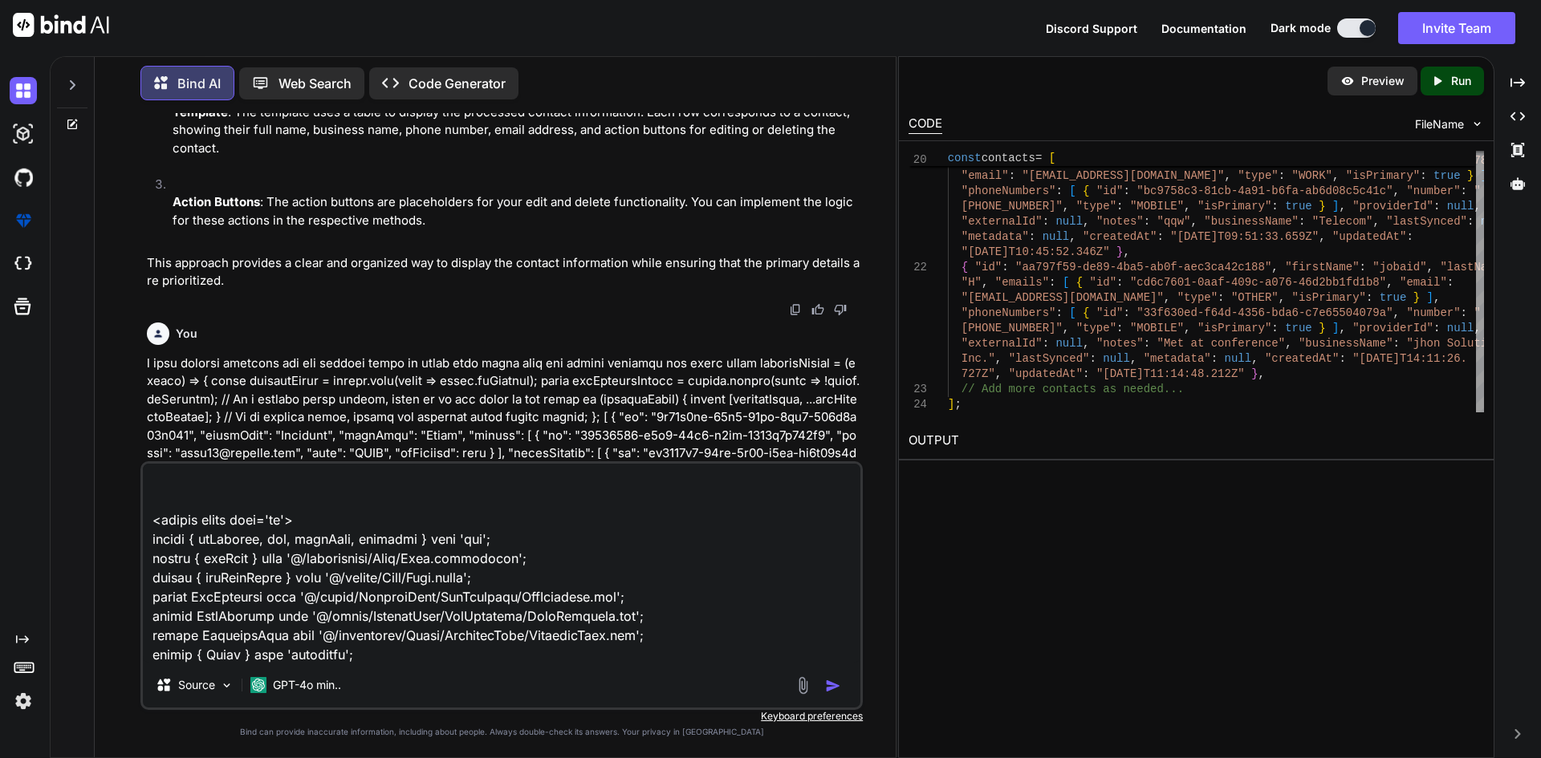
scroll to position [0, 0]
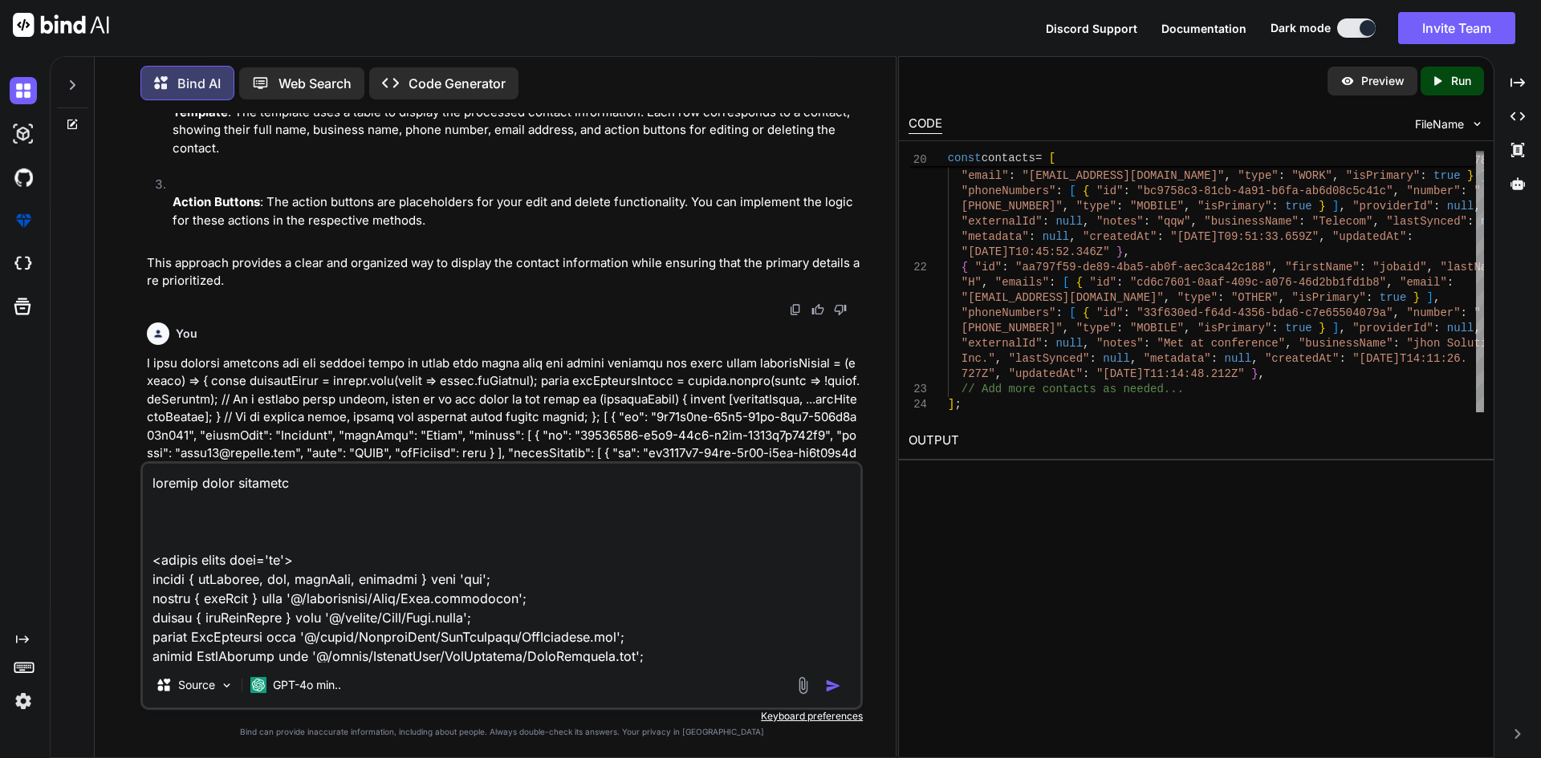
click at [303, 487] on textarea at bounding box center [501, 563] width 717 height 199
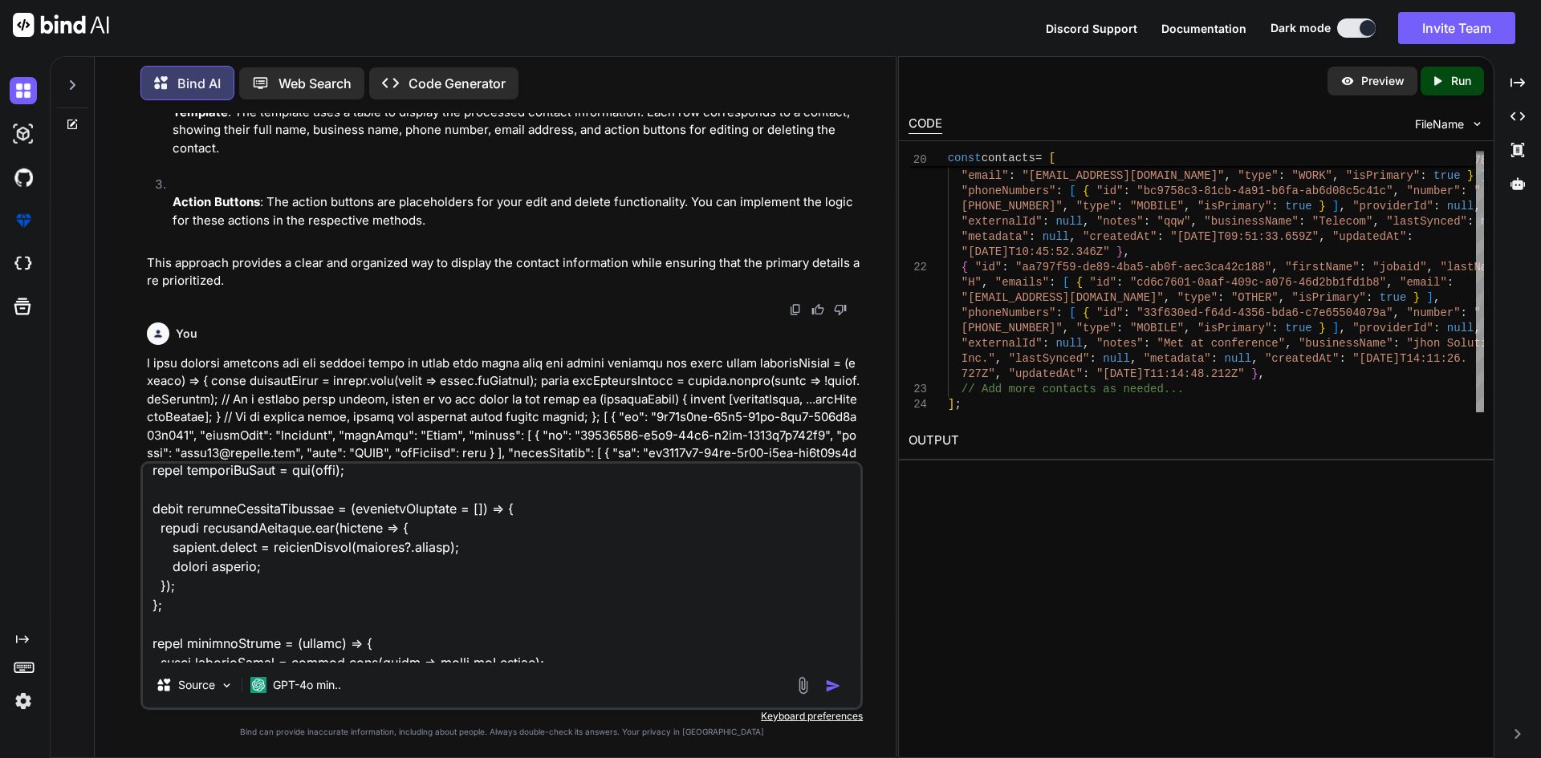
click at [250, 509] on textarea at bounding box center [501, 563] width 717 height 199
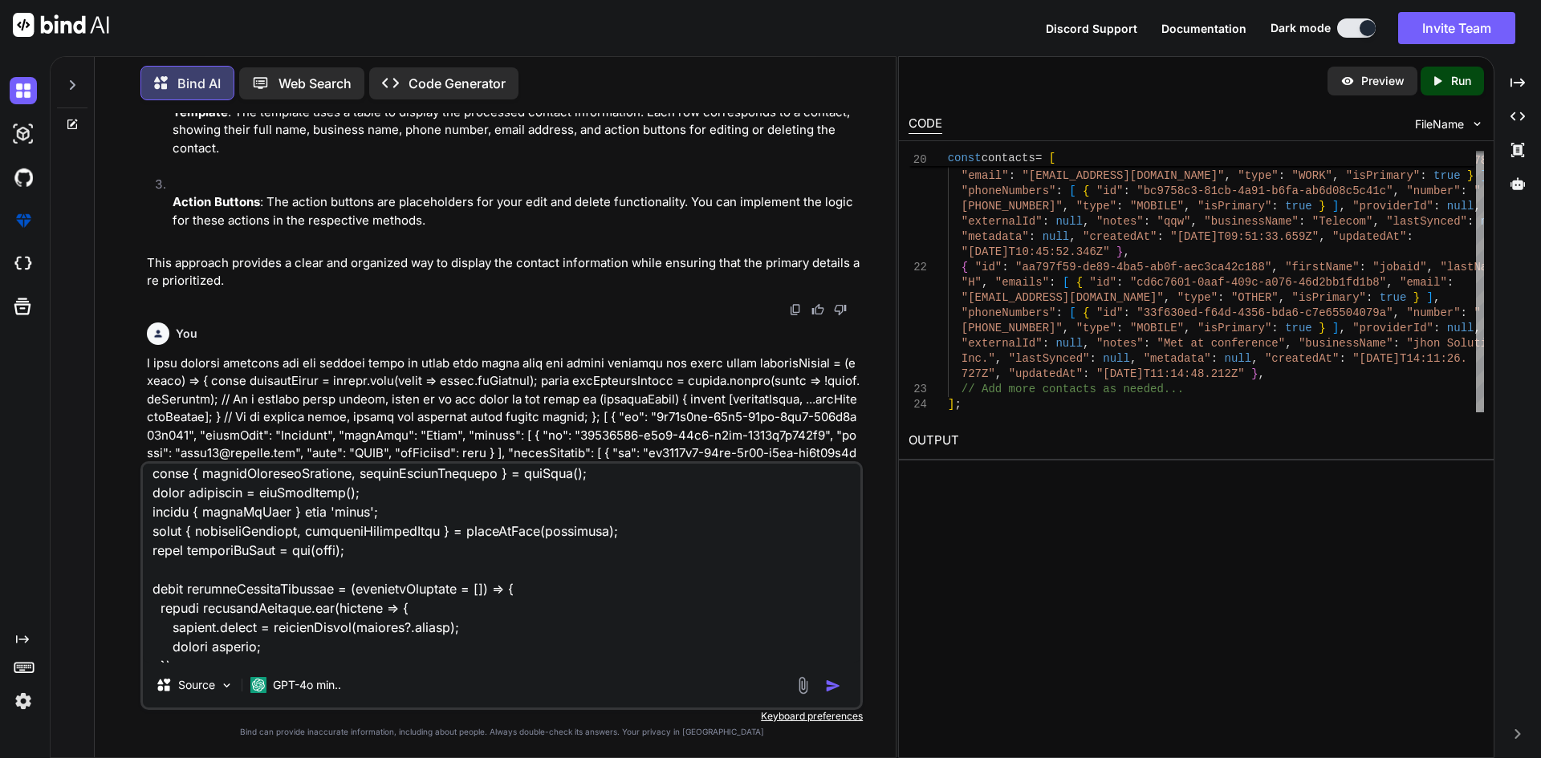
scroll to position [0, 0]
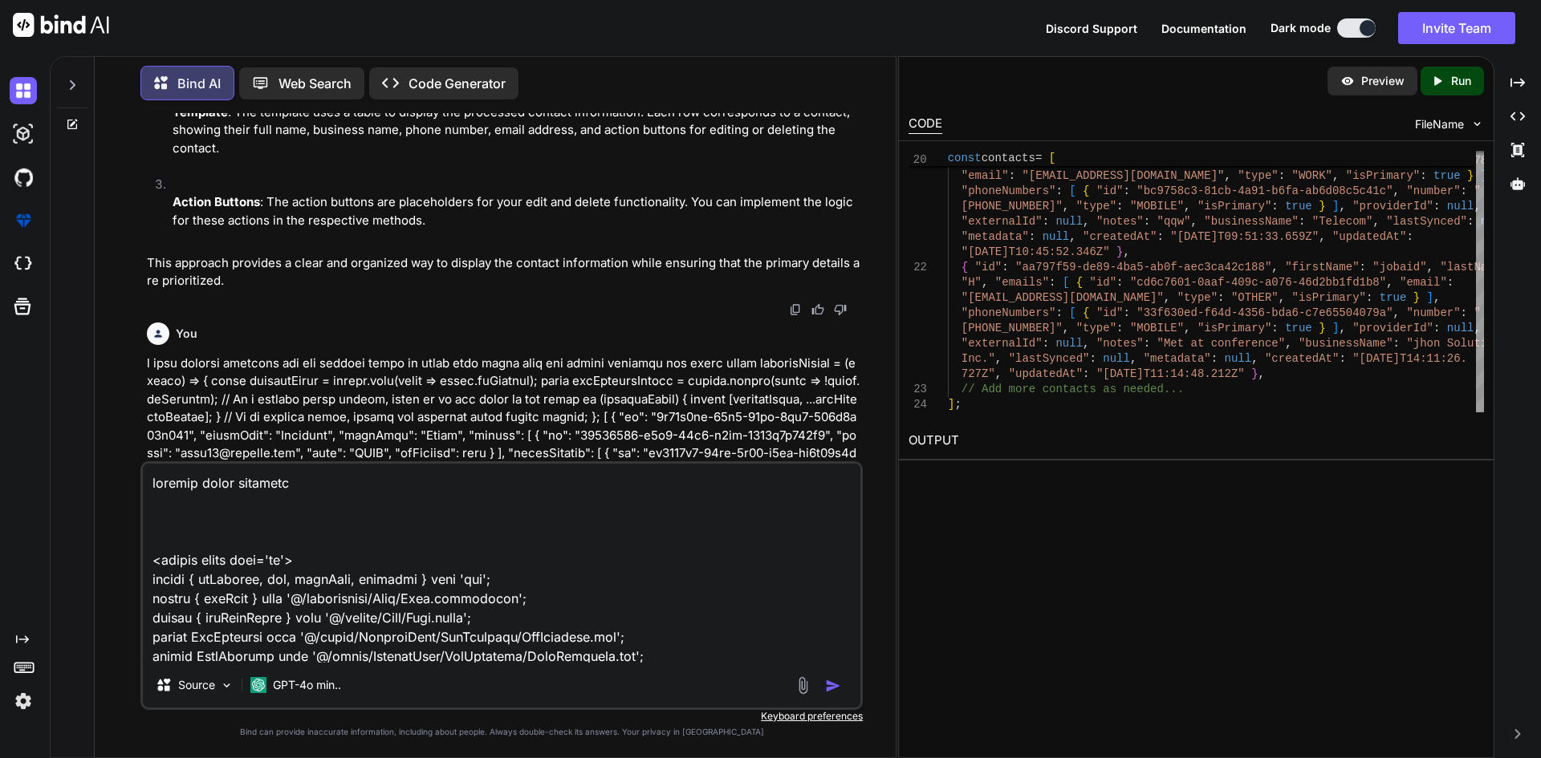
click at [317, 492] on textarea at bounding box center [501, 563] width 717 height 199
paste textarea "processReorderContacts"
type textarea "correct below function processReorderContacts <script setup lang='ts'> import {…"
click at [831, 683] on img "button" at bounding box center [833, 686] width 16 height 16
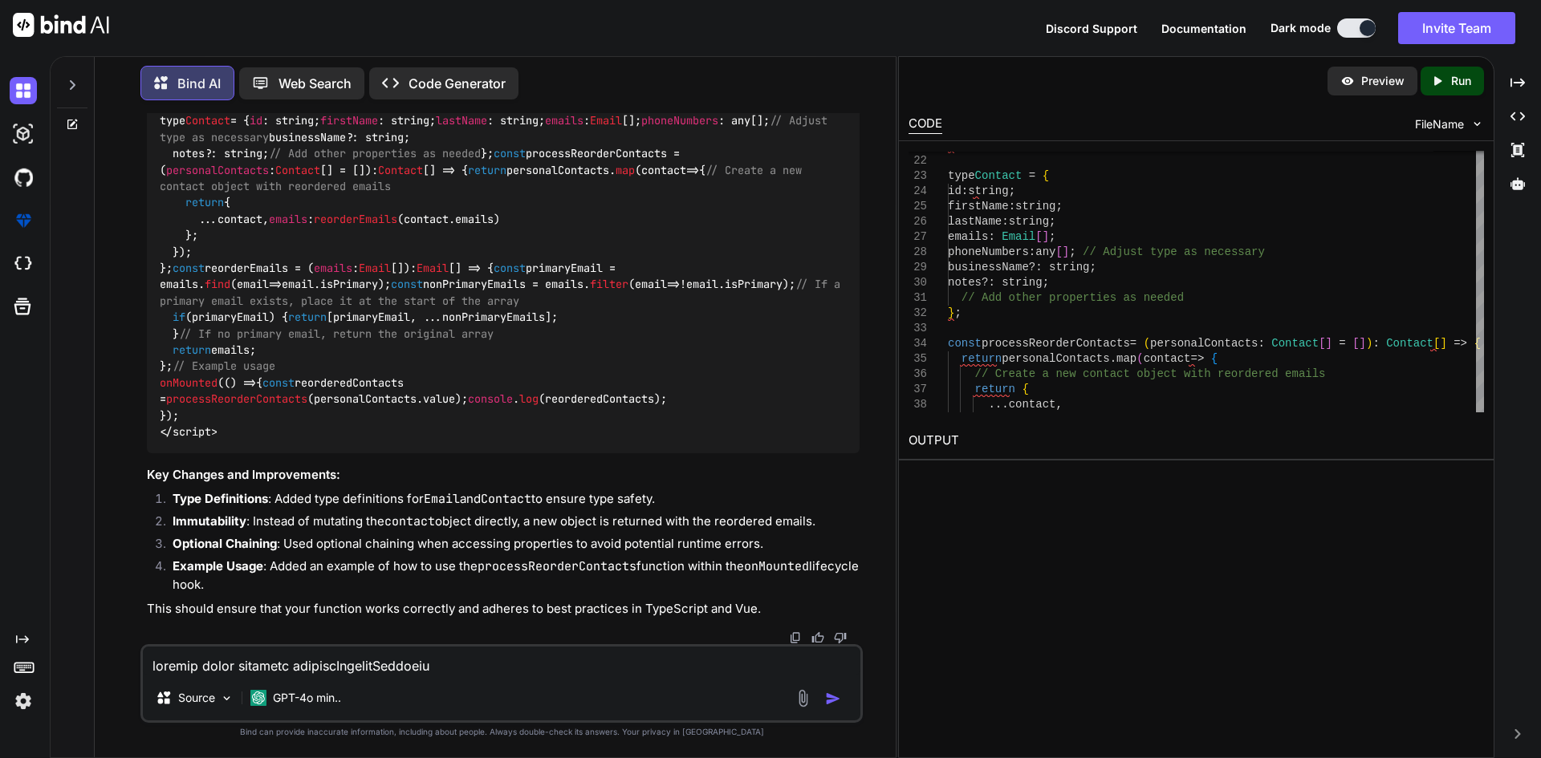
scroll to position [13412, 0]
click at [183, 323] on div "<script setup lang= 'ts' > import { onMounted, ref, nextTick, computed } from '…" at bounding box center [503, 187] width 713 height 533
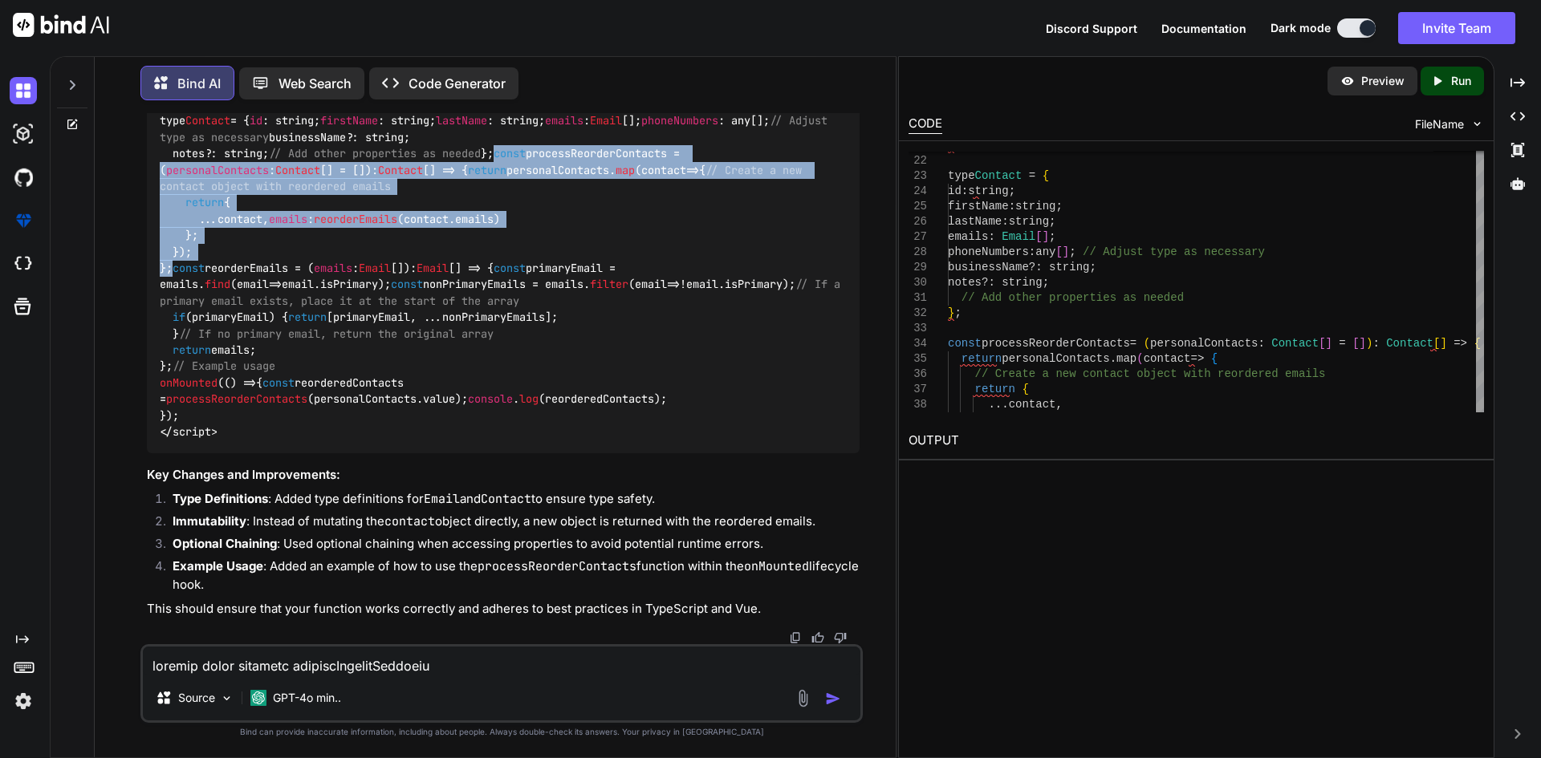
drag, startPoint x: 185, startPoint y: 327, endPoint x: 144, endPoint y: 201, distance: 133.2
click at [144, 201] on div "You Bind AI To create a function that returns an array containing the primary e…" at bounding box center [503, 378] width 719 height 531
copy code "const processReorderContacts = ( personalContacts : Contact [] = []): Contact […"
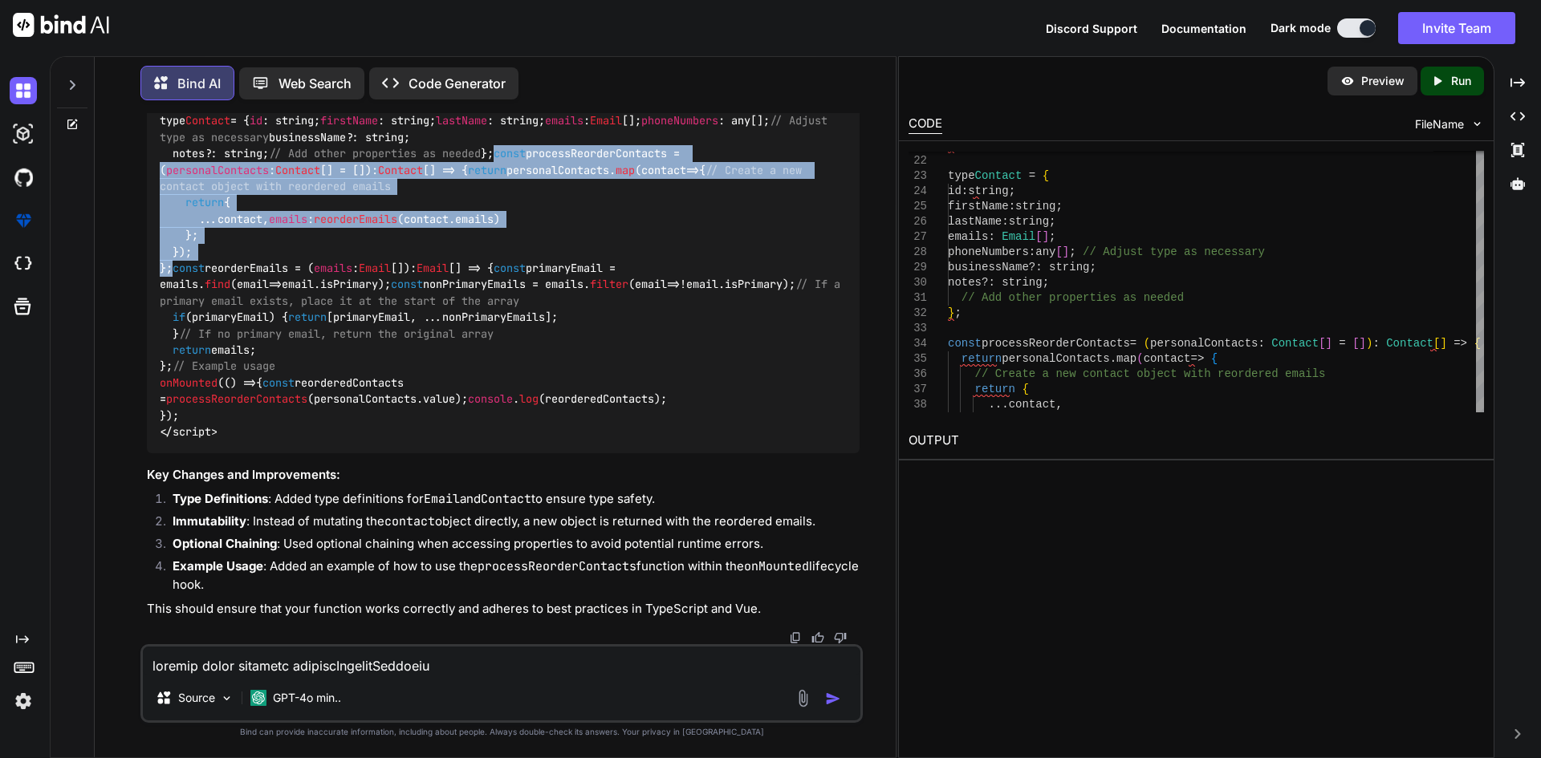
scroll to position [13332, 0]
copy code "const processReorderContacts = ( personalContacts : Contact [] = []): Contact […"
drag, startPoint x: 173, startPoint y: 457, endPoint x: 152, endPoint y: 279, distance: 178.6
click at [152, 279] on div "<script setup lang= 'ts' > import { onMounted, ref, nextTick, computed } from '…" at bounding box center [503, 187] width 713 height 533
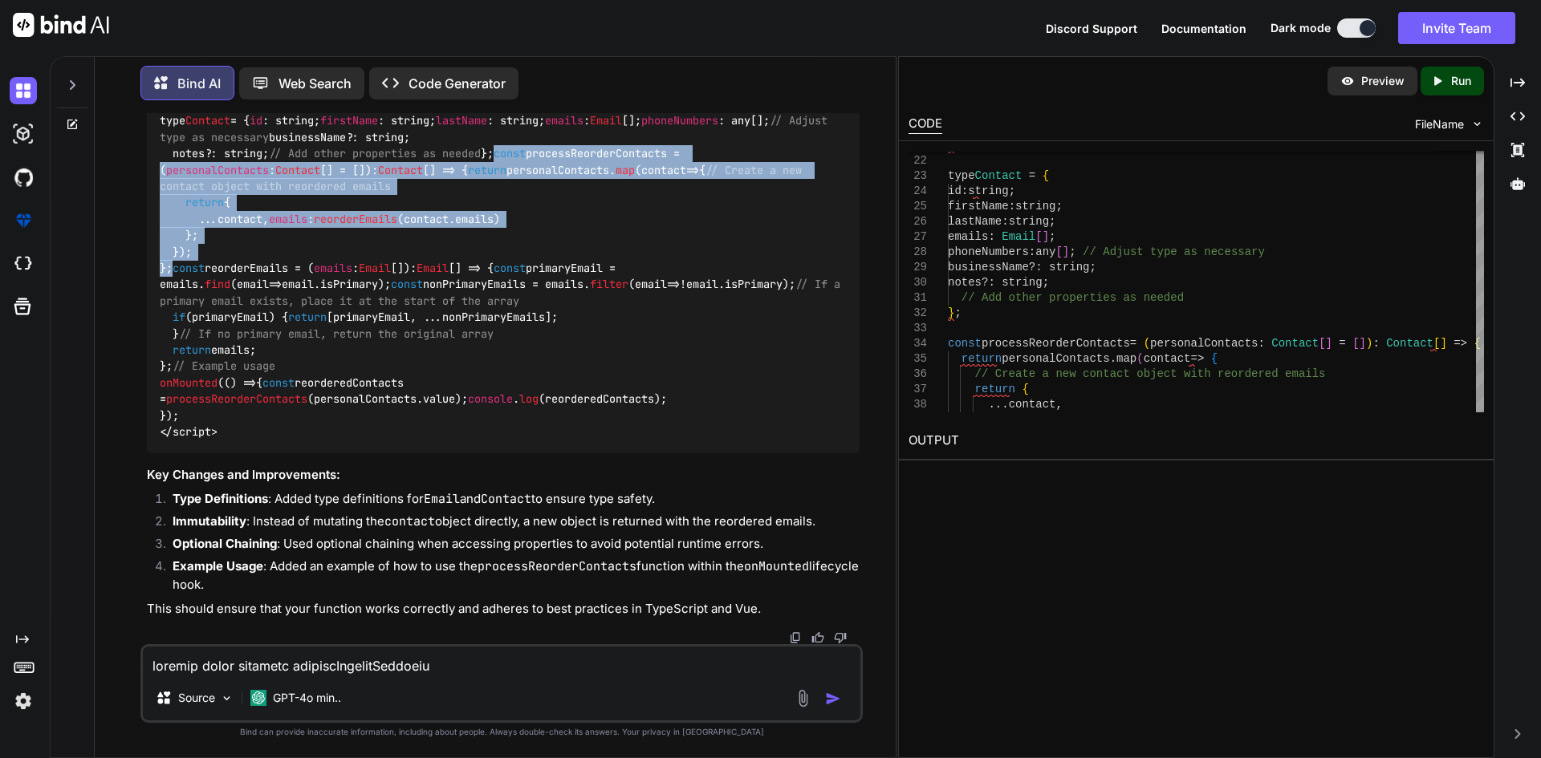
click at [211, 663] on textarea at bounding box center [501, 661] width 717 height 29
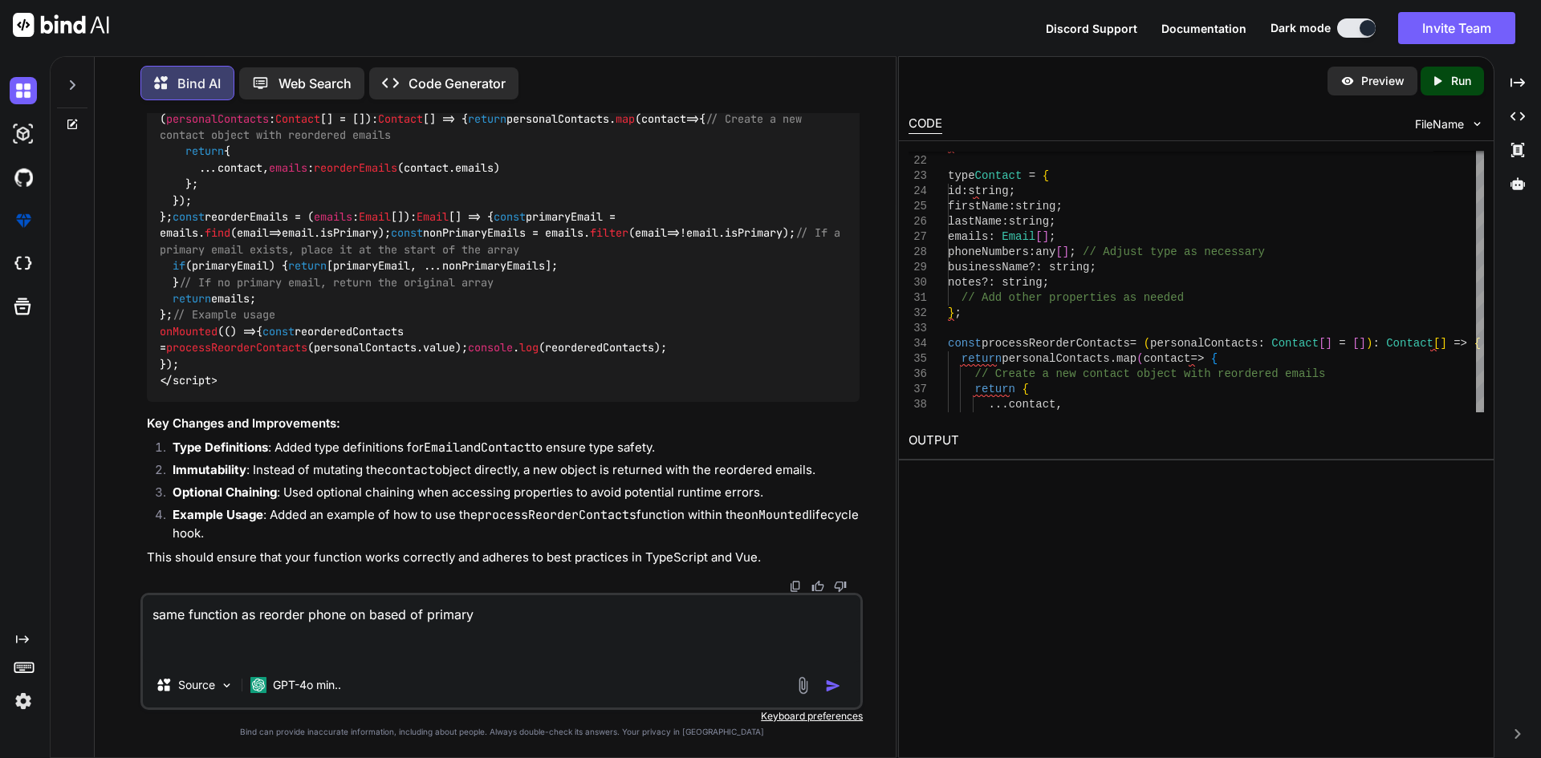
paste textarea "[ { "id": "b13b04ac-a723-4d80-af65-901a36766d27", "number": "[PHONE_NUMBER]", "…"
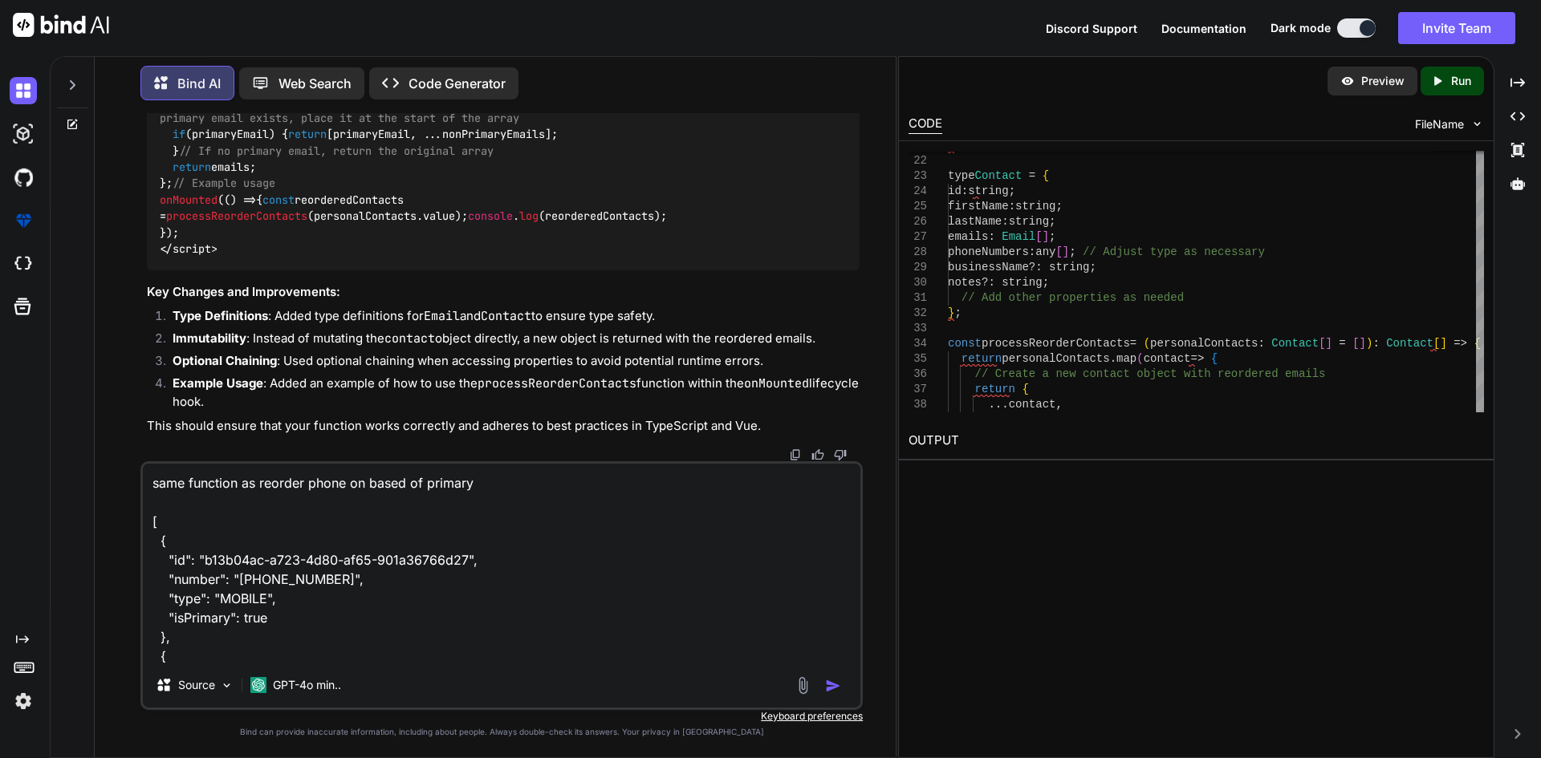
scroll to position [117, 0]
type textarea "same function as reorder phone on based of primary [ { "id": "b13b04ac-a723-4d8…"
click at [826, 685] on img "button" at bounding box center [833, 686] width 16 height 16
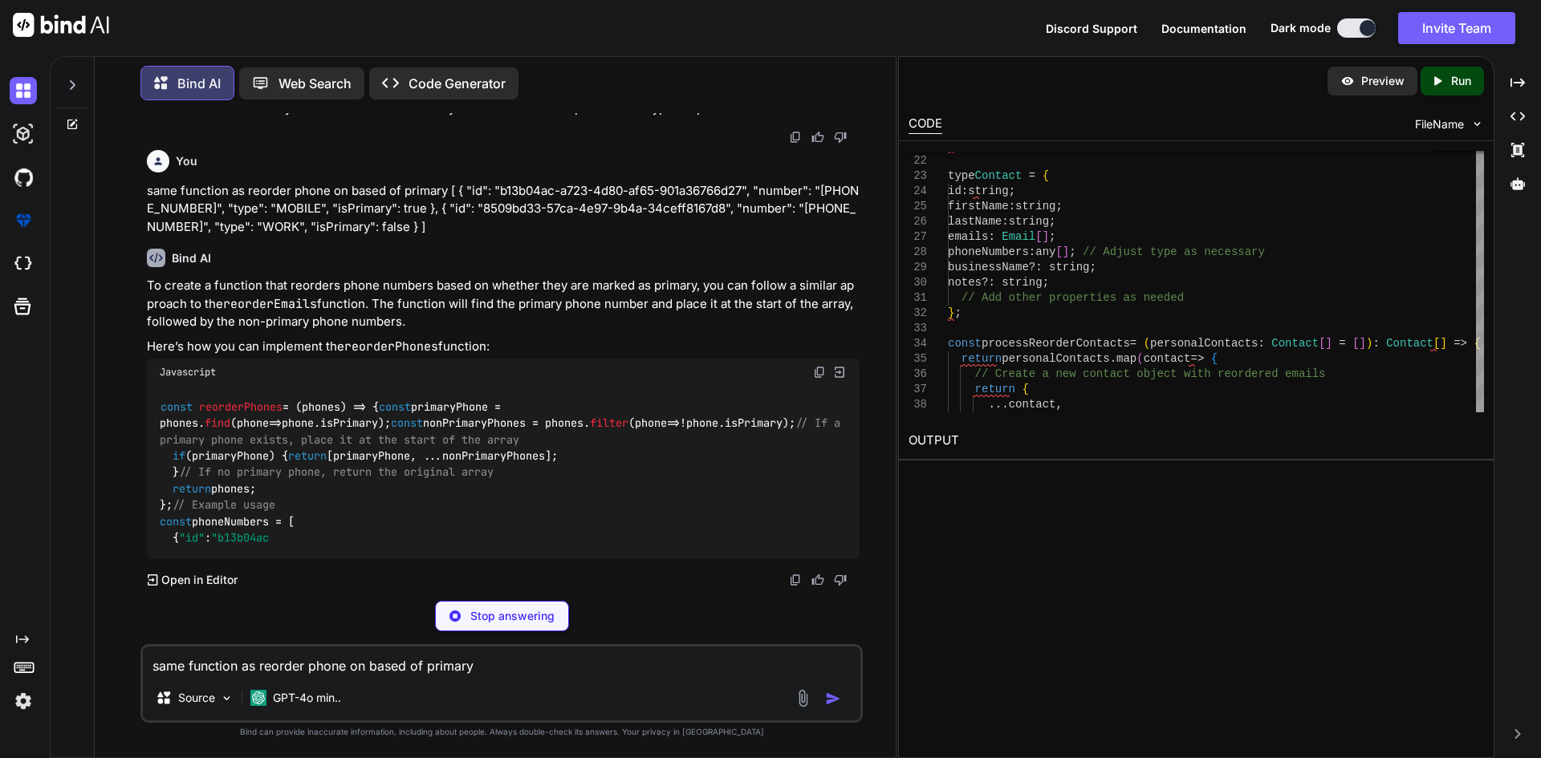
scroll to position [14268, 0]
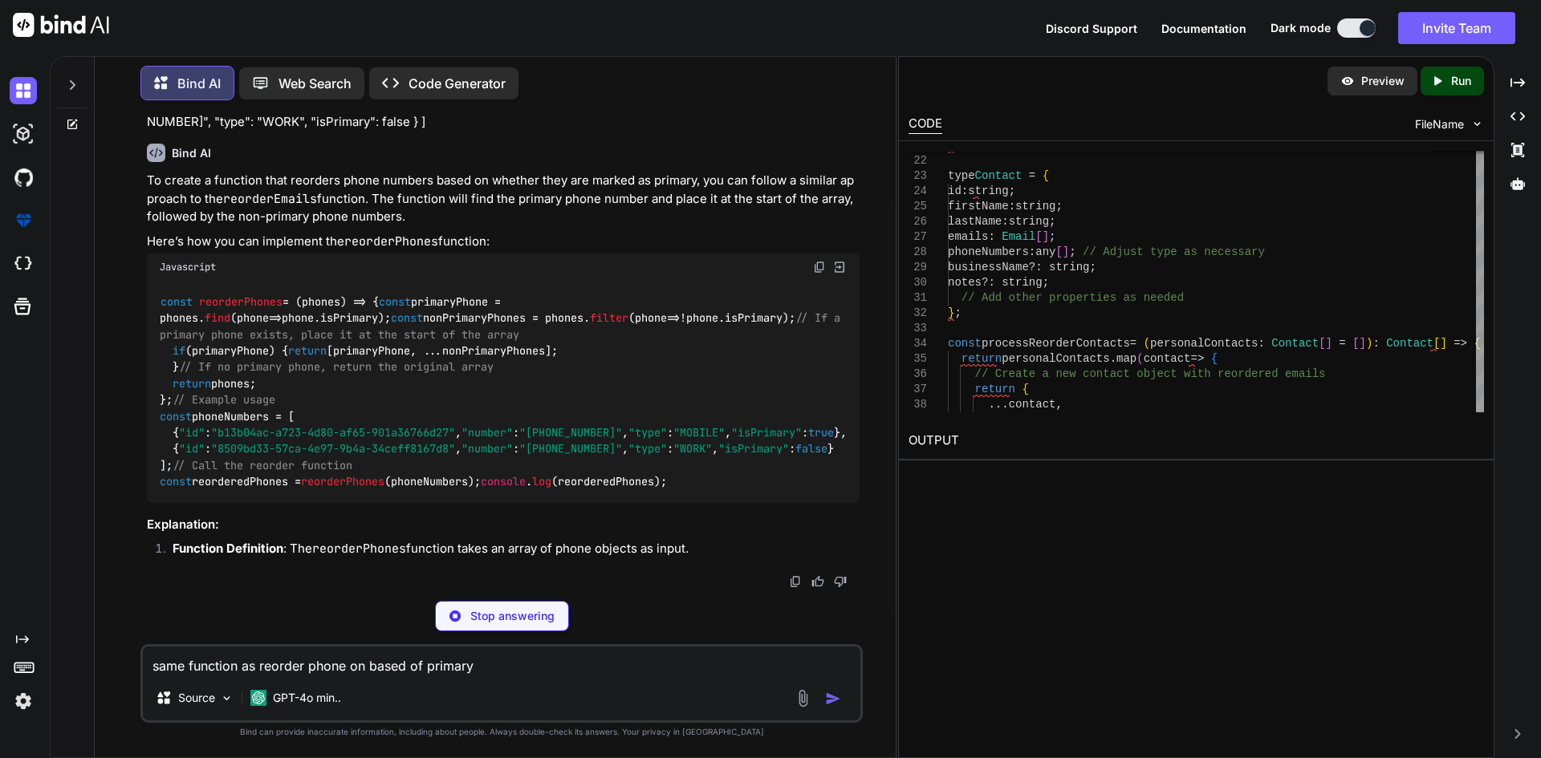
drag, startPoint x: 181, startPoint y: 456, endPoint x: 156, endPoint y: 278, distance: 179.8
click at [156, 281] on div "const reorderPhones = ( phones ) => { const primaryPhone = phones. find ( phone…" at bounding box center [503, 392] width 713 height 222
